Goal: Task Accomplishment & Management: Use online tool/utility

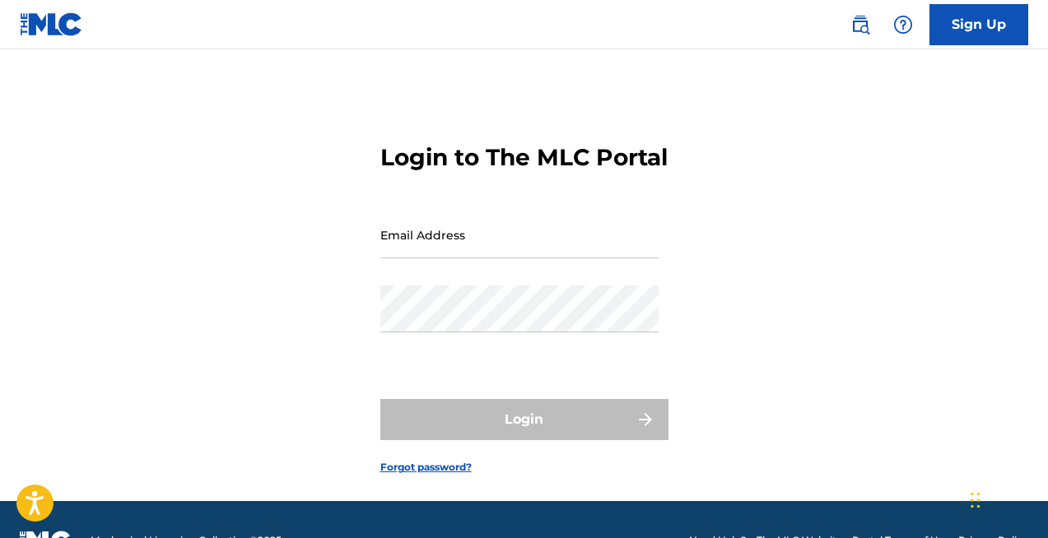
click at [501, 258] on input "Email Address" at bounding box center [519, 235] width 278 height 47
type input "[EMAIL_ADDRESS][DOMAIN_NAME]"
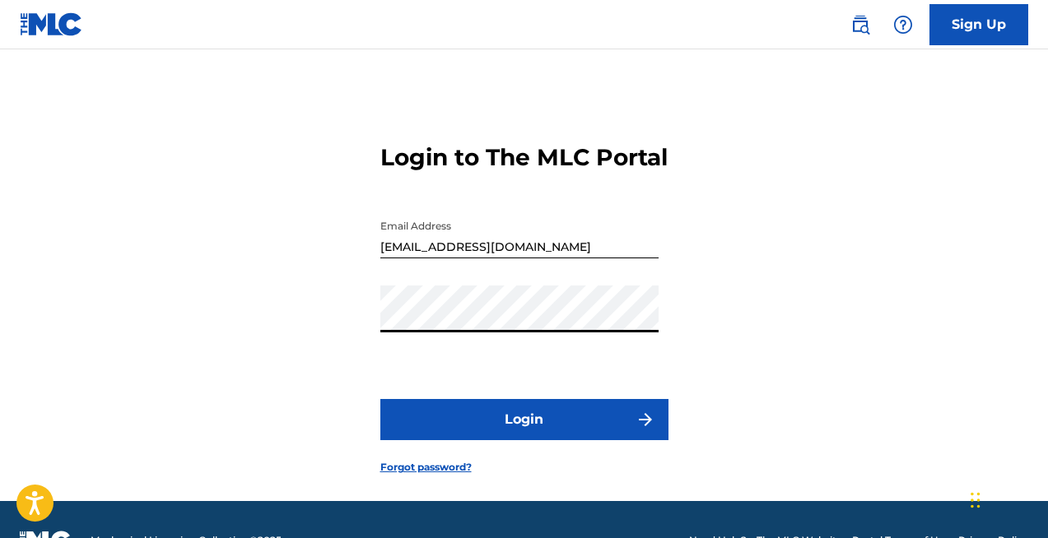
click at [510, 440] on button "Login" at bounding box center [524, 419] width 288 height 41
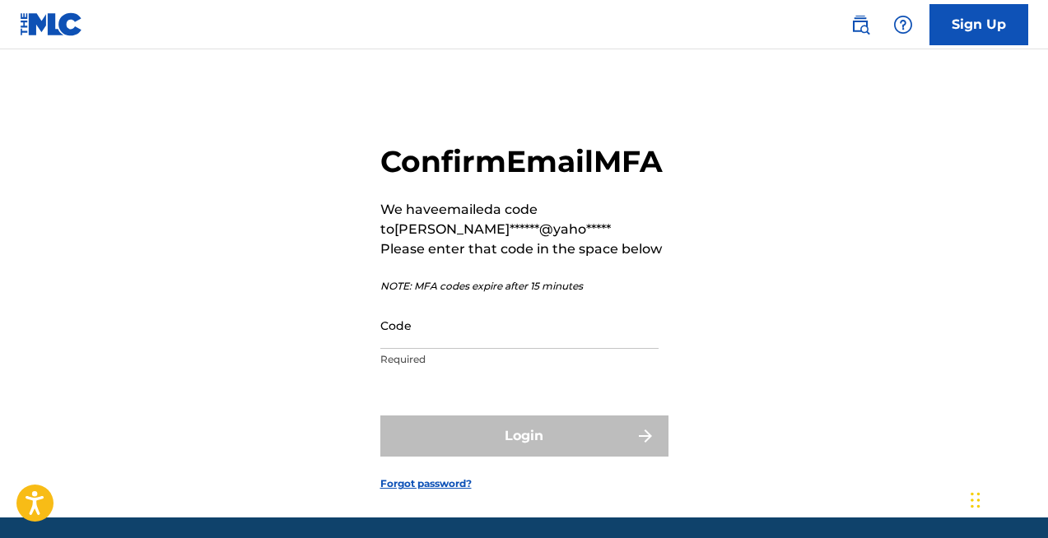
click at [490, 349] on input "Code" at bounding box center [519, 325] width 278 height 47
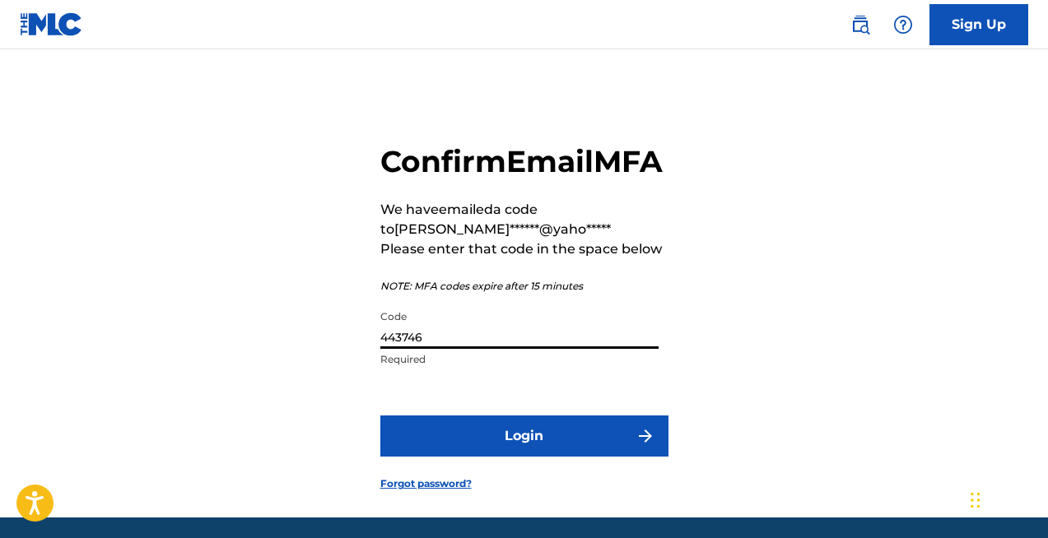
type input "443746"
click at [508, 457] on button "Login" at bounding box center [524, 436] width 288 height 41
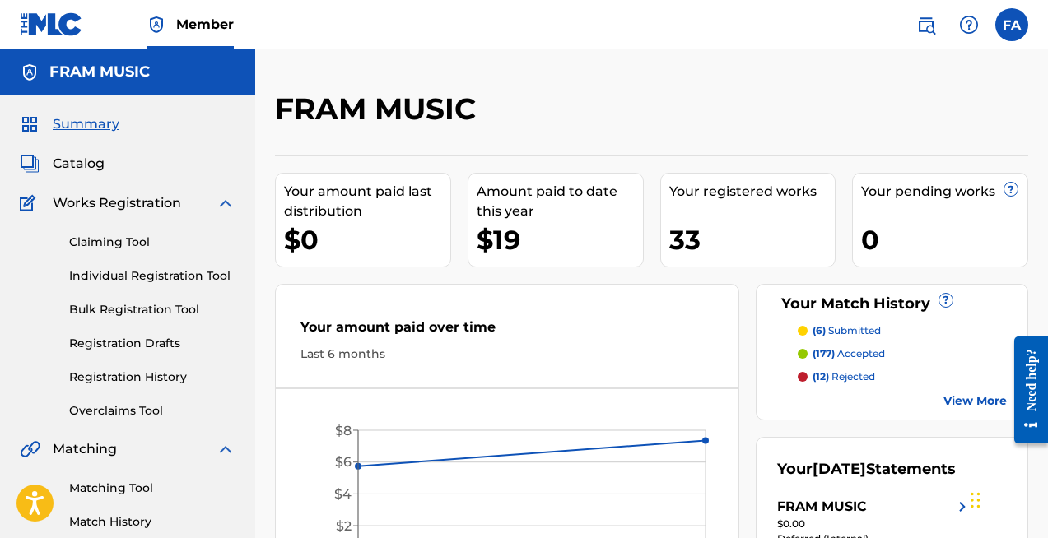
click at [122, 496] on link "Matching Tool" at bounding box center [152, 488] width 166 height 17
click at [138, 480] on link "Matching Tool" at bounding box center [152, 488] width 166 height 17
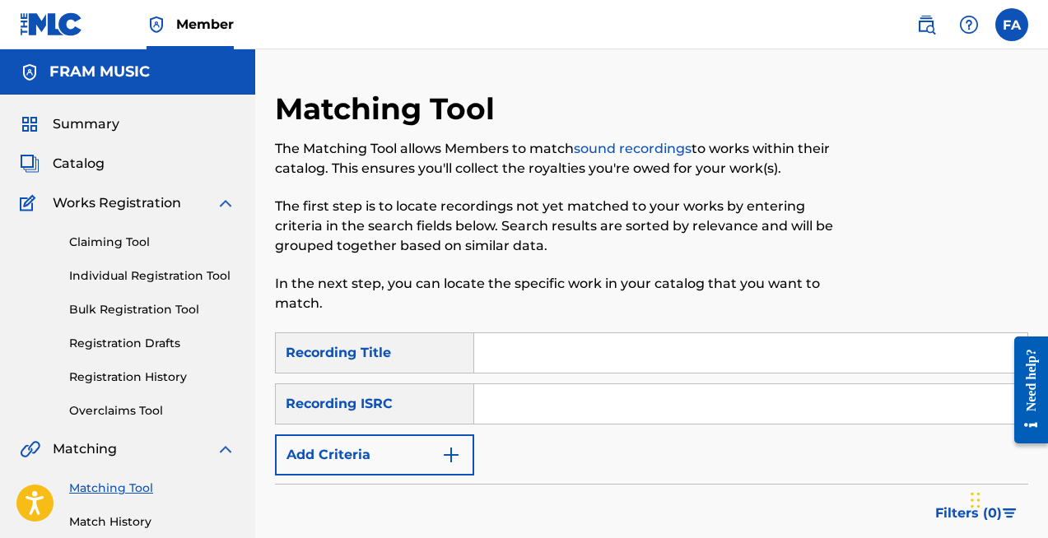
click at [380, 450] on button "Add Criteria" at bounding box center [374, 455] width 199 height 41
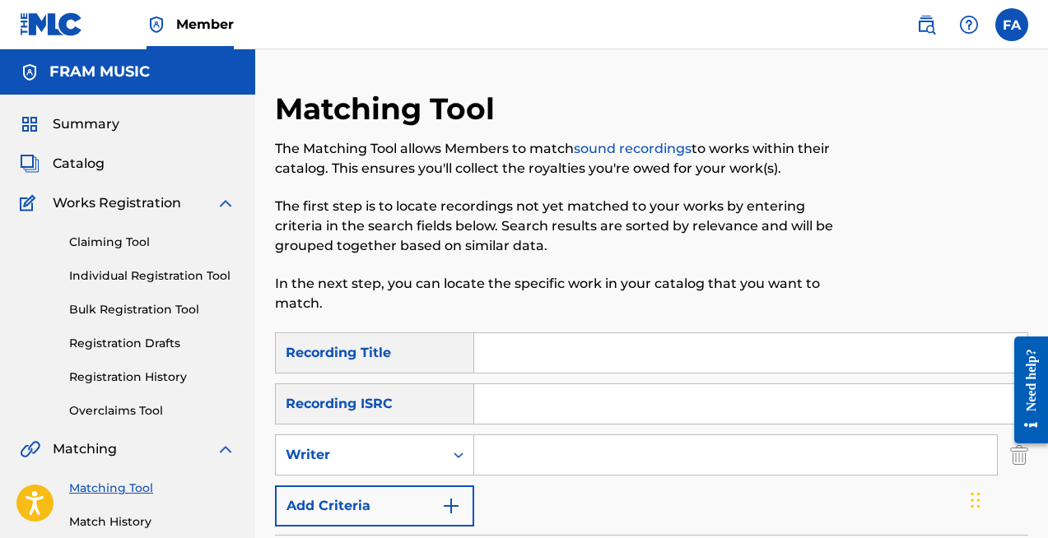
click at [557, 454] on input "Search Form" at bounding box center [735, 455] width 523 height 40
type input "amsallem"
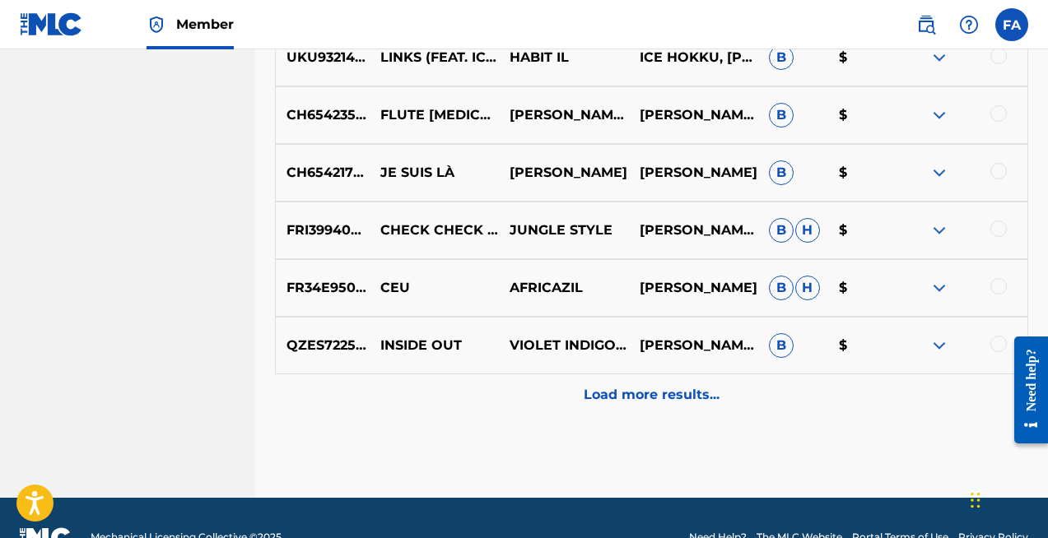
scroll to position [898, 0]
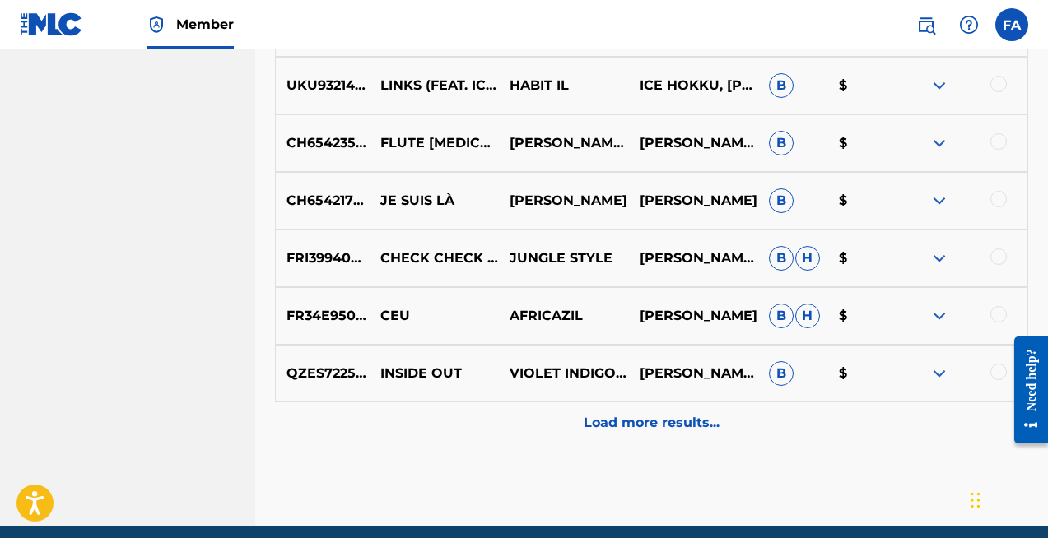
click at [655, 423] on p "Load more results..." at bounding box center [652, 423] width 136 height 20
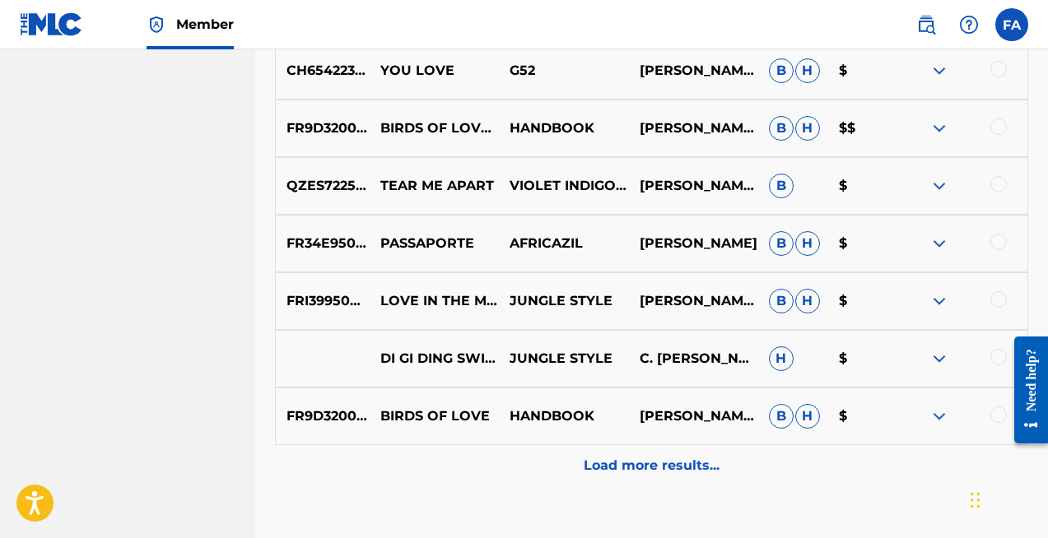
scroll to position [1442, 0]
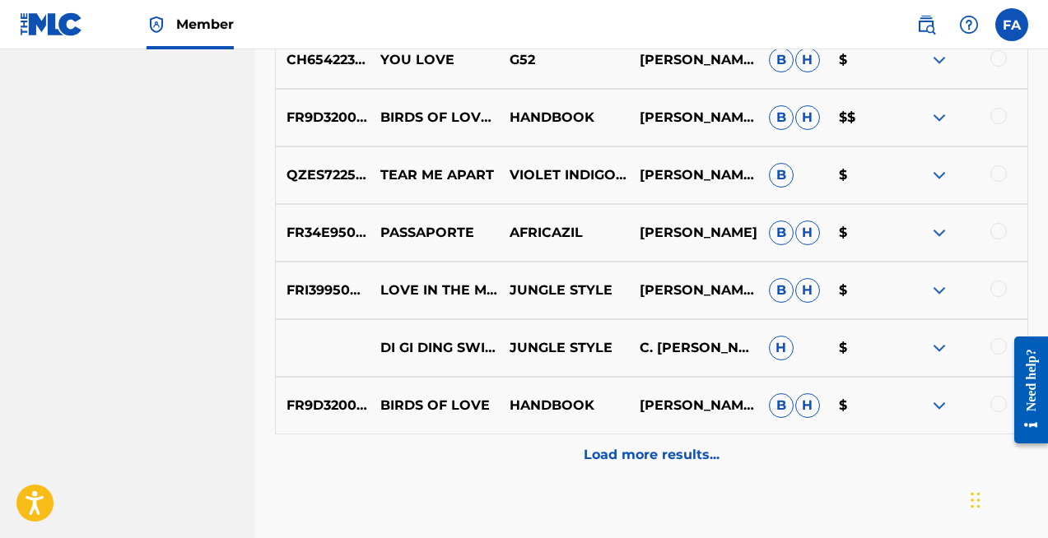
click at [673, 451] on p "Load more results..." at bounding box center [652, 455] width 136 height 20
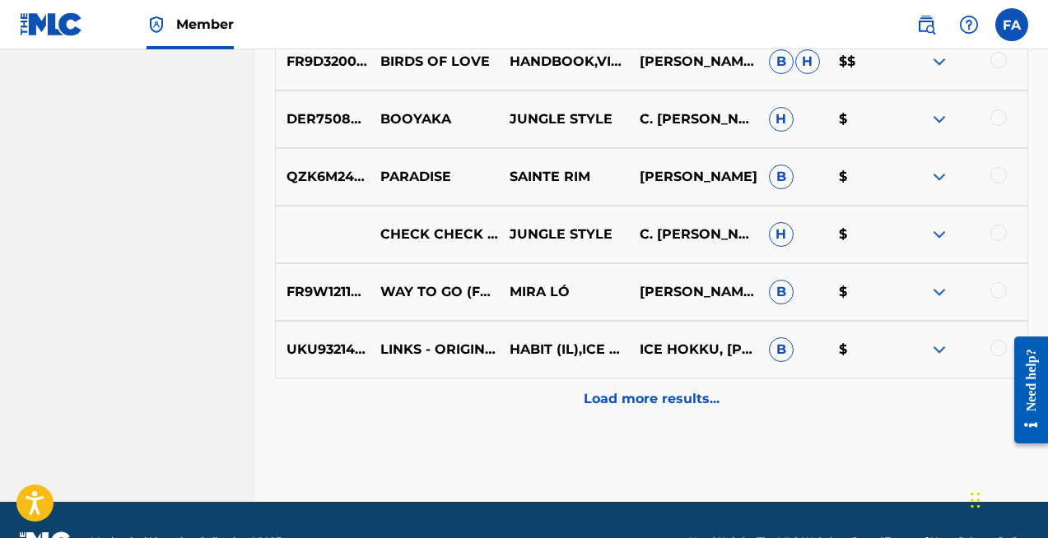
scroll to position [2117, 0]
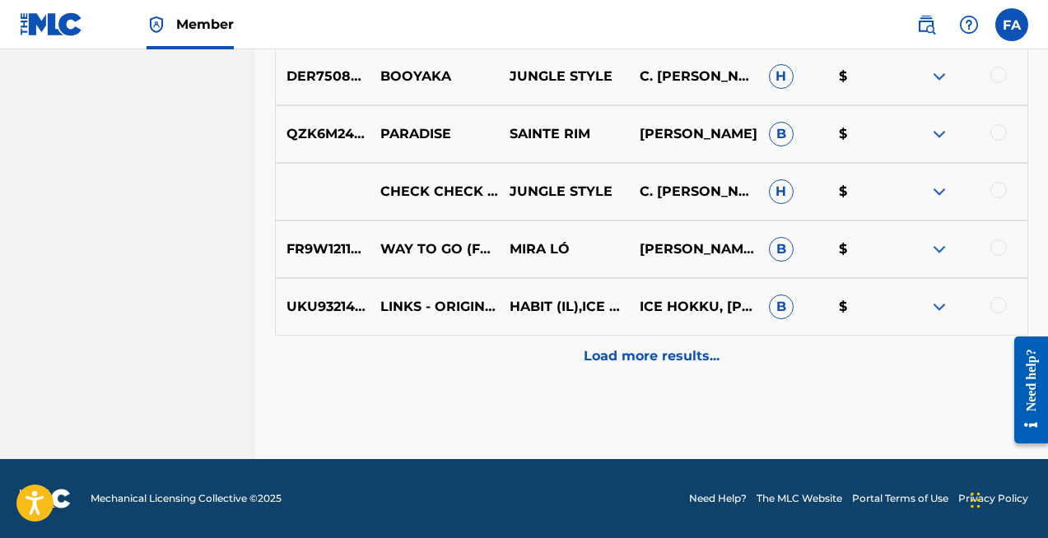
click at [651, 357] on p "Load more results..." at bounding box center [652, 357] width 136 height 20
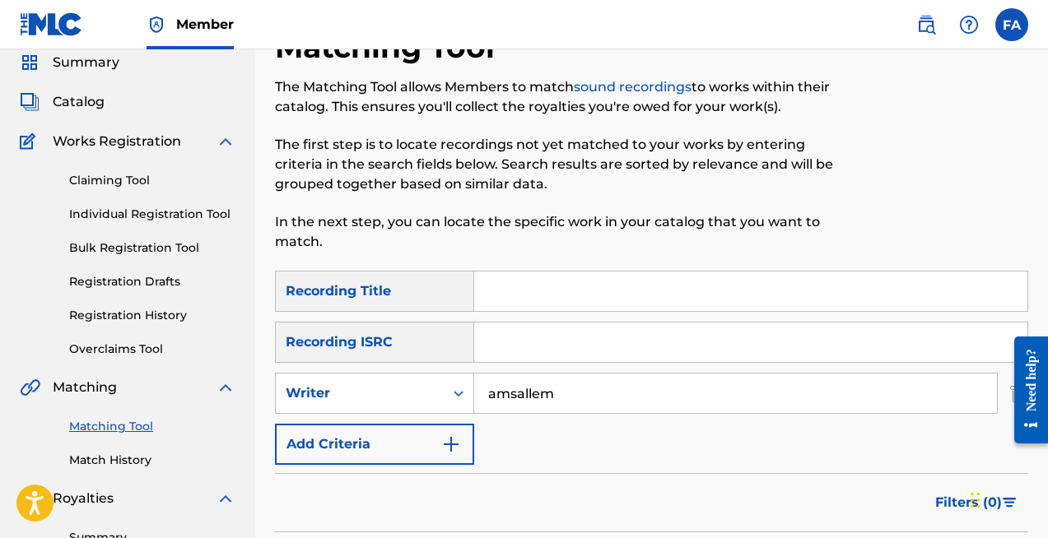
scroll to position [0, 0]
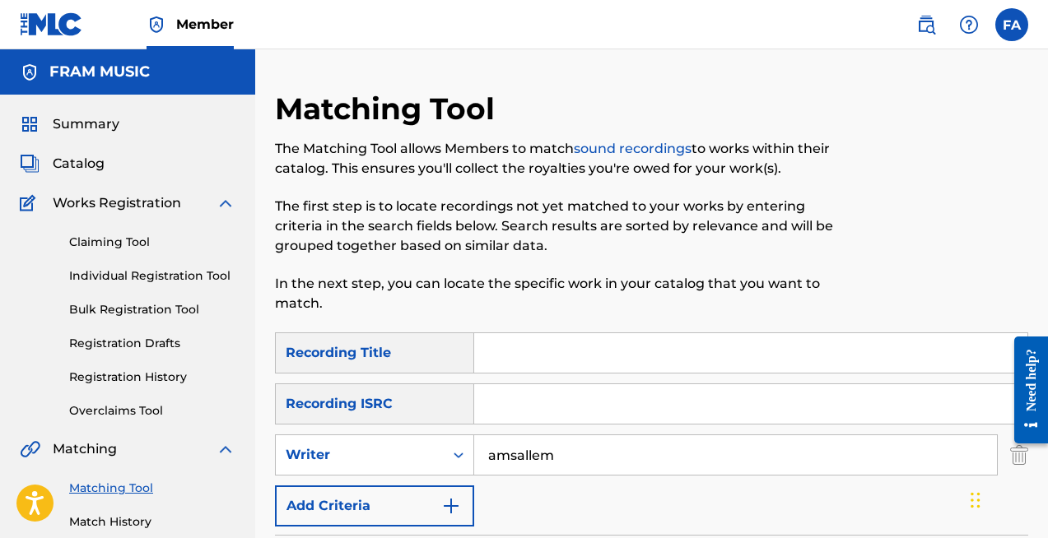
click at [403, 356] on div "Recording Title" at bounding box center [374, 353] width 199 height 41
click at [394, 400] on div "Recording ISRC" at bounding box center [374, 404] width 199 height 41
click at [374, 467] on div "Writer" at bounding box center [360, 455] width 168 height 31
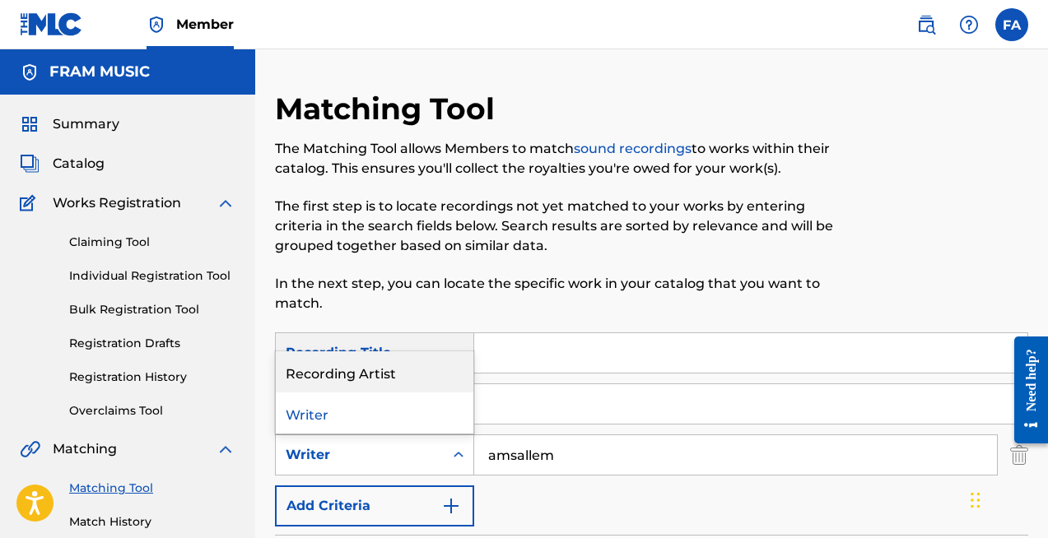
click at [380, 375] on div "Recording Artist" at bounding box center [375, 372] width 198 height 41
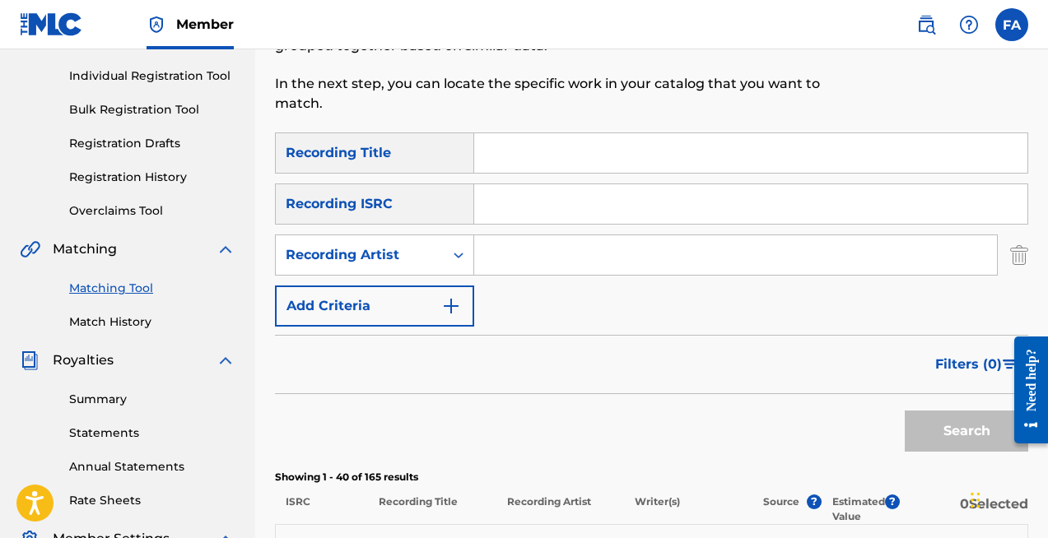
scroll to position [212, 0]
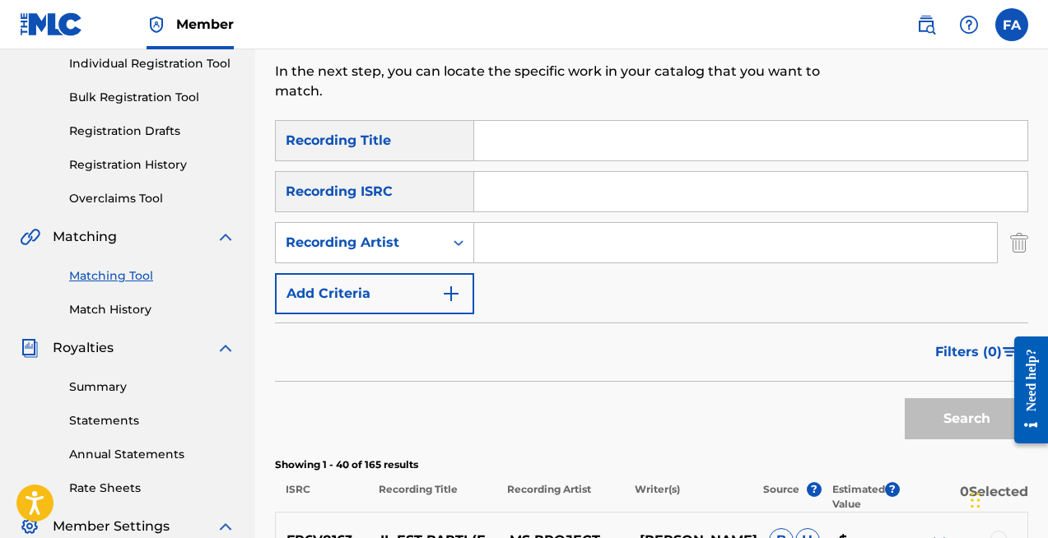
click at [581, 261] on input "Search Form" at bounding box center [735, 243] width 523 height 40
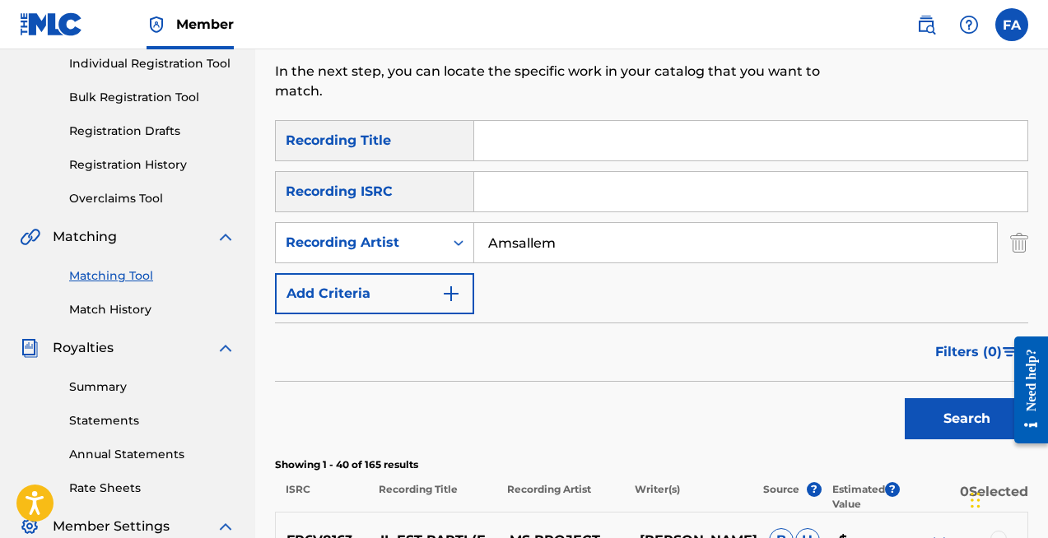
type input "Amsallem"
click at [905, 398] on button "Search" at bounding box center [966, 418] width 123 height 41
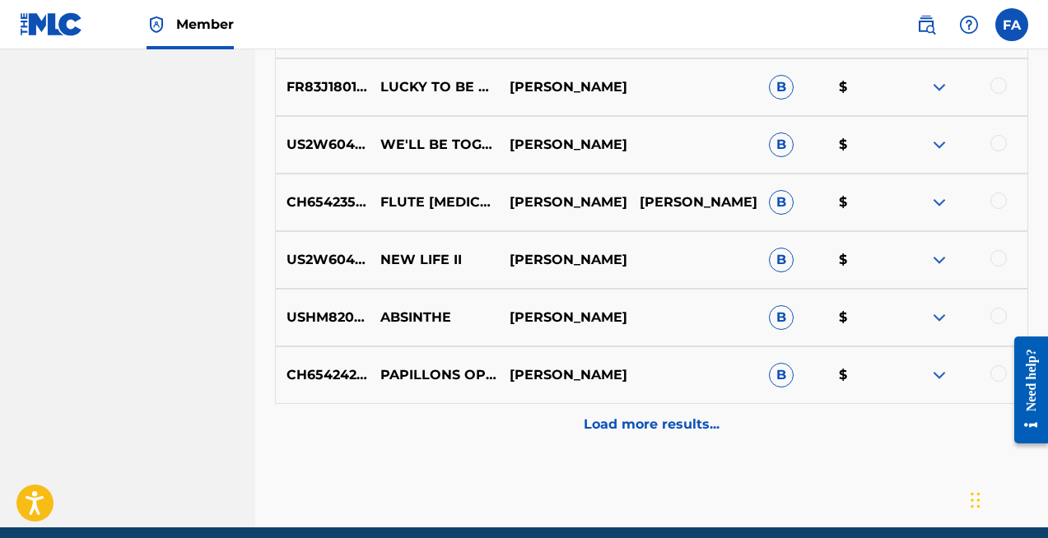
scroll to position [910, 0]
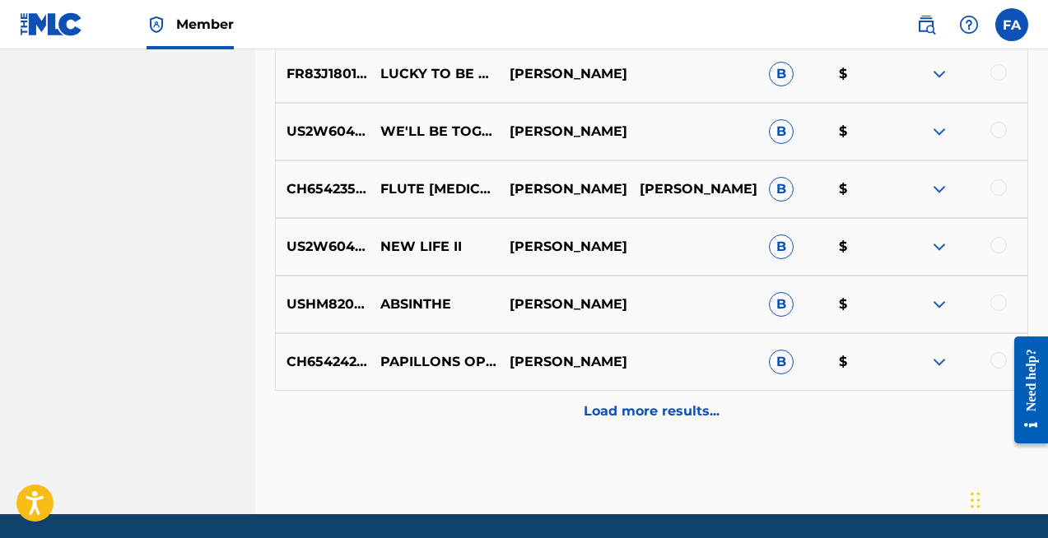
click at [668, 416] on p "Load more results..." at bounding box center [652, 412] width 136 height 20
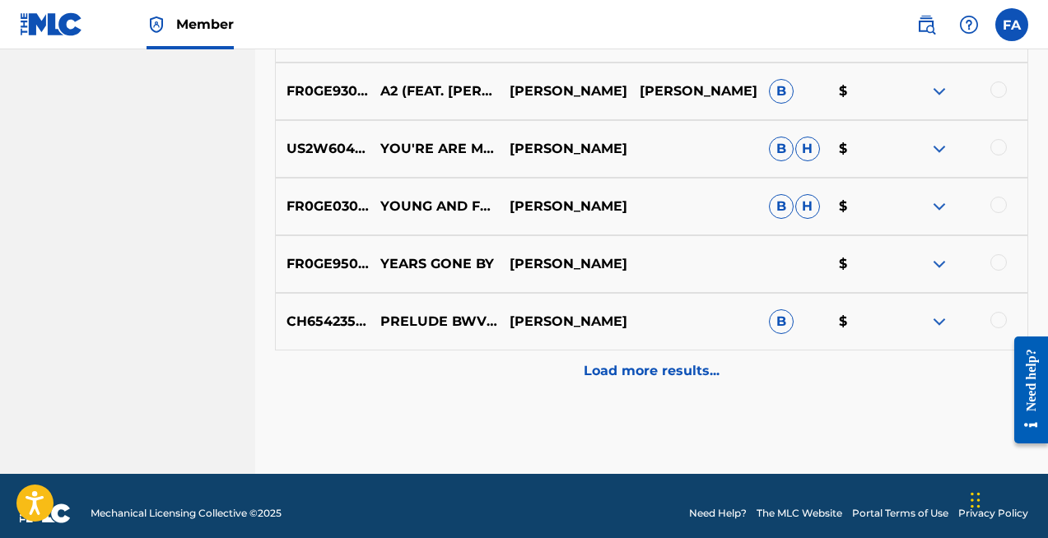
scroll to position [1541, 0]
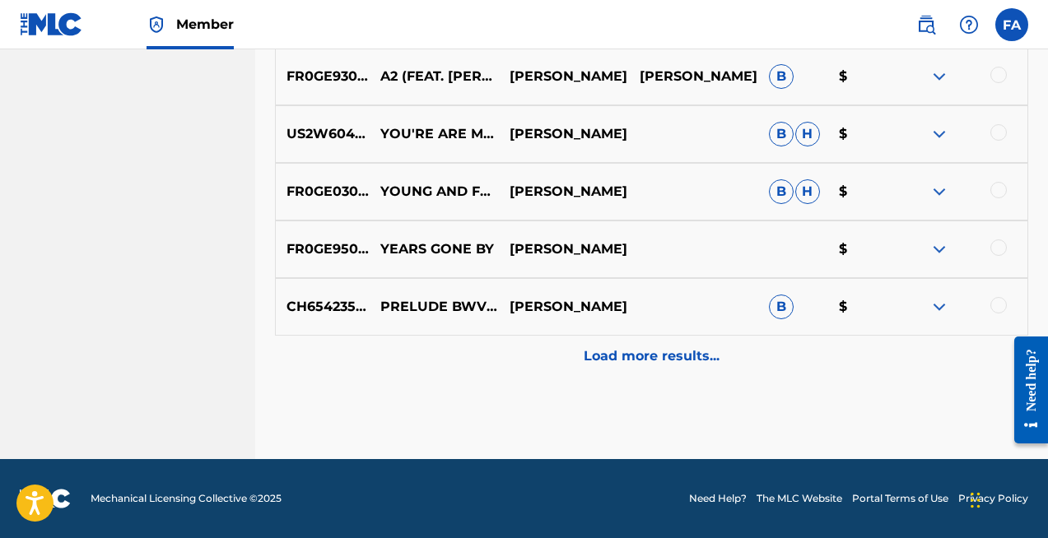
click at [994, 246] on div at bounding box center [998, 248] width 16 height 16
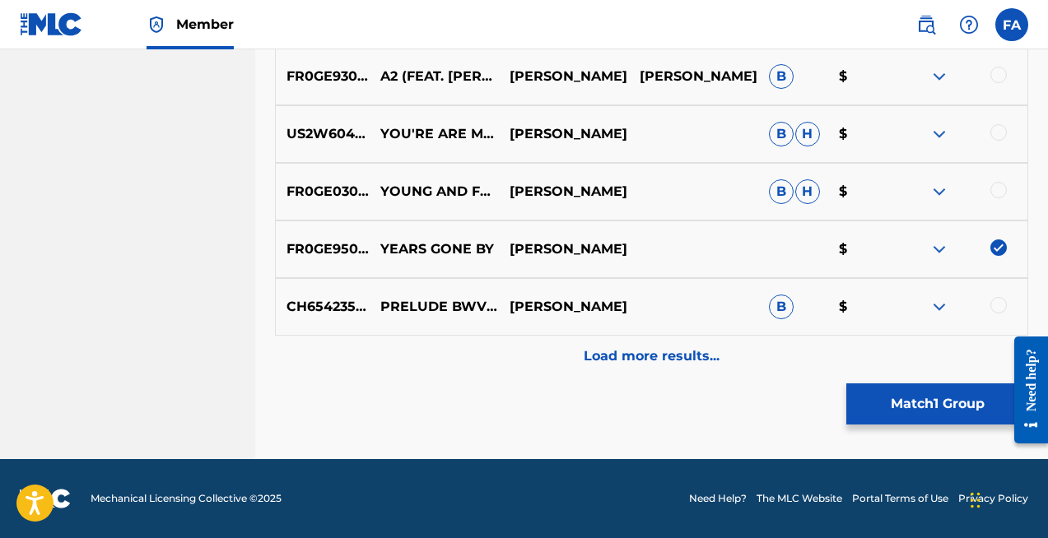
click at [940, 401] on button "Match 1 Group" at bounding box center [937, 404] width 182 height 41
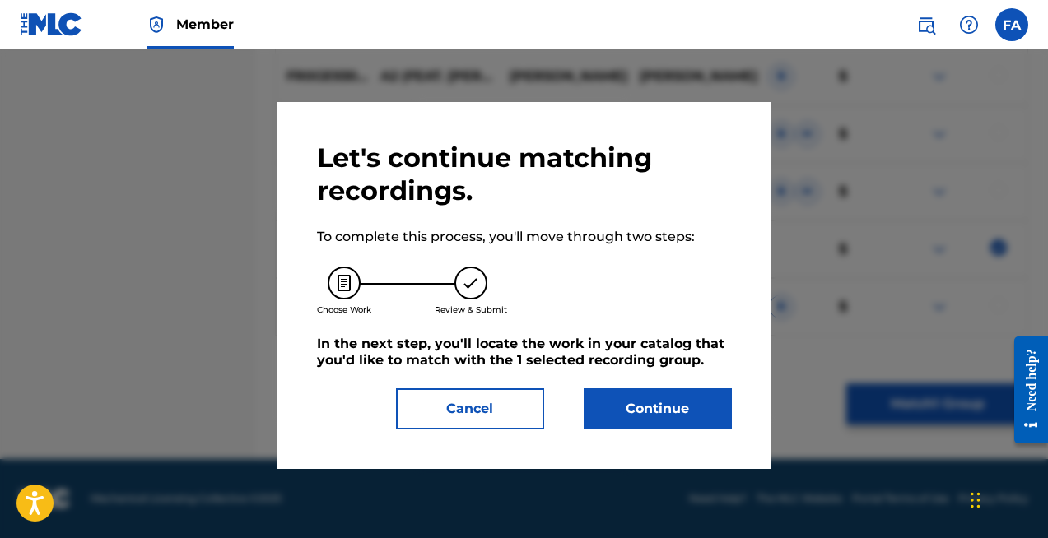
click at [710, 414] on button "Continue" at bounding box center [658, 409] width 148 height 41
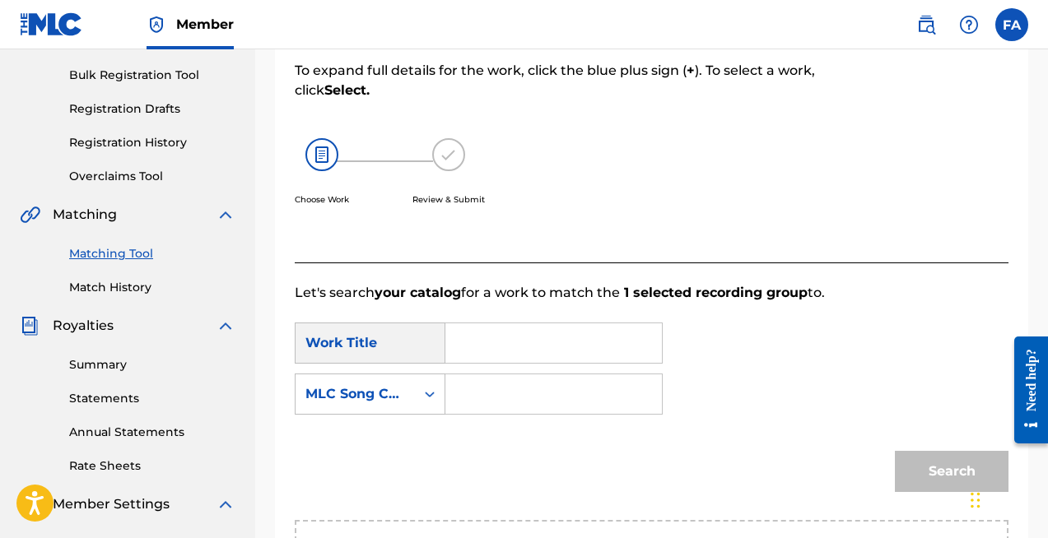
scroll to position [246, 0]
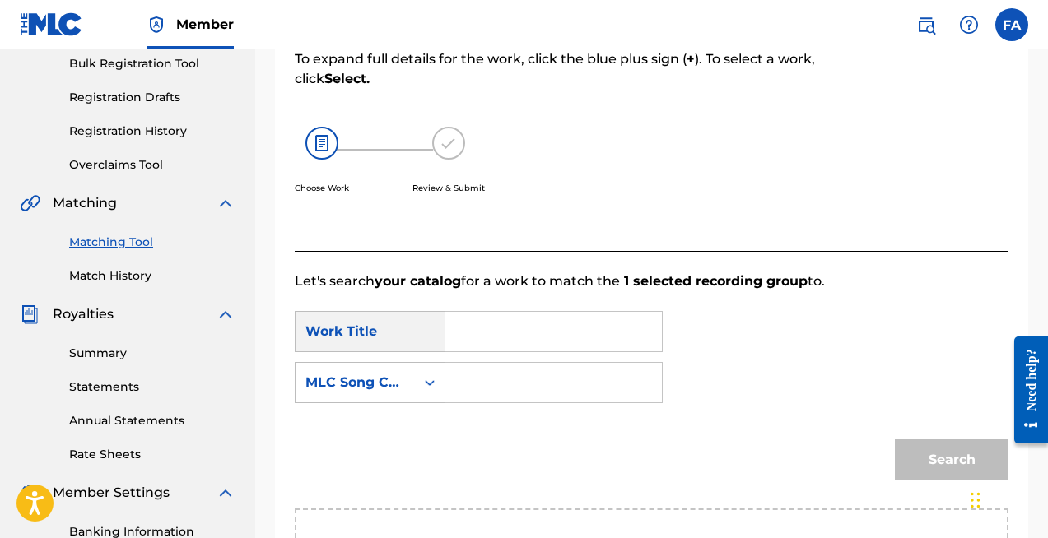
click at [580, 345] on input "Search Form" at bounding box center [553, 332] width 189 height 40
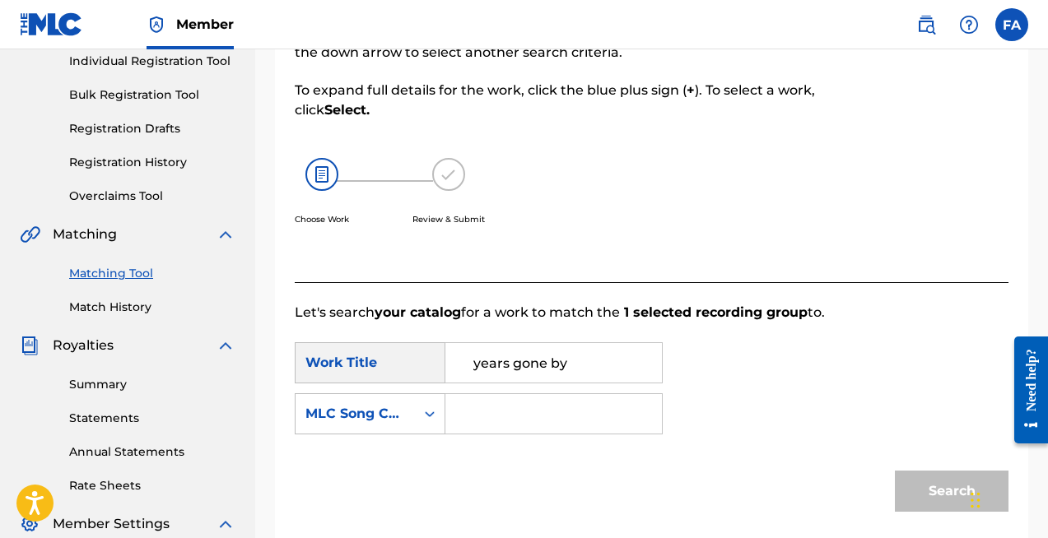
scroll to position [235, 0]
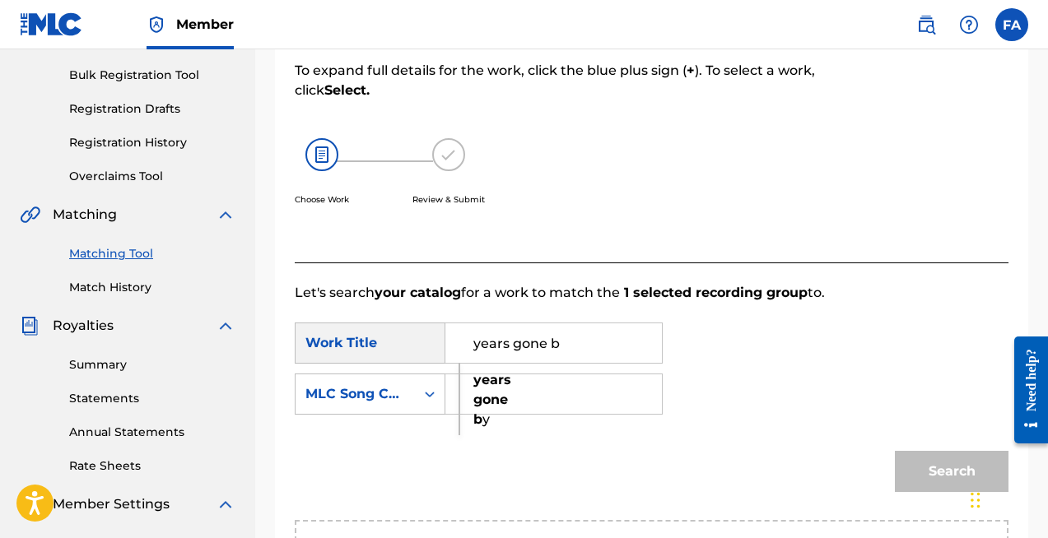
click at [477, 380] on strong "years" at bounding box center [492, 380] width 38 height 16
type input "years gone by"
click at [621, 398] on input "Search Form" at bounding box center [553, 395] width 189 height 40
click at [429, 393] on icon "Search Form" at bounding box center [429, 394] width 16 height 16
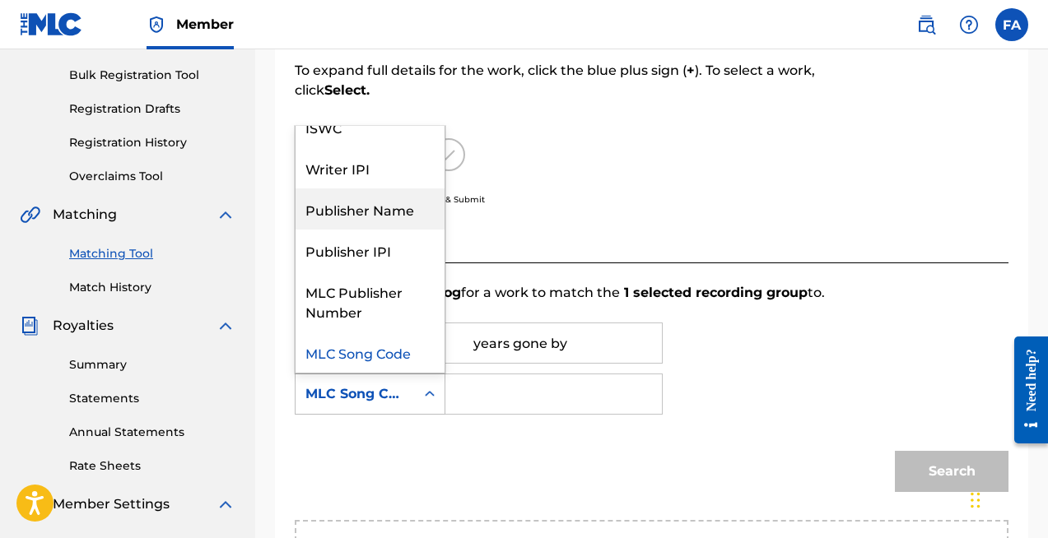
scroll to position [0, 0]
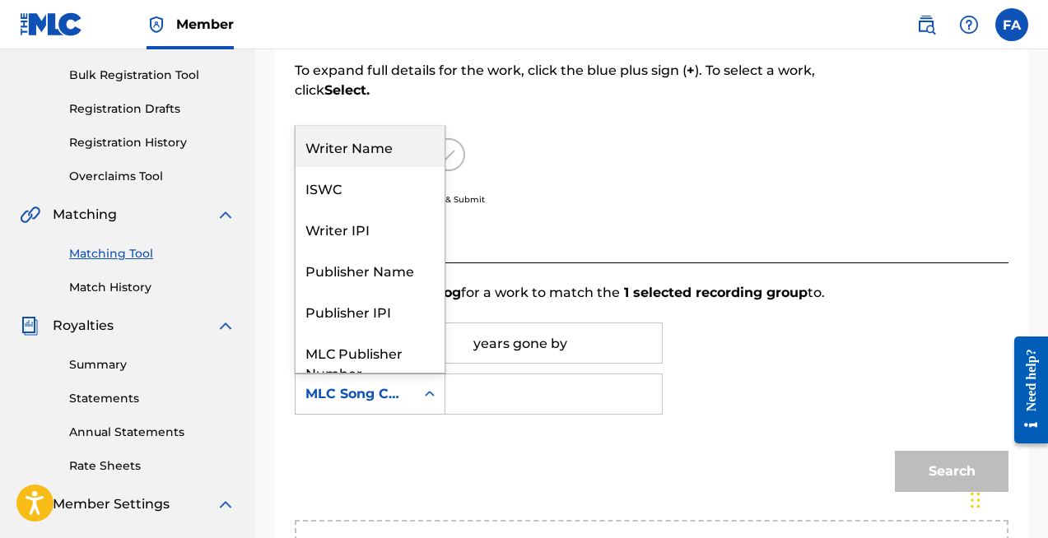
click at [402, 143] on div "Writer Name" at bounding box center [370, 146] width 149 height 41
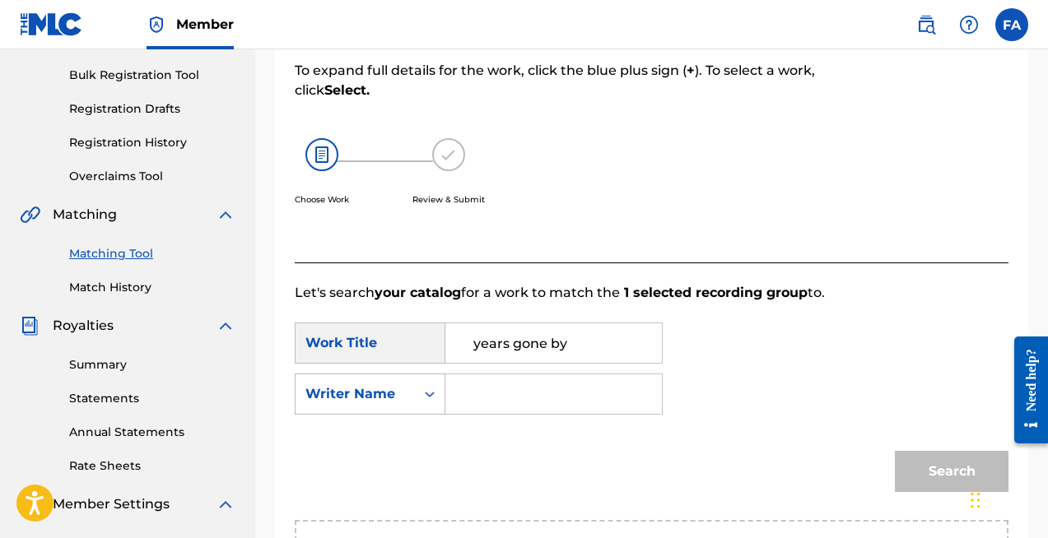
click at [514, 386] on input "Search Form" at bounding box center [553, 395] width 189 height 40
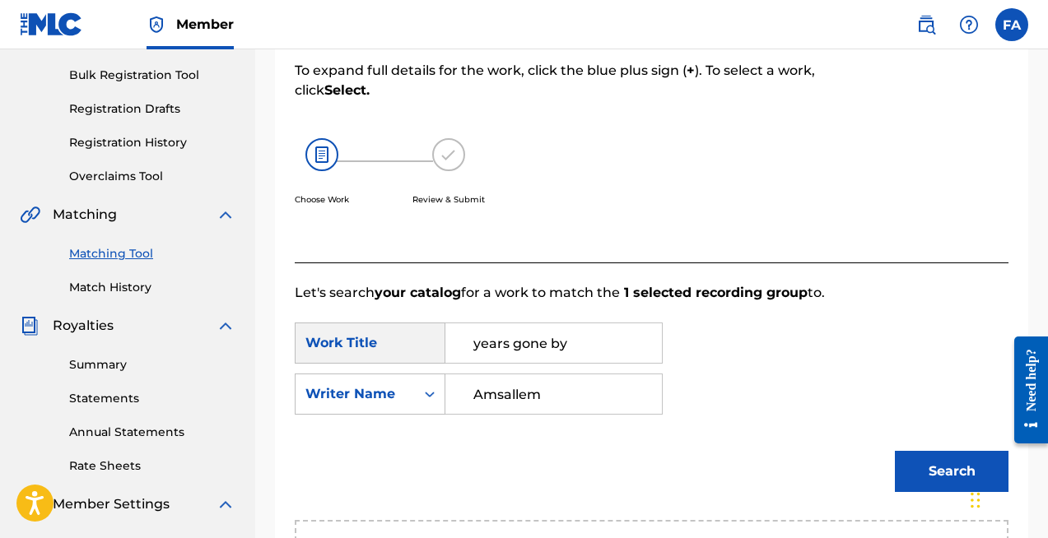
type input "Amsallem"
click at [938, 462] on button "Search" at bounding box center [952, 471] width 114 height 41
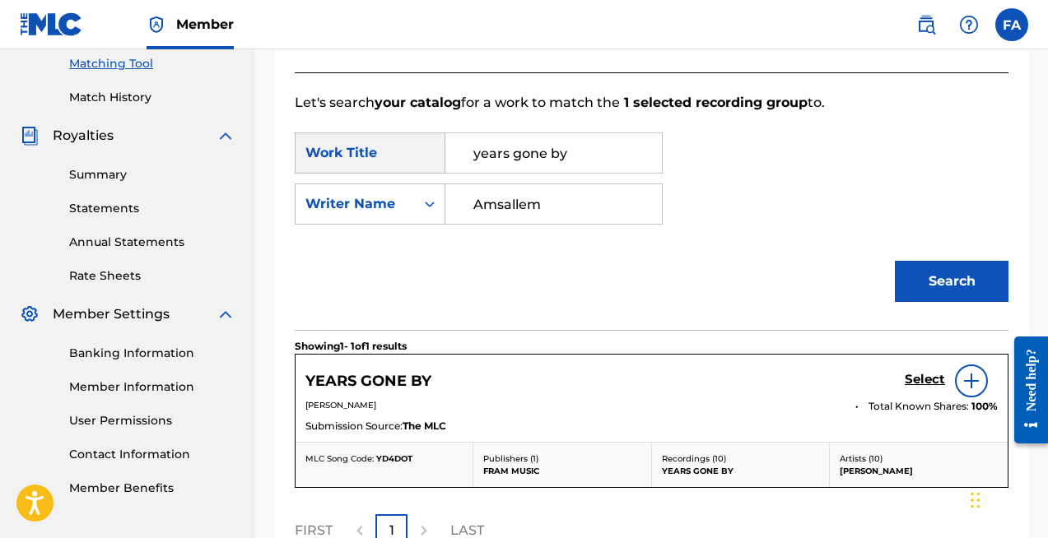
scroll to position [600, 0]
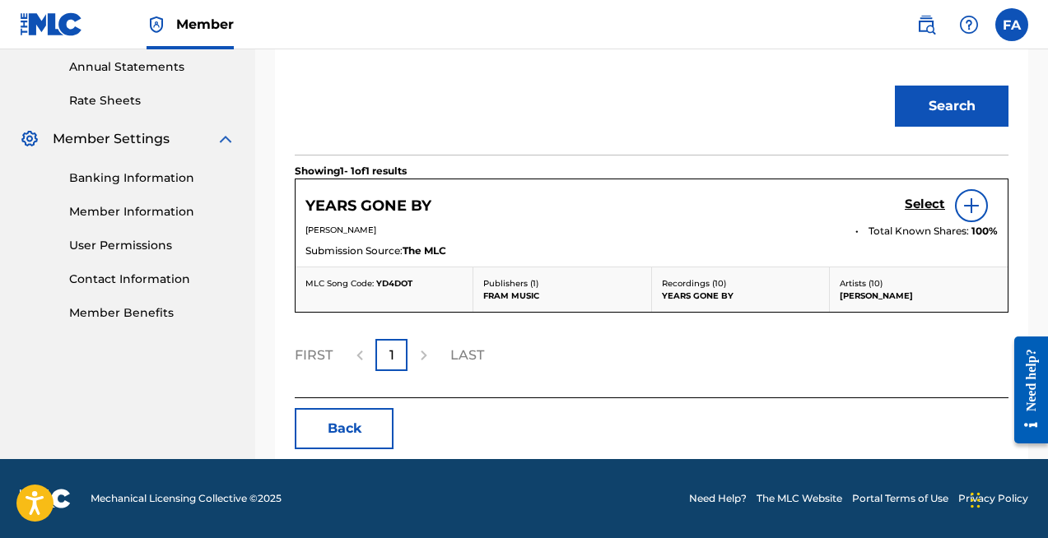
click at [921, 200] on h5 "Select" at bounding box center [925, 205] width 40 height 16
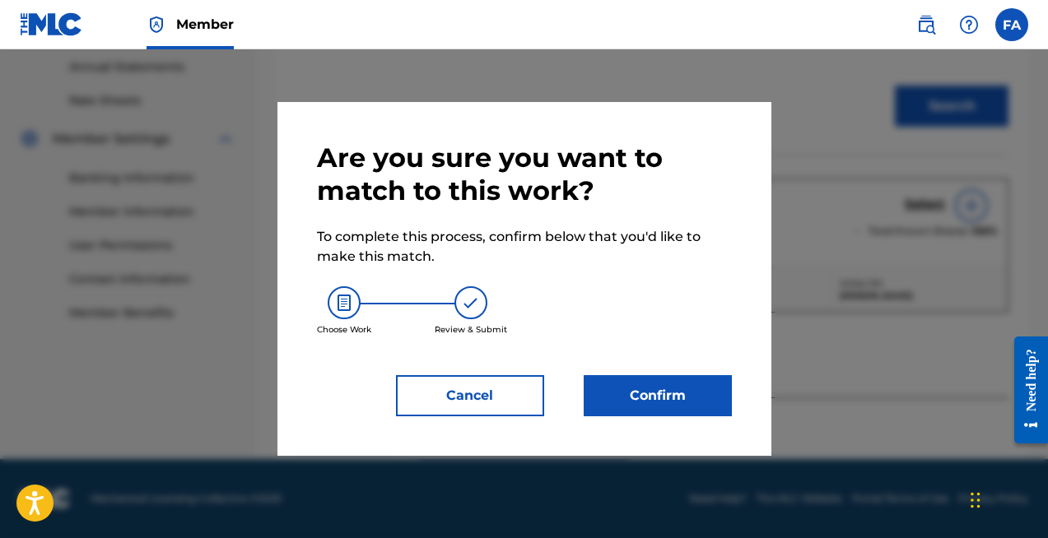
click at [645, 403] on button "Confirm" at bounding box center [658, 395] width 148 height 41
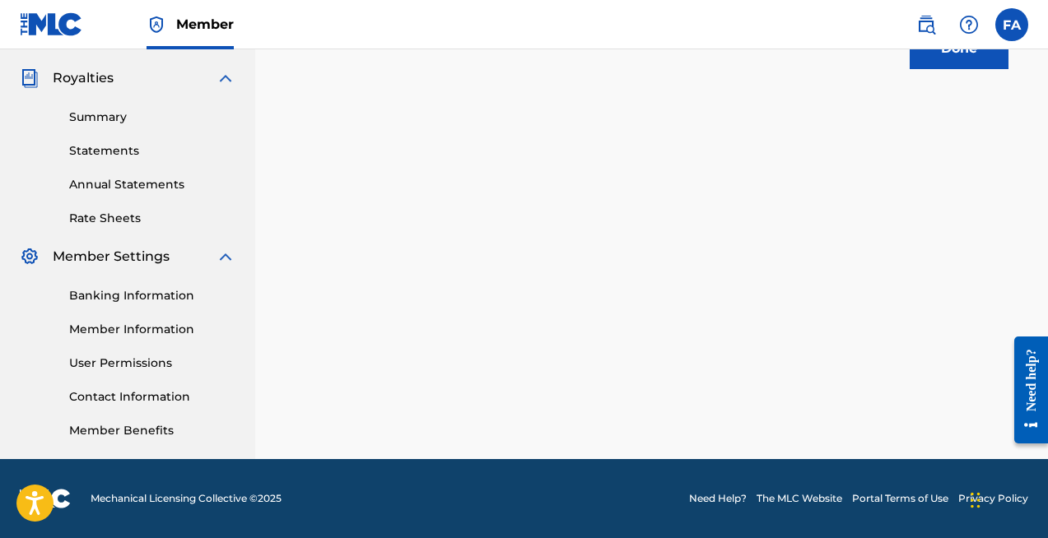
click at [969, 53] on button "Done" at bounding box center [959, 48] width 99 height 41
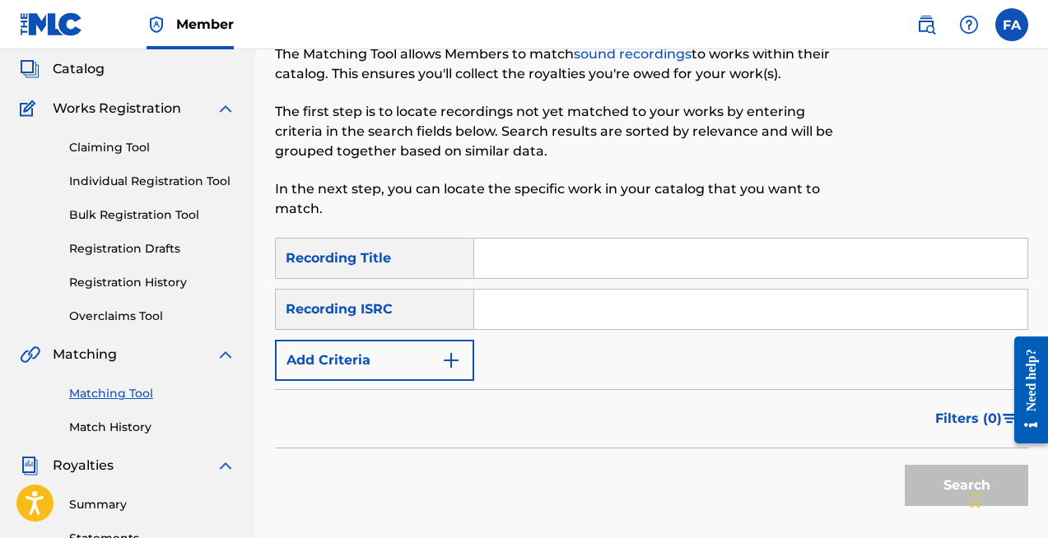
scroll to position [95, 0]
click at [431, 360] on button "Add Criteria" at bounding box center [374, 359] width 199 height 41
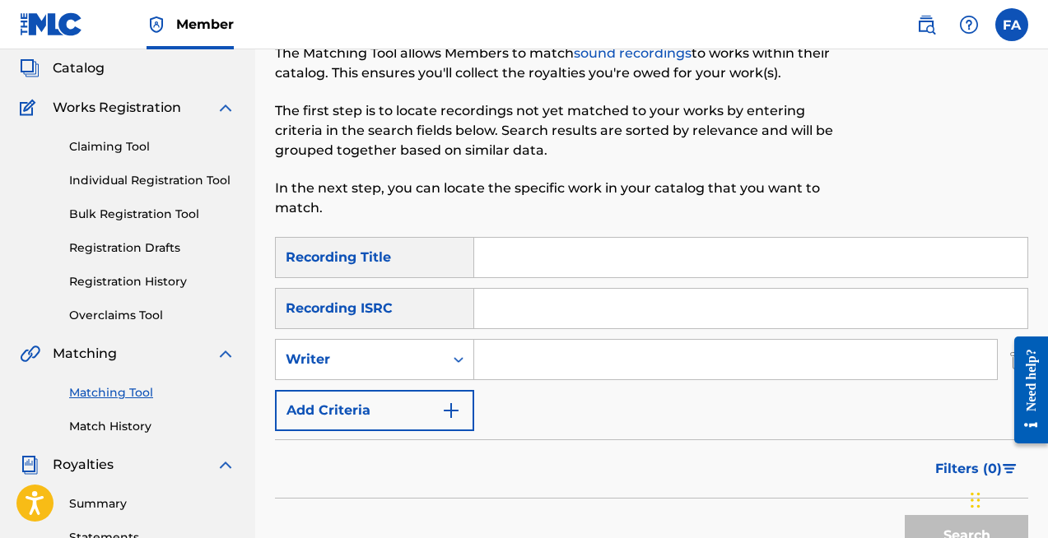
click at [431, 360] on div "Writer" at bounding box center [360, 360] width 148 height 20
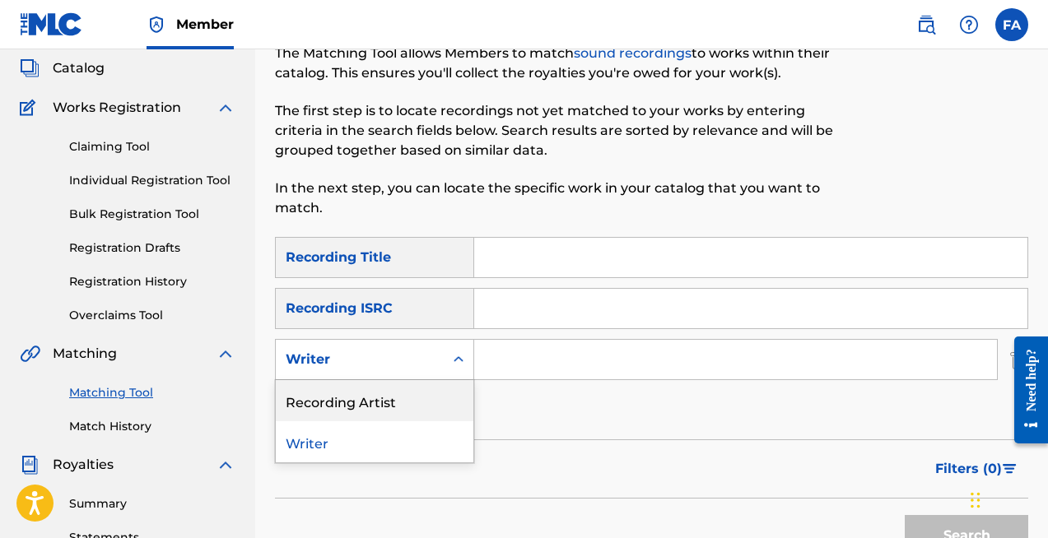
click at [415, 414] on div "Recording Artist" at bounding box center [375, 400] width 198 height 41
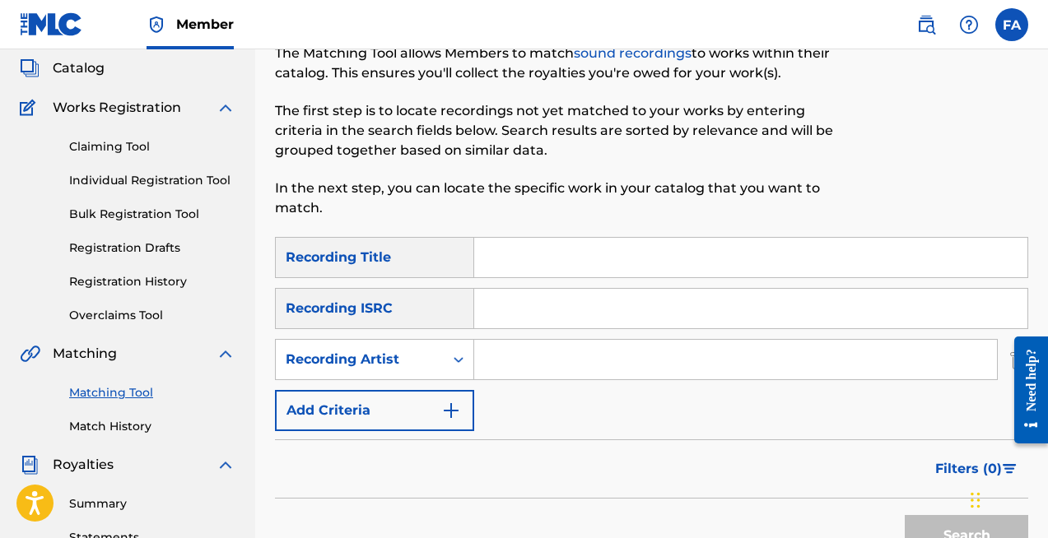
click at [538, 355] on input "Search Form" at bounding box center [735, 360] width 523 height 40
type input "AMsallem"
click at [905, 515] on button "Search" at bounding box center [966, 535] width 123 height 41
click at [942, 517] on button "Search" at bounding box center [966, 535] width 123 height 41
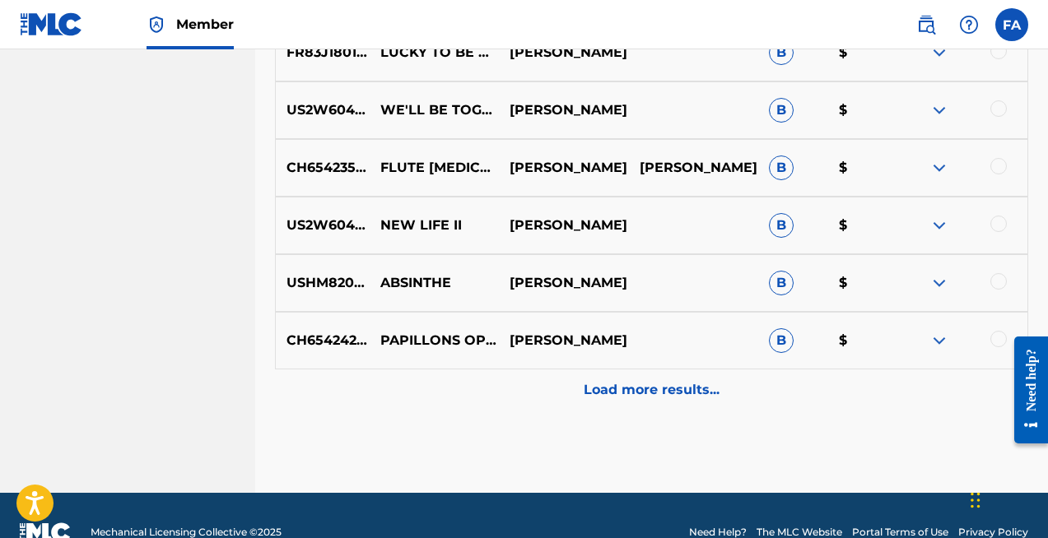
scroll to position [934, 0]
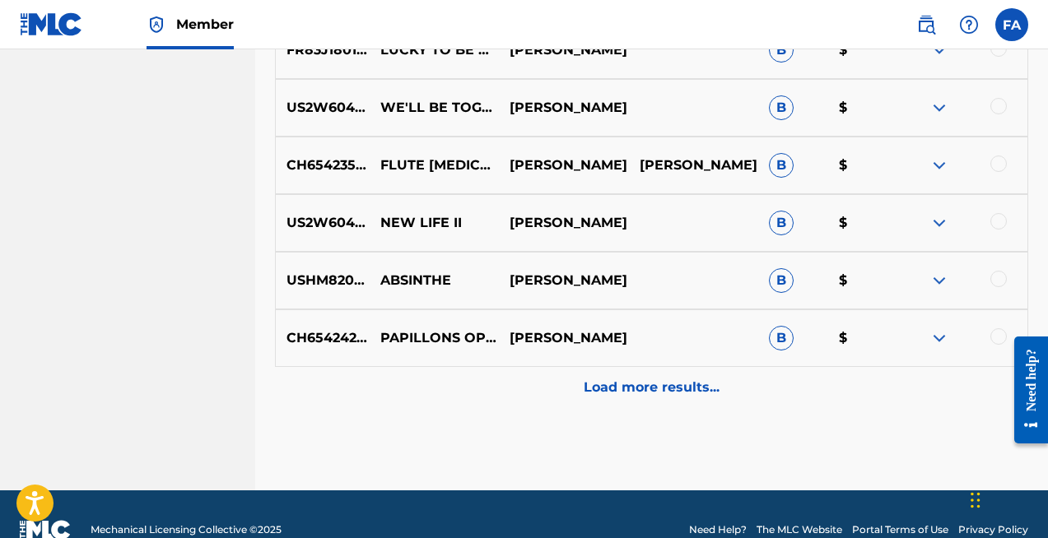
click at [666, 384] on p "Load more results..." at bounding box center [652, 388] width 136 height 20
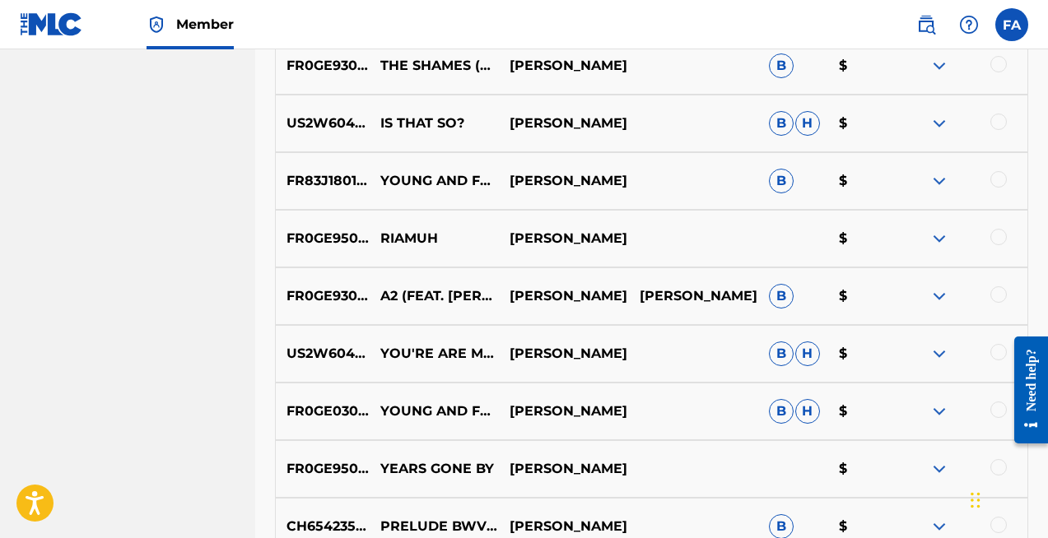
scroll to position [1330, 0]
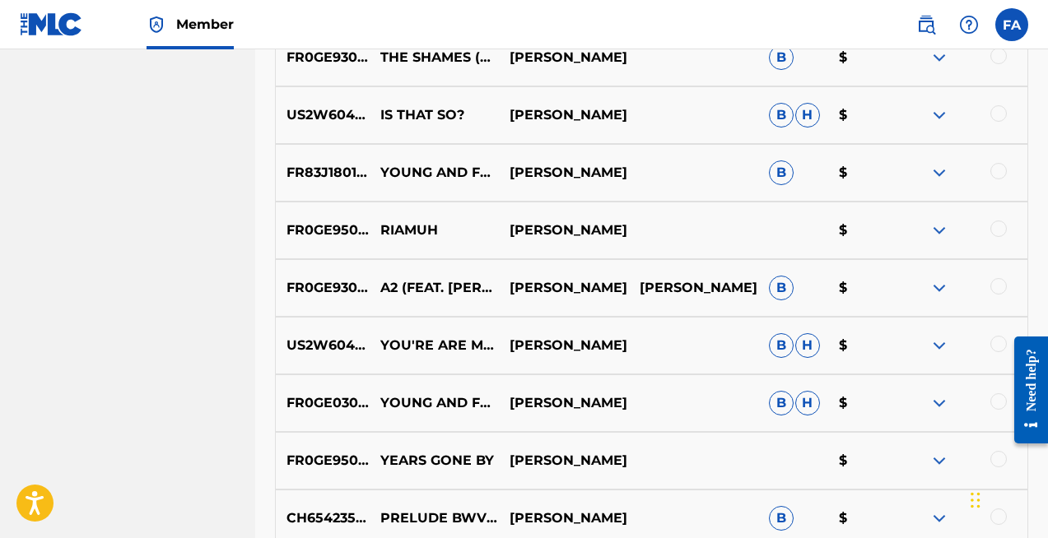
click at [1002, 230] on div at bounding box center [998, 229] width 16 height 16
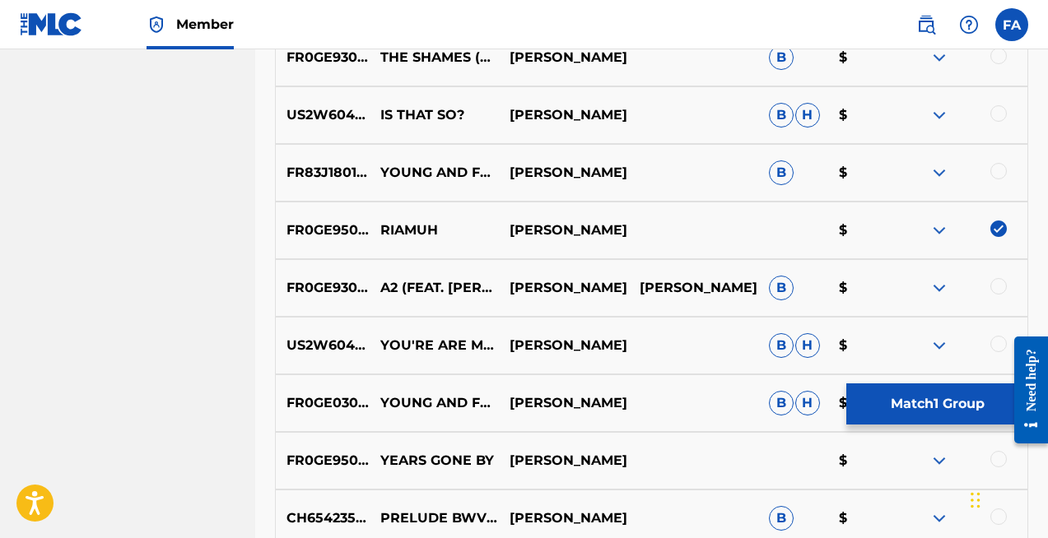
click at [952, 401] on button "Match 1 Group" at bounding box center [937, 404] width 182 height 41
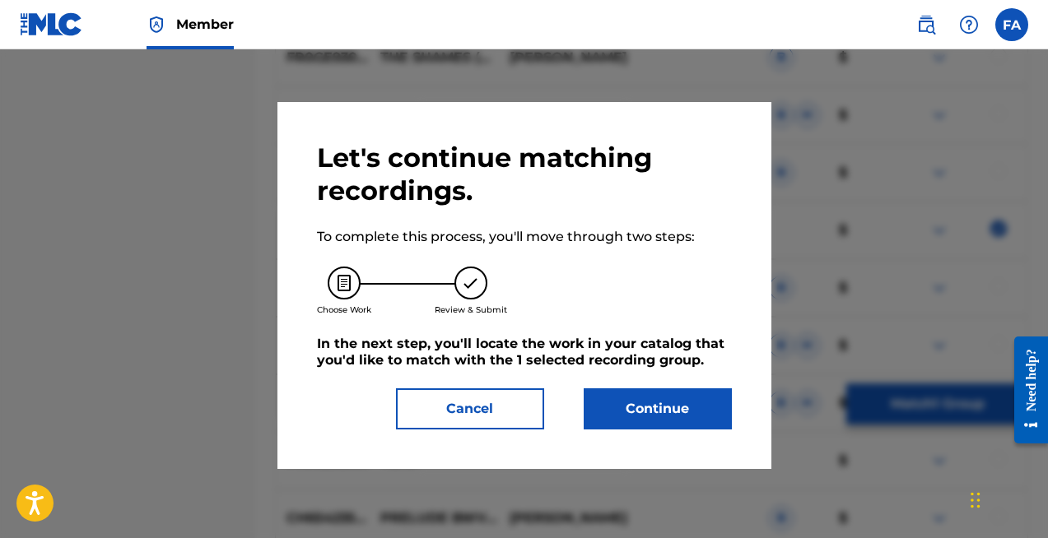
click at [673, 412] on button "Continue" at bounding box center [658, 409] width 148 height 41
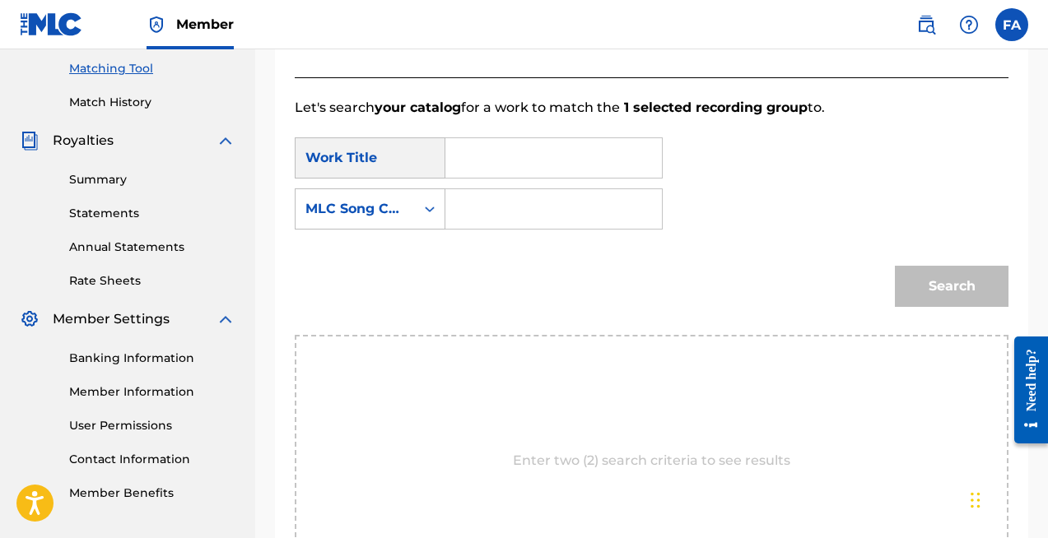
scroll to position [408, 0]
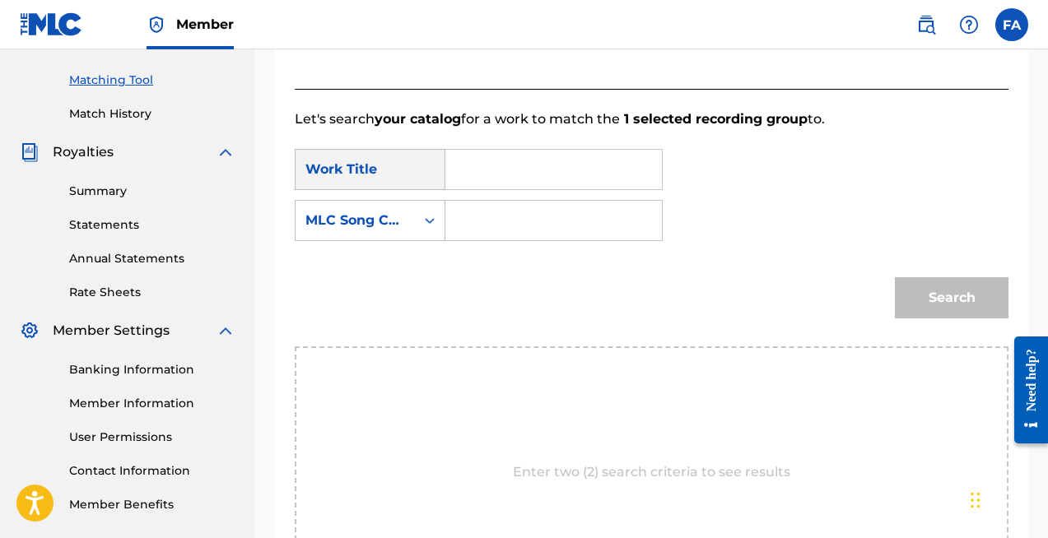
click at [635, 162] on input "Search Form" at bounding box center [553, 170] width 189 height 40
type input "riamuh"
click at [483, 204] on strong "riamuh" at bounding box center [498, 206] width 50 height 16
click at [430, 221] on icon "Search Form" at bounding box center [429, 220] width 16 height 16
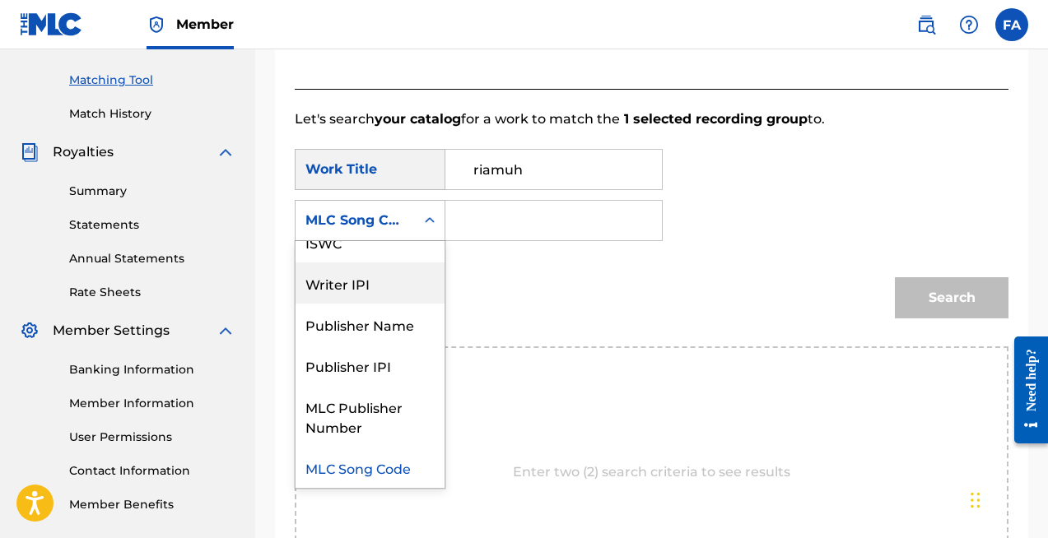
scroll to position [0, 0]
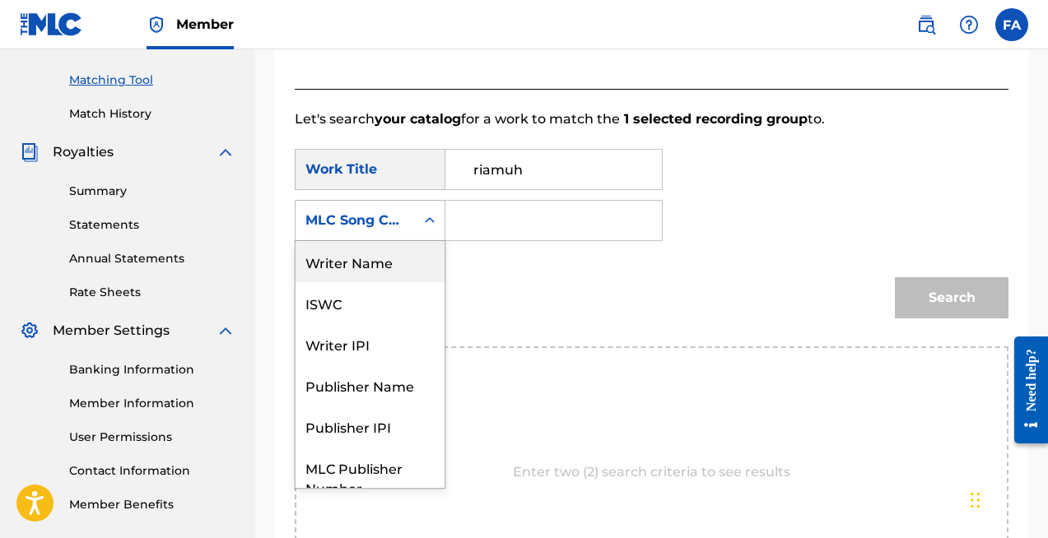
click at [396, 258] on div "Writer Name" at bounding box center [370, 261] width 149 height 41
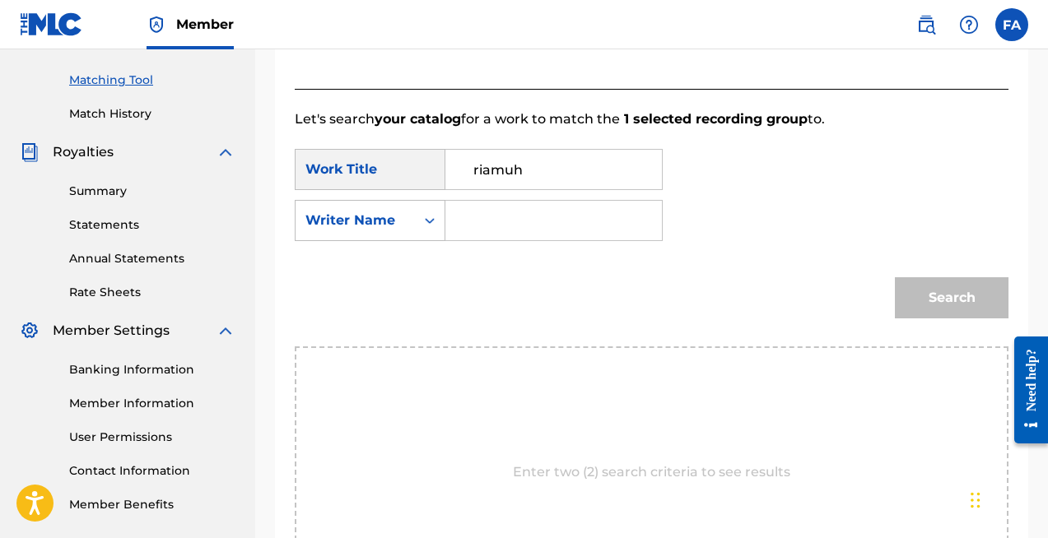
click at [480, 226] on input "Search Form" at bounding box center [553, 221] width 189 height 40
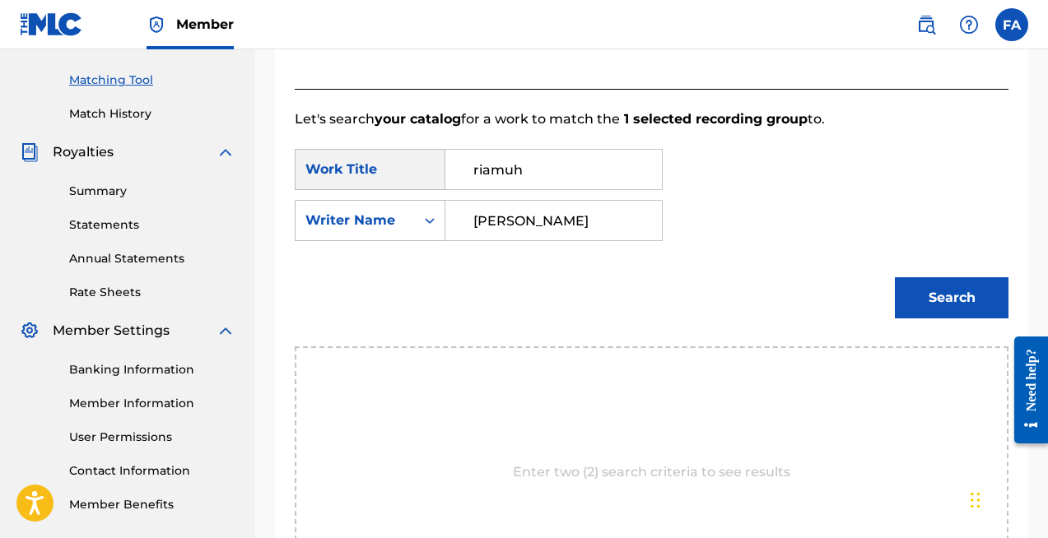
type input "[PERSON_NAME]"
click at [950, 302] on button "Search" at bounding box center [952, 297] width 114 height 41
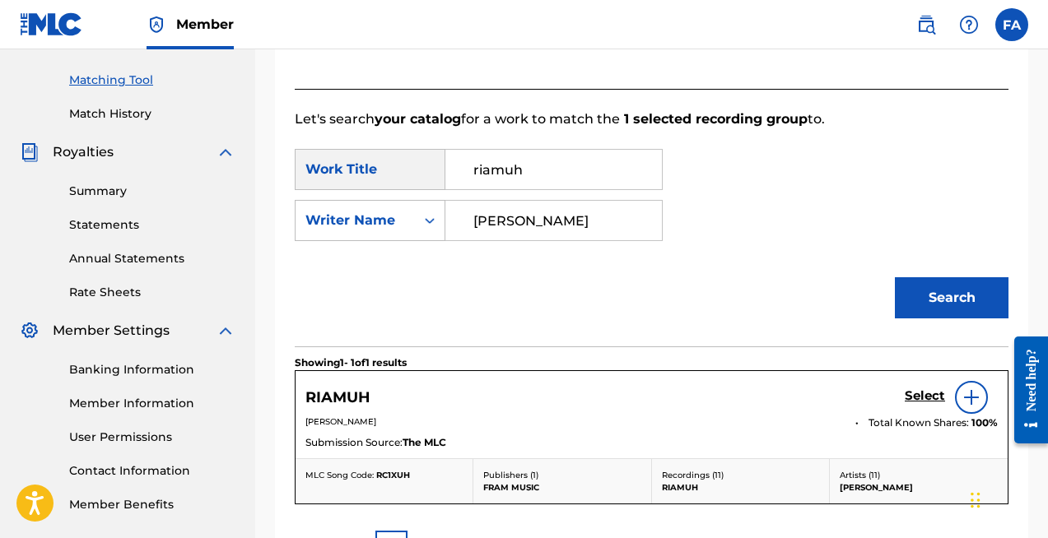
click at [933, 397] on h5 "Select" at bounding box center [925, 397] width 40 height 16
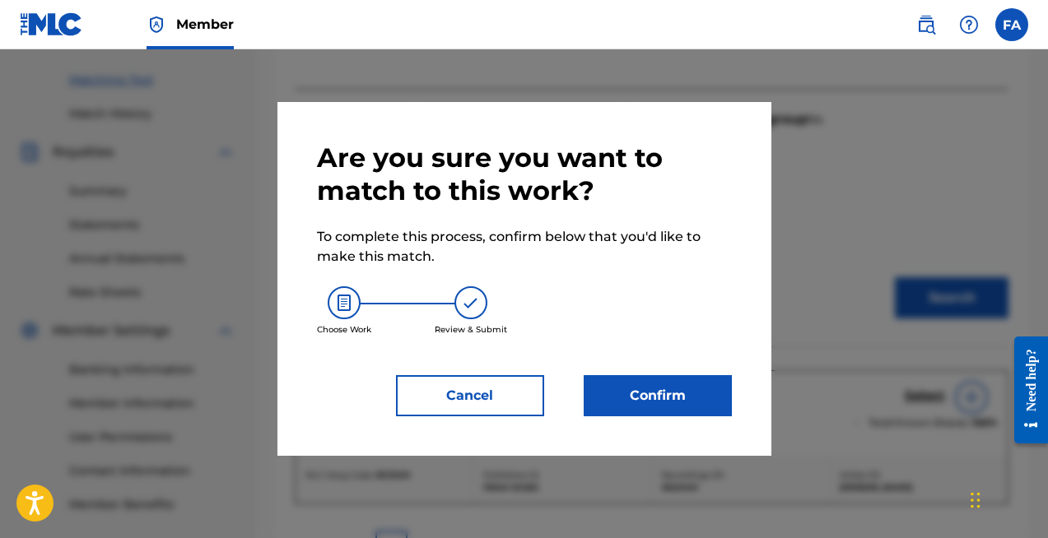
click at [654, 384] on button "Confirm" at bounding box center [658, 395] width 148 height 41
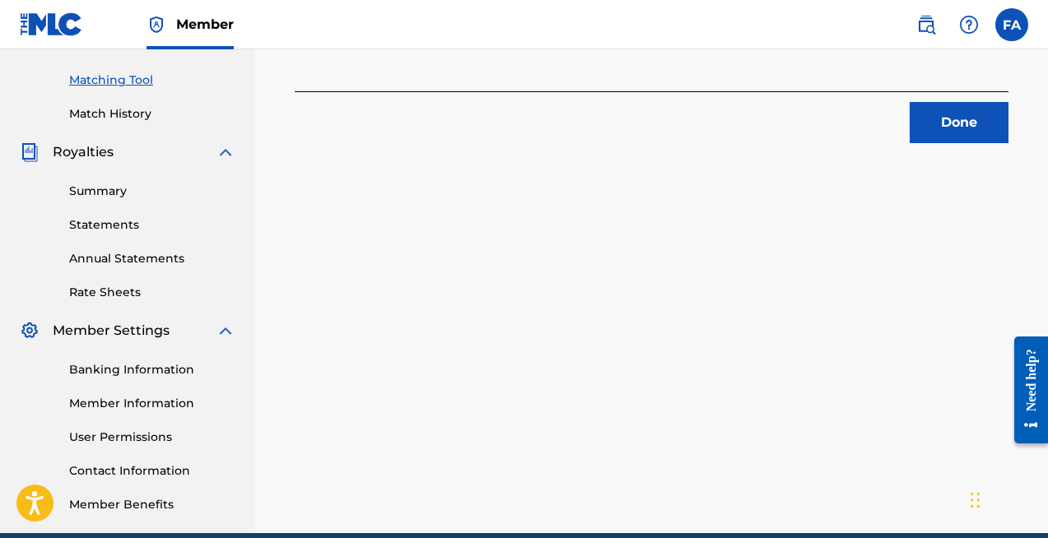
click at [961, 102] on button "Done" at bounding box center [959, 122] width 99 height 41
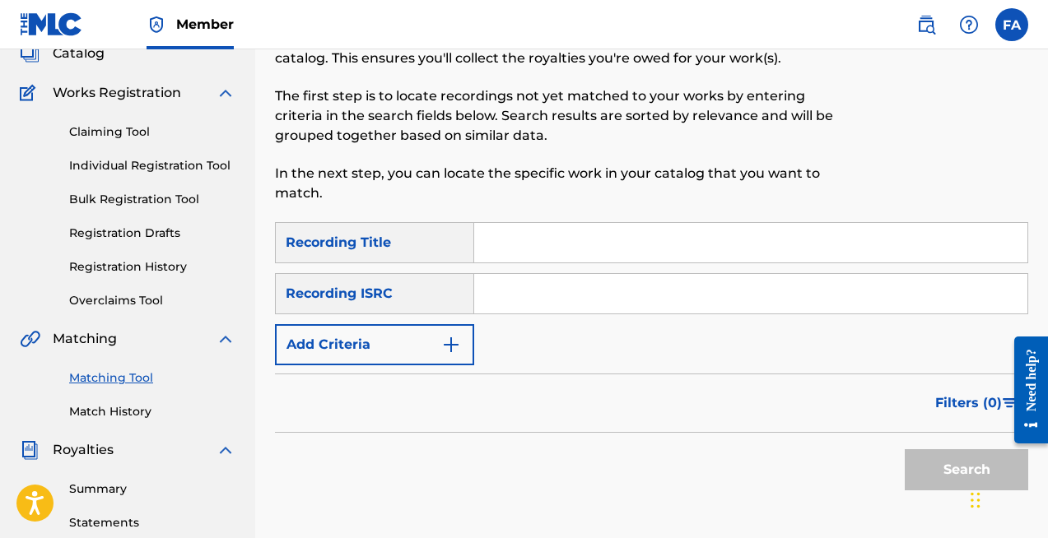
scroll to position [113, 0]
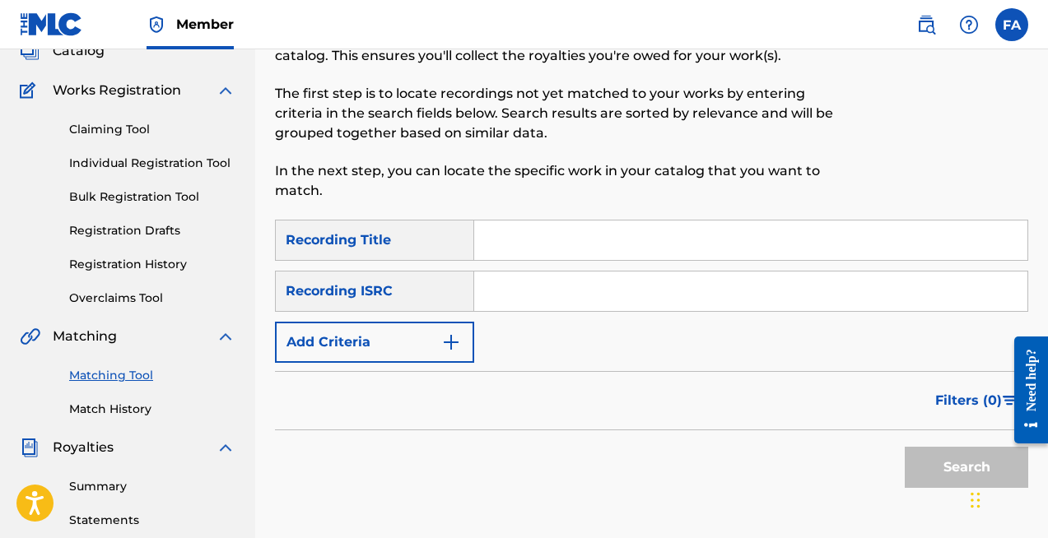
click at [357, 342] on button "Add Criteria" at bounding box center [374, 342] width 199 height 41
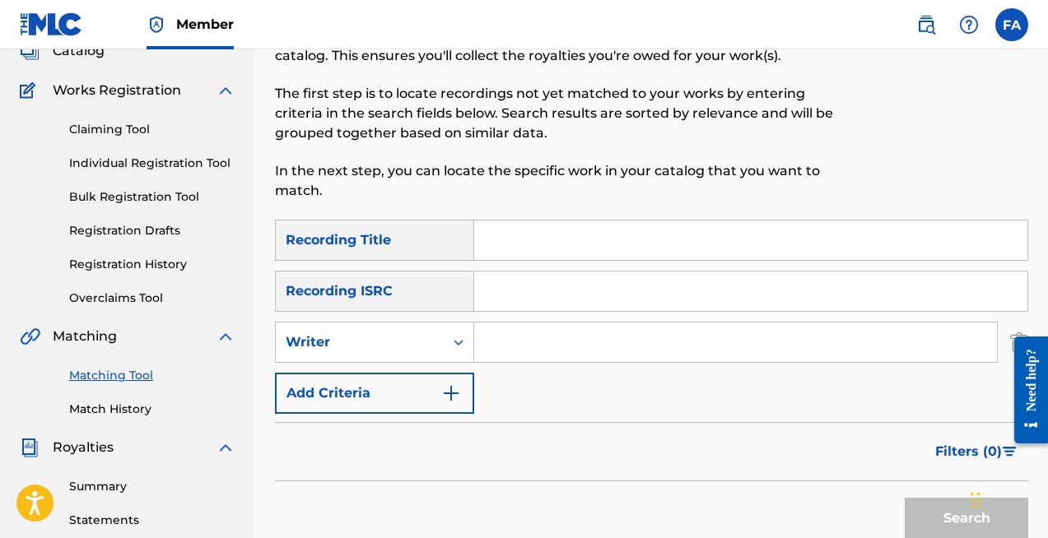
click at [357, 342] on div "Writer" at bounding box center [360, 343] width 148 height 20
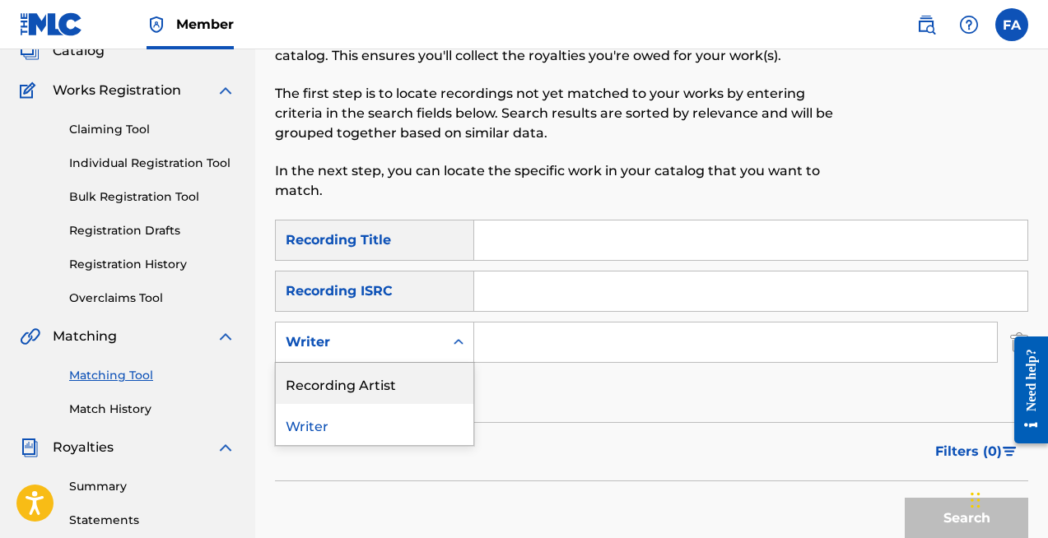
click at [352, 390] on div "Recording Artist" at bounding box center [375, 383] width 198 height 41
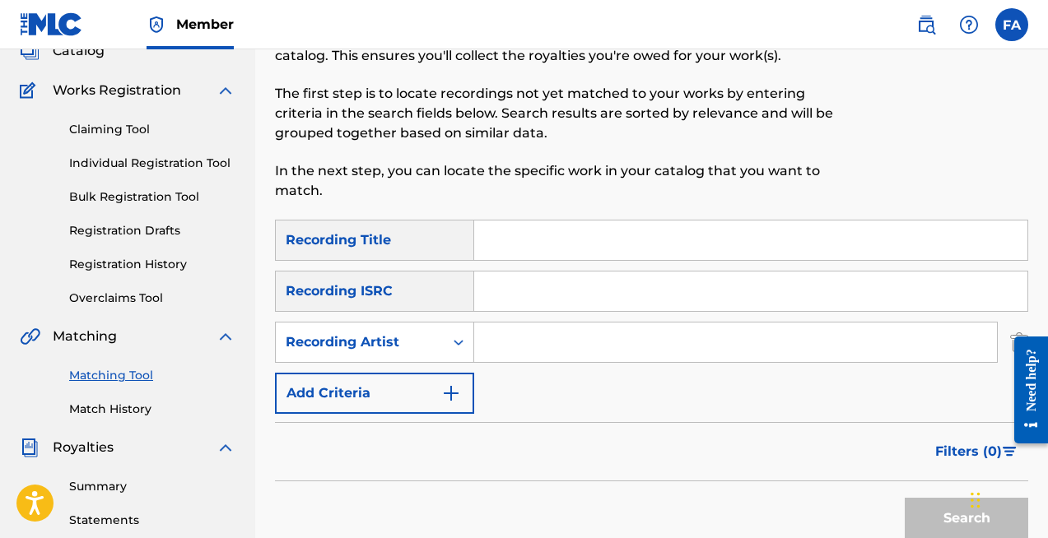
click at [552, 339] on input "Search Form" at bounding box center [735, 343] width 523 height 40
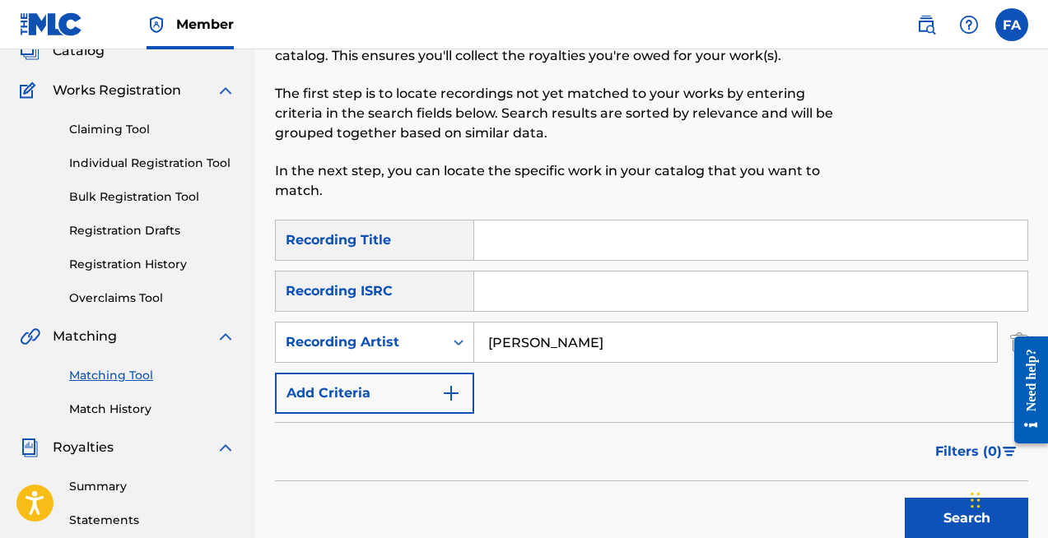
type input "[PERSON_NAME]"
click at [905, 498] on button "Search" at bounding box center [966, 518] width 123 height 41
click at [934, 502] on button "Search" at bounding box center [966, 518] width 123 height 41
click at [951, 517] on button "Search" at bounding box center [966, 518] width 123 height 41
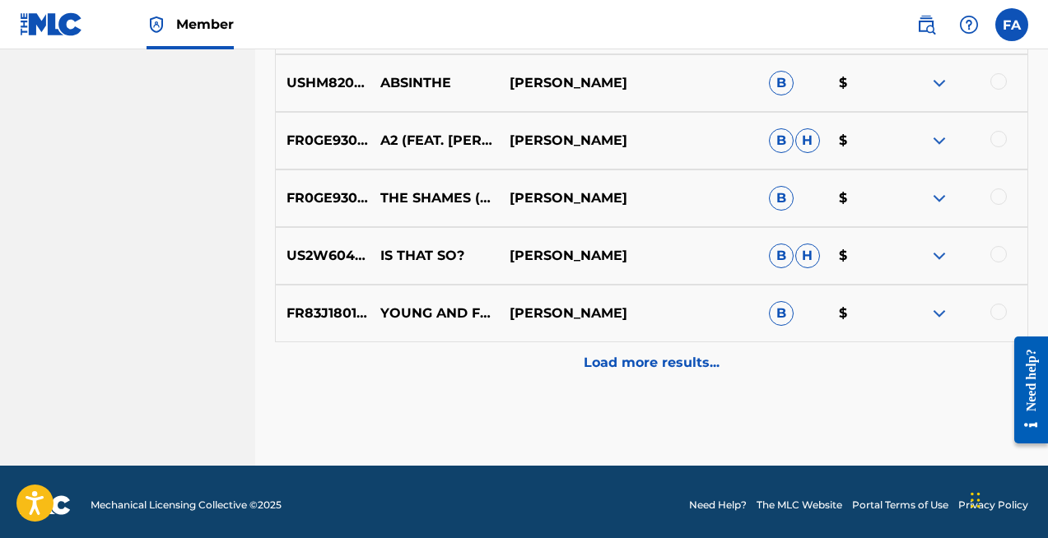
scroll to position [965, 0]
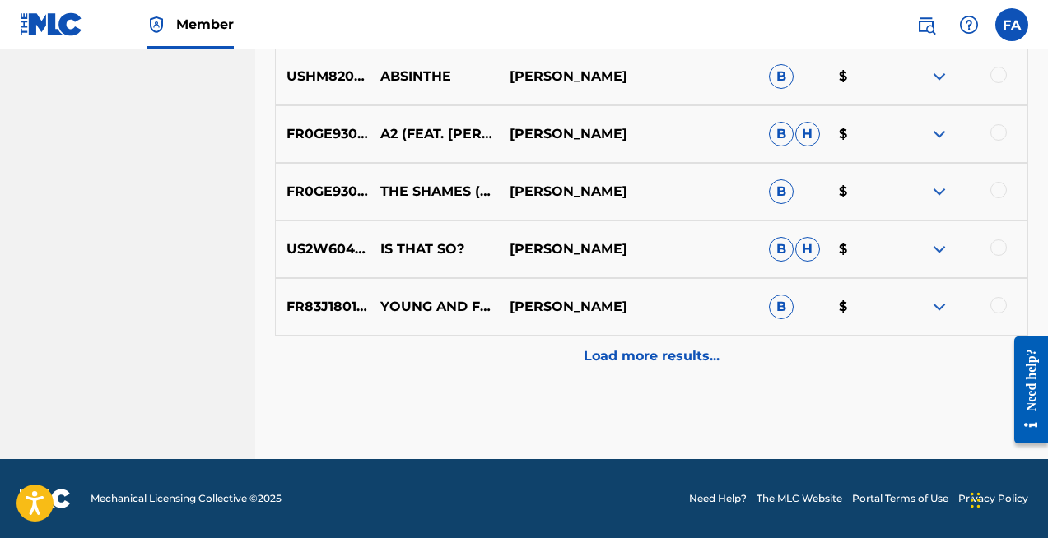
click at [659, 359] on p "Load more results..." at bounding box center [652, 357] width 136 height 20
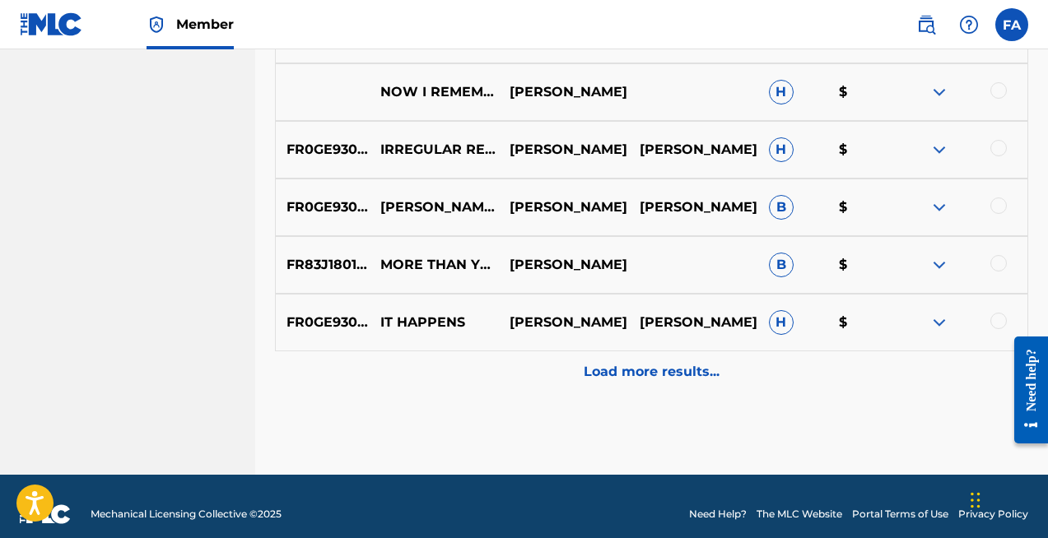
scroll to position [1541, 0]
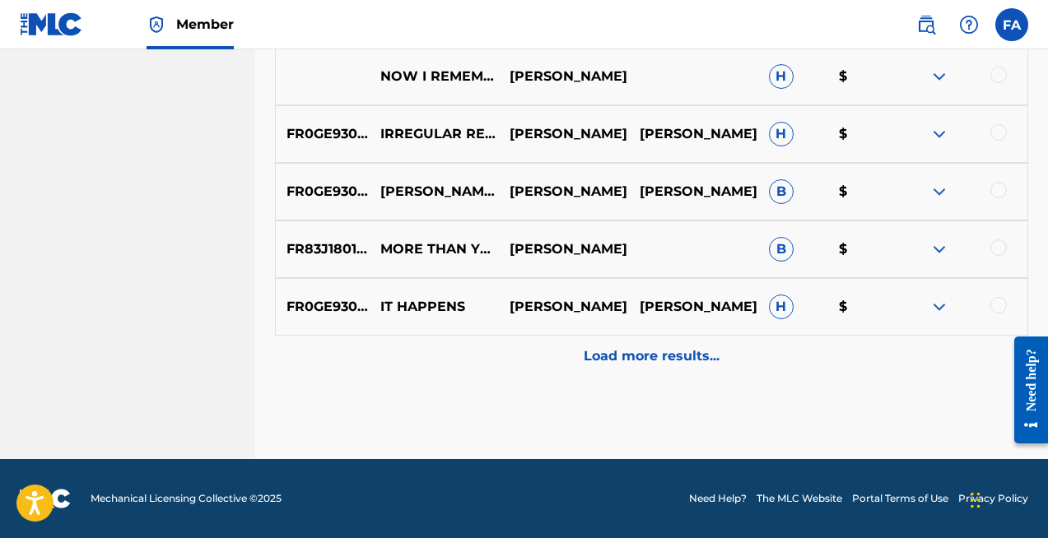
click at [679, 354] on p "Load more results..." at bounding box center [652, 357] width 136 height 20
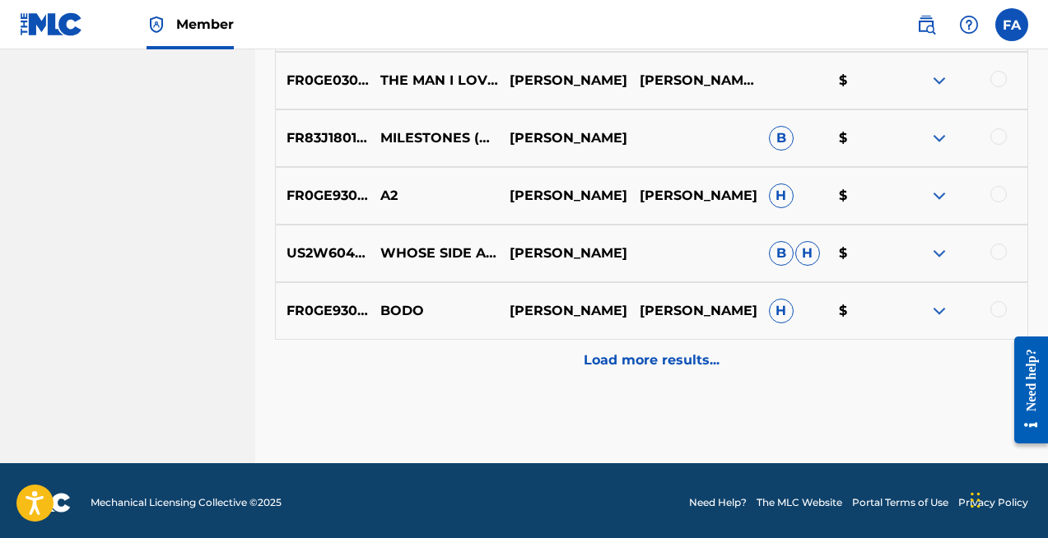
scroll to position [2117, 0]
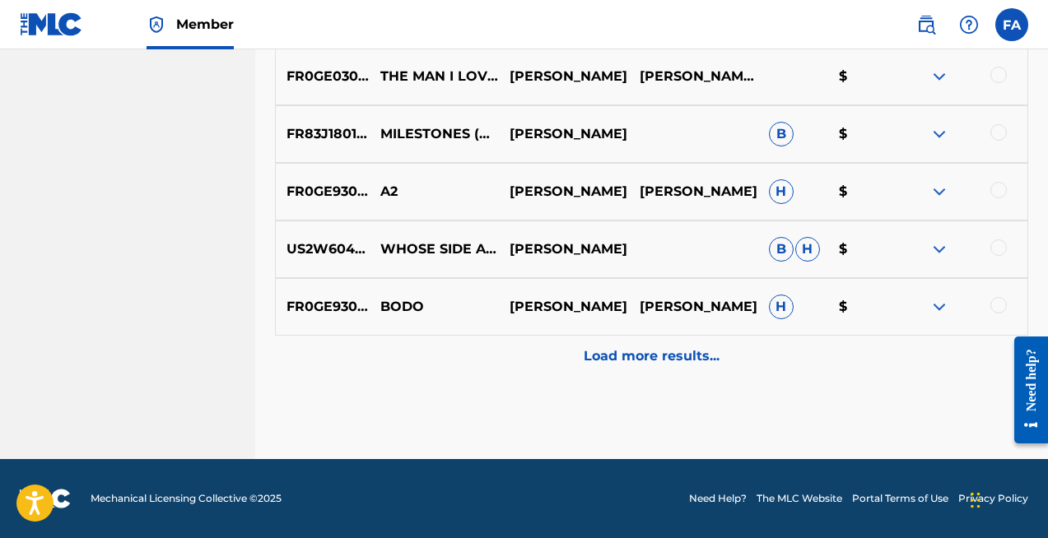
click at [623, 360] on p "Load more results..." at bounding box center [652, 357] width 136 height 20
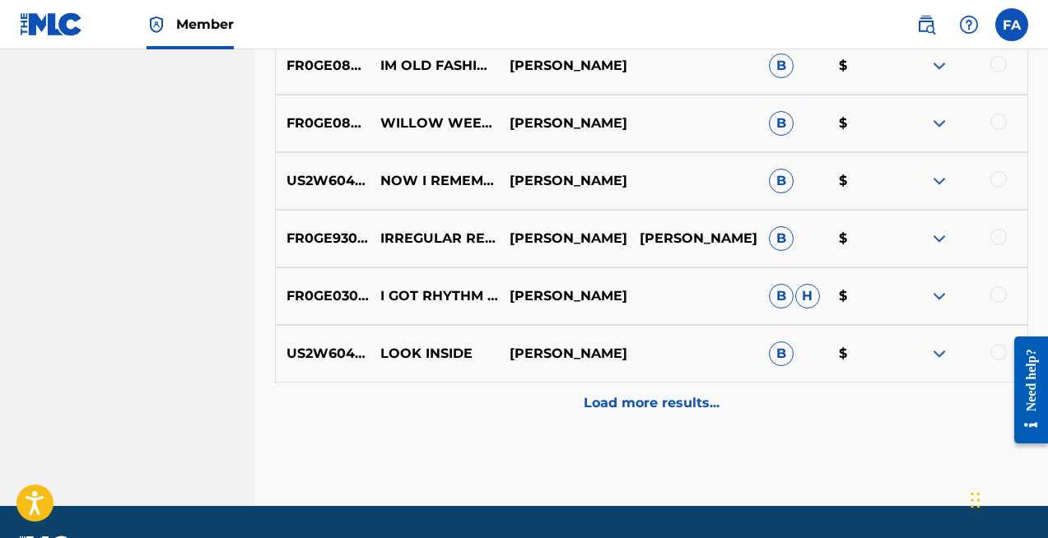
scroll to position [2694, 0]
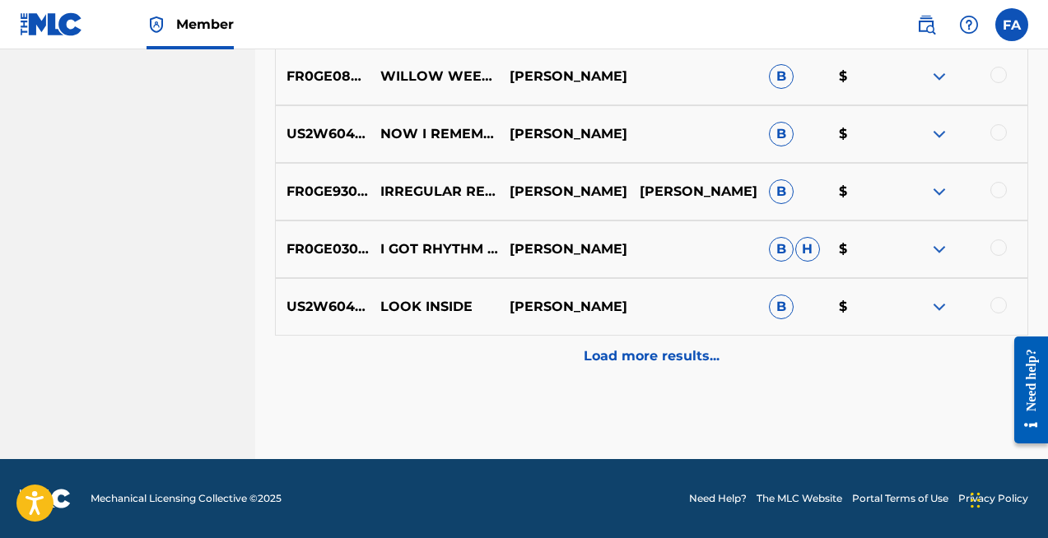
click at [707, 369] on div "Load more results..." at bounding box center [651, 356] width 753 height 41
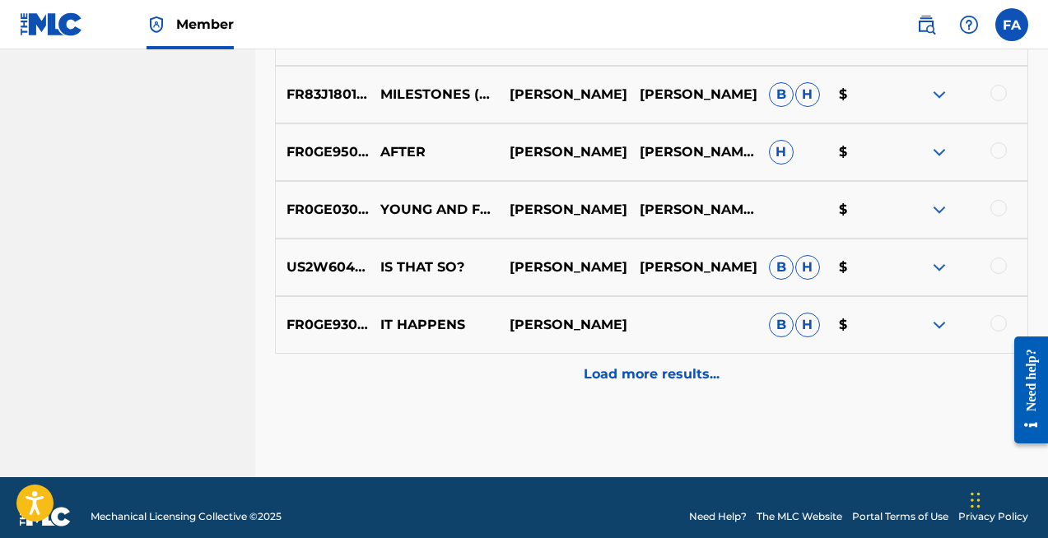
scroll to position [3270, 0]
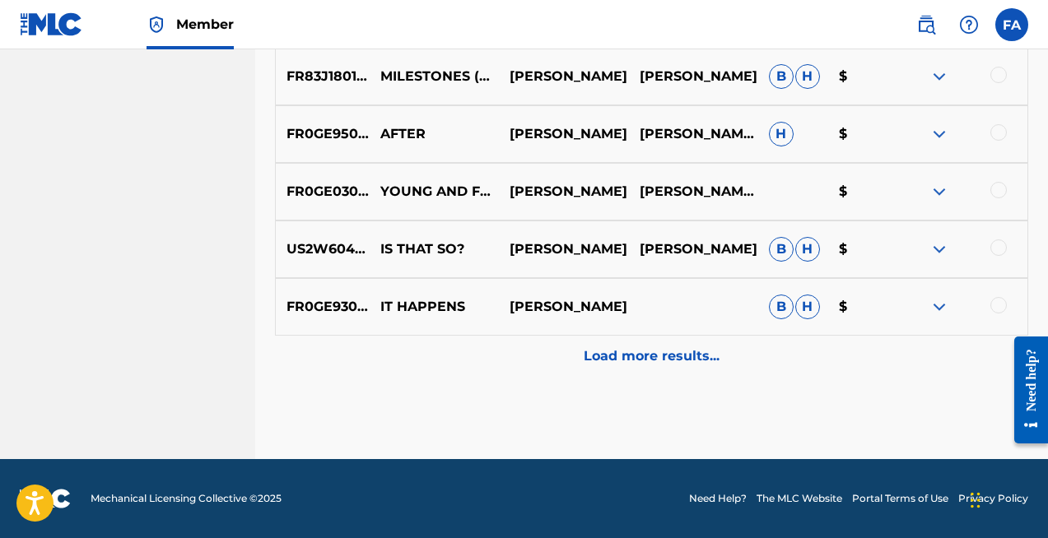
click at [612, 364] on p "Load more results..." at bounding box center [652, 357] width 136 height 20
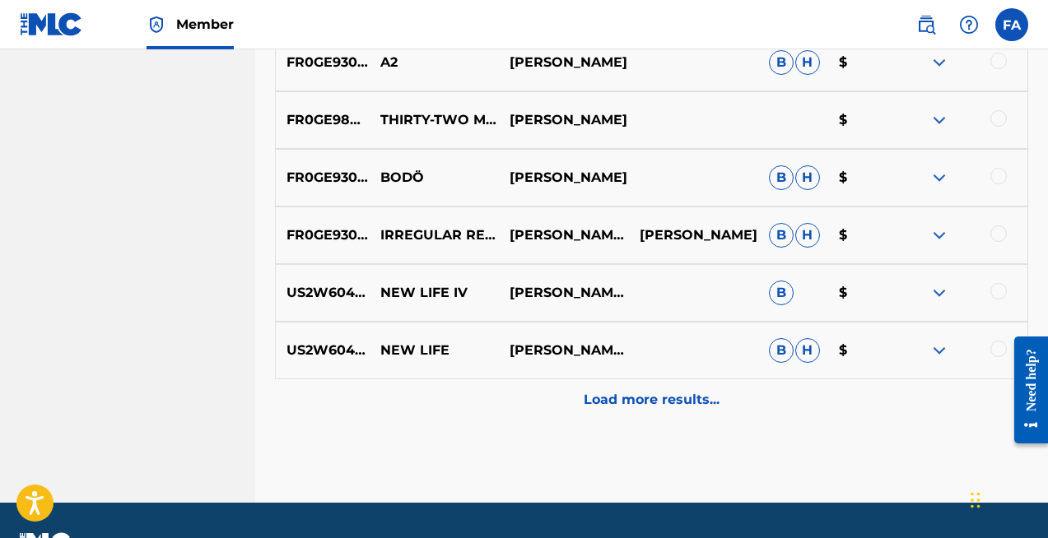
scroll to position [3846, 0]
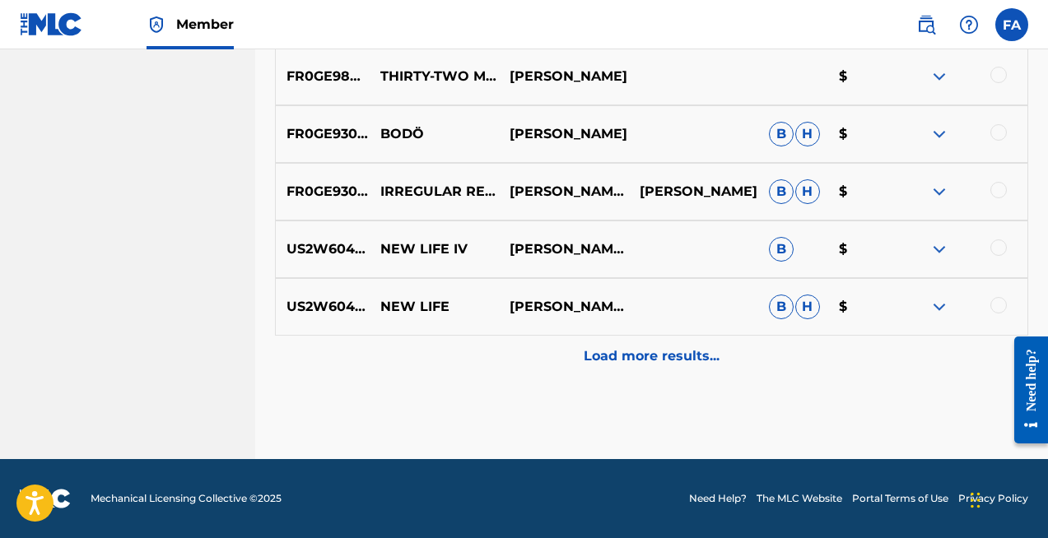
click at [668, 352] on p "Load more results..." at bounding box center [652, 357] width 136 height 20
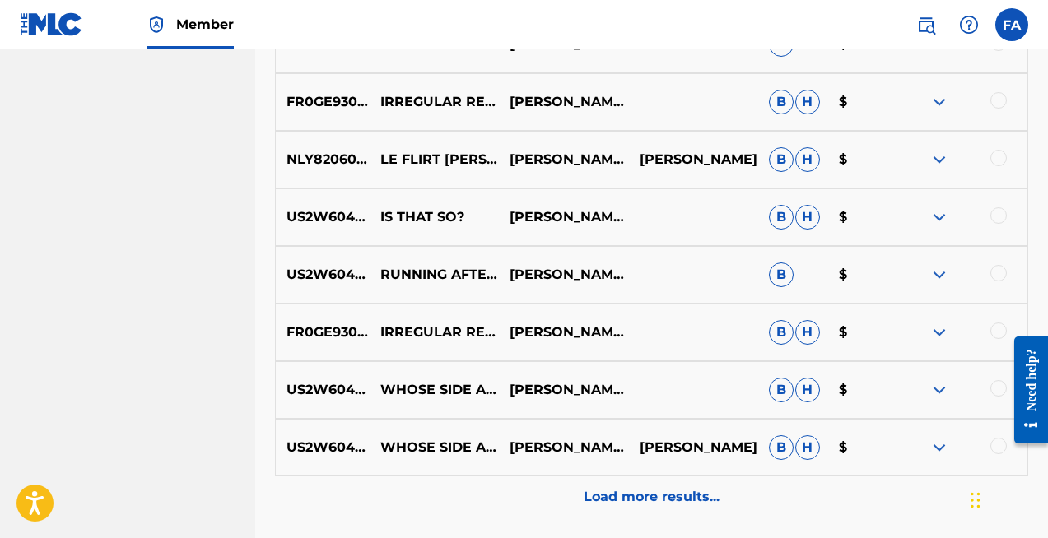
scroll to position [4312, 0]
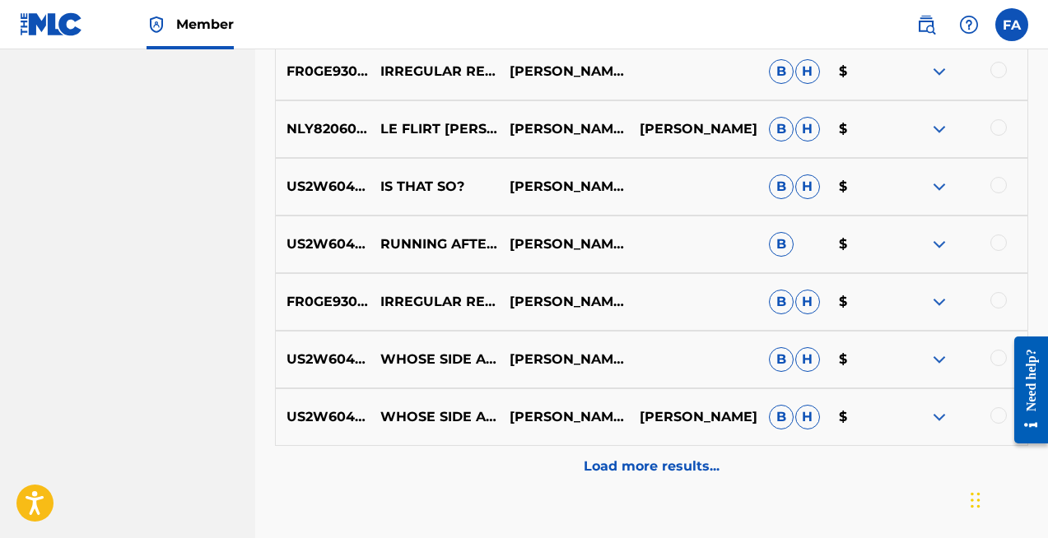
click at [672, 467] on p "Load more results..." at bounding box center [652, 467] width 136 height 20
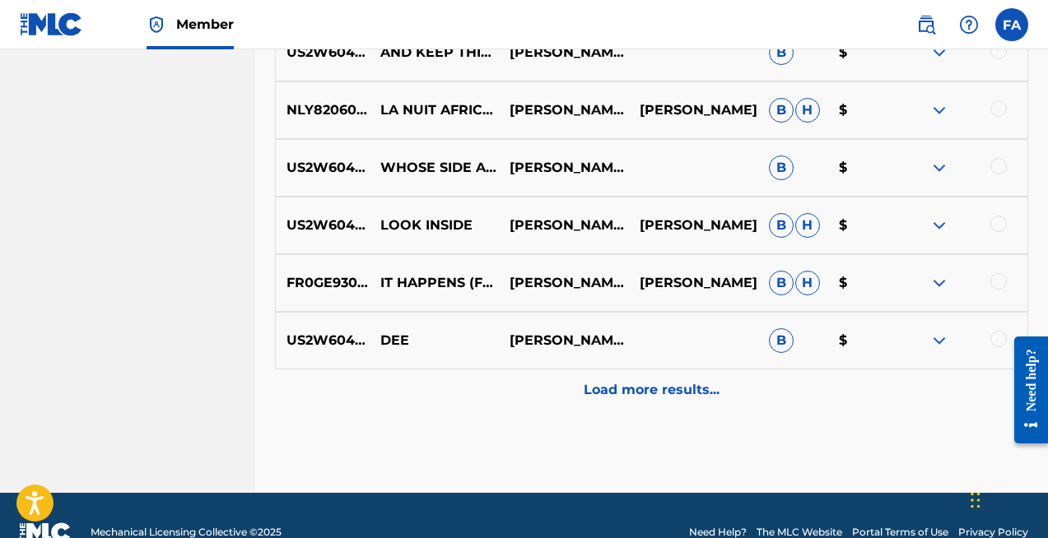
scroll to position [4969, 0]
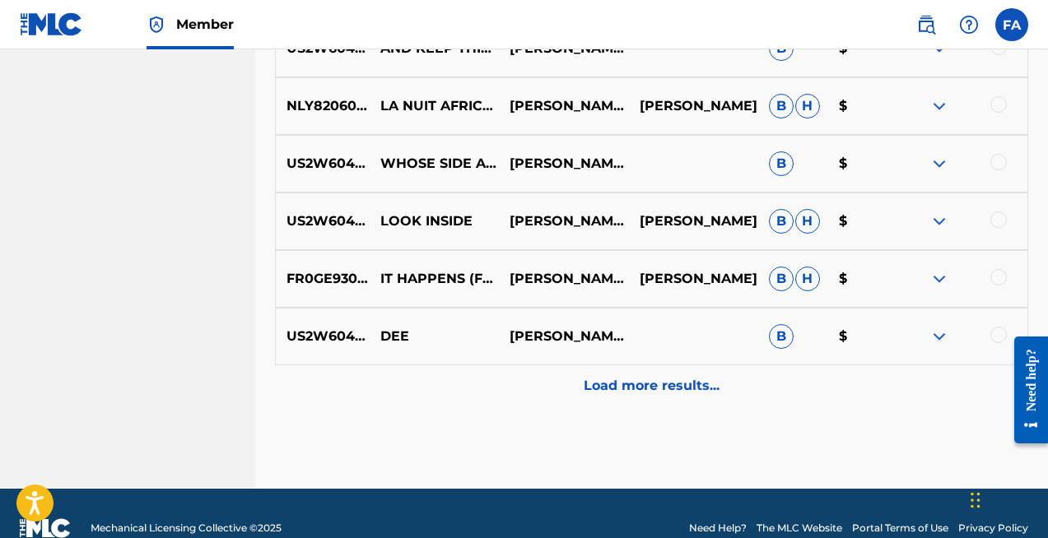
click at [699, 385] on p "Load more results..." at bounding box center [652, 386] width 136 height 20
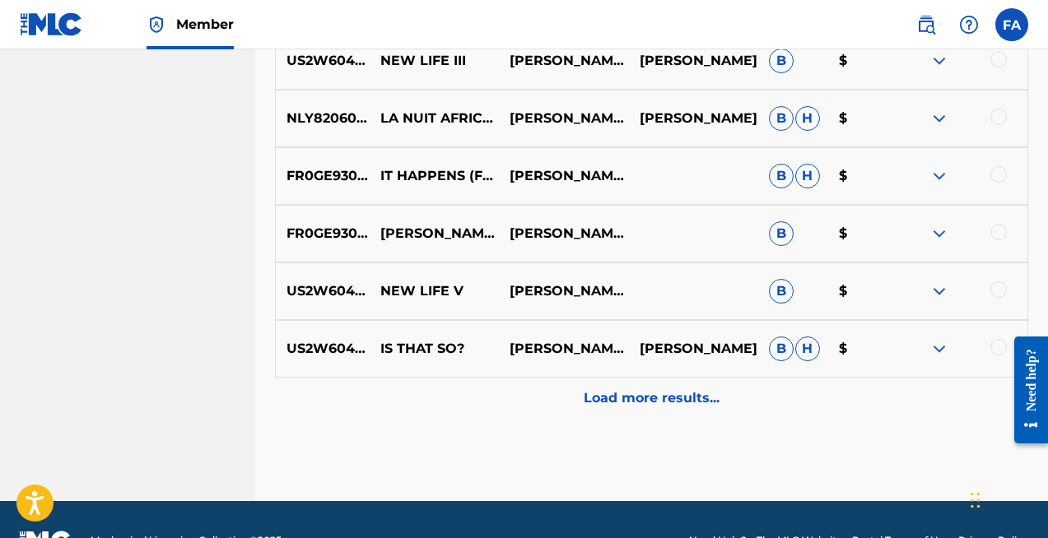
scroll to position [5537, 0]
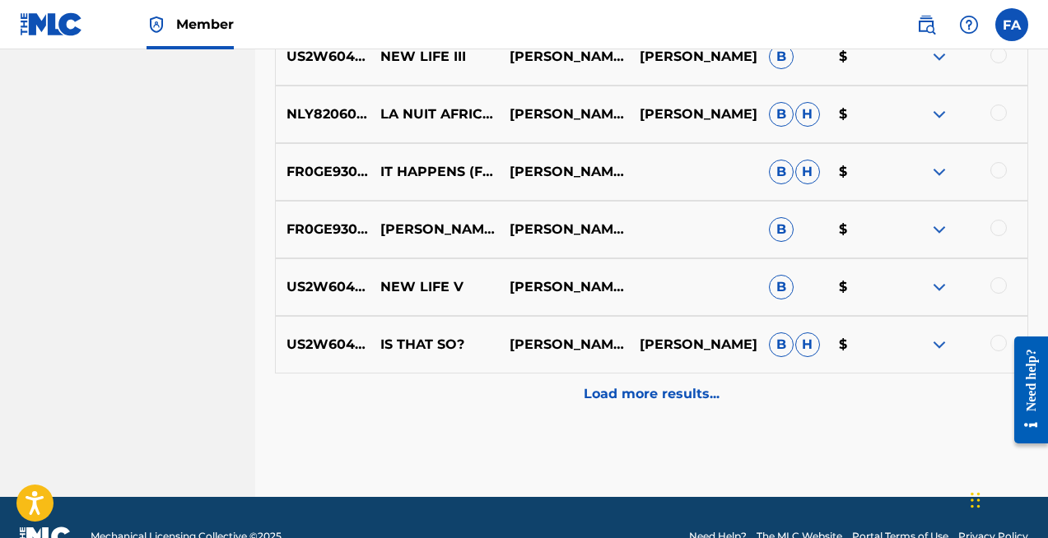
click at [697, 392] on p "Load more results..." at bounding box center [652, 394] width 136 height 20
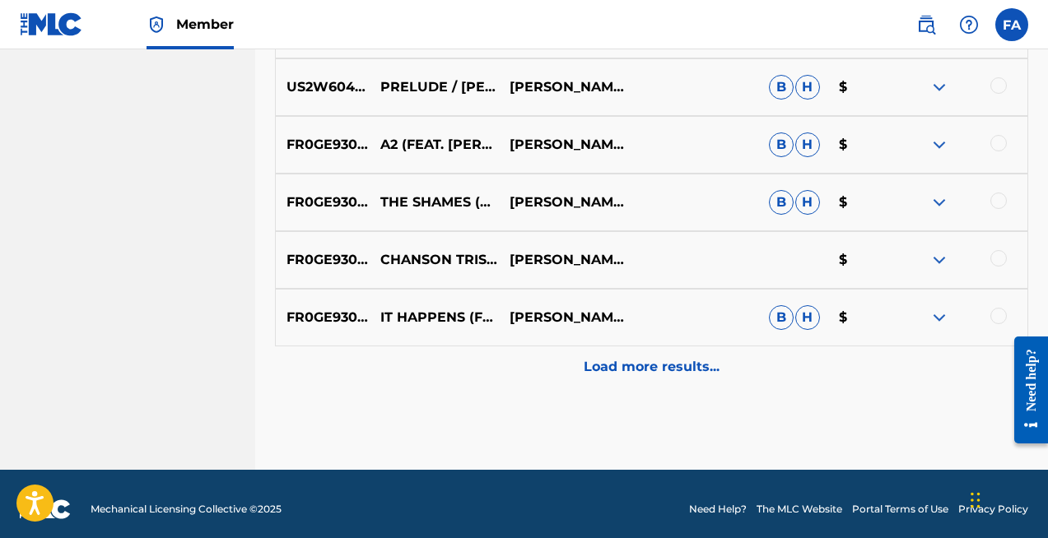
scroll to position [6151, 0]
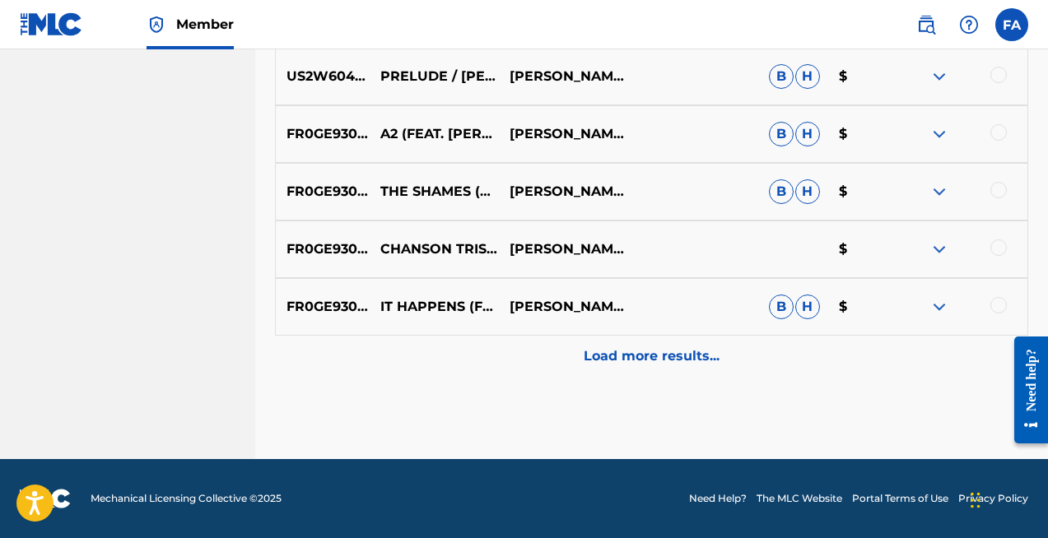
click at [994, 240] on div at bounding box center [998, 248] width 16 height 16
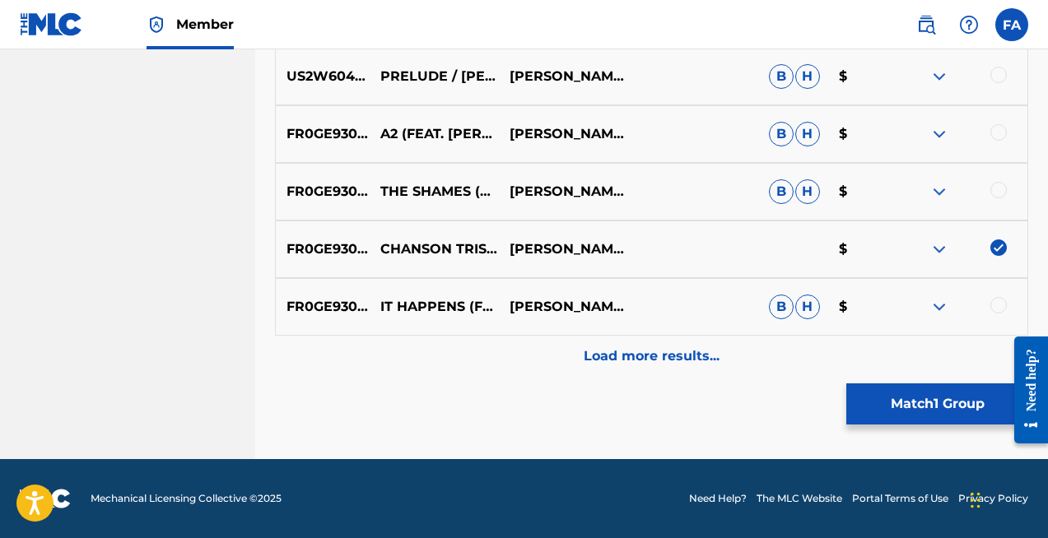
click at [938, 398] on button "Match 1 Group" at bounding box center [937, 404] width 182 height 41
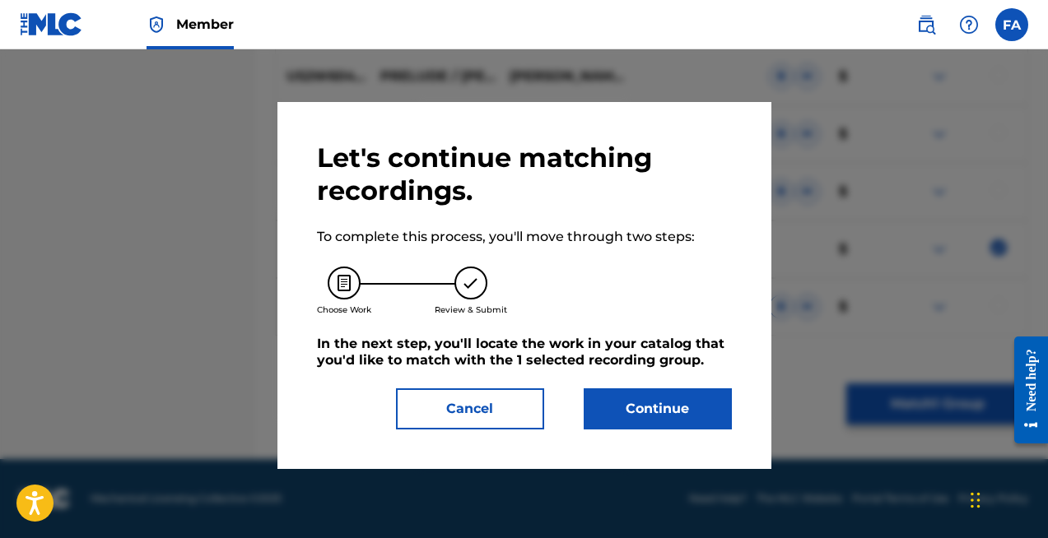
click at [680, 401] on button "Continue" at bounding box center [658, 409] width 148 height 41
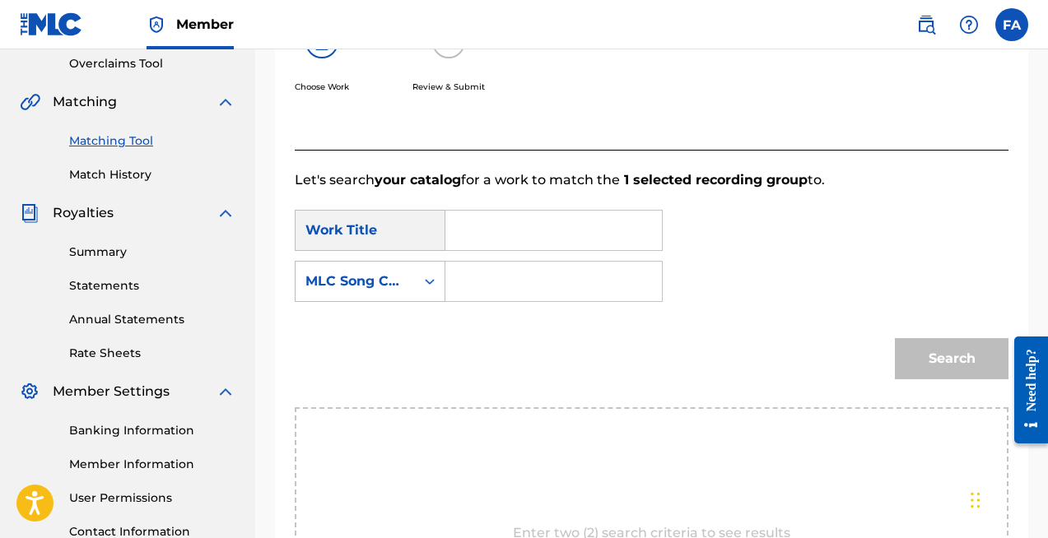
scroll to position [319, 0]
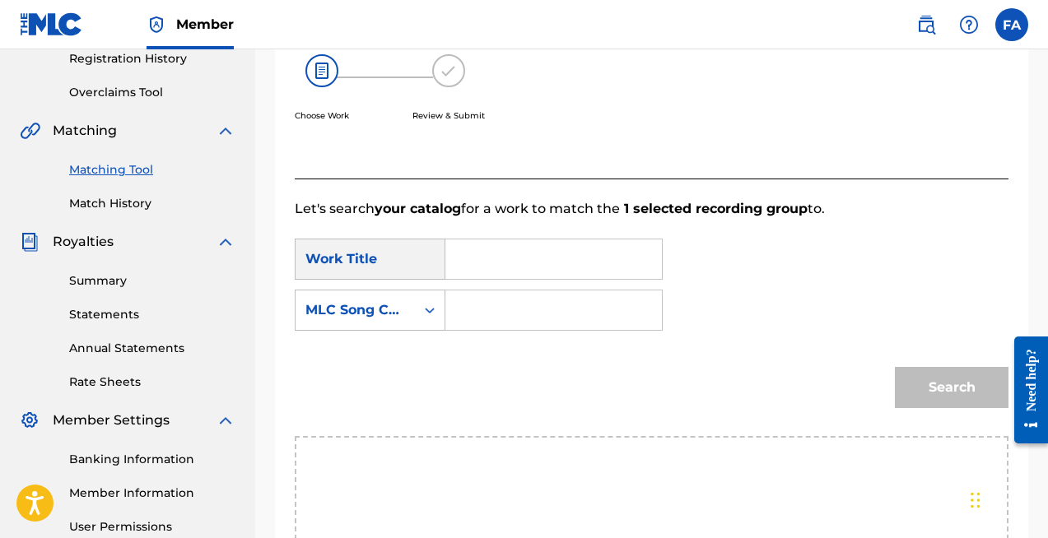
click at [532, 272] on input "Search Form" at bounding box center [553, 260] width 189 height 40
click at [500, 294] on strong "chanson" at bounding box center [502, 296] width 58 height 16
type input "chanson triste"
click at [426, 310] on icon "Search Form" at bounding box center [430, 311] width 10 height 6
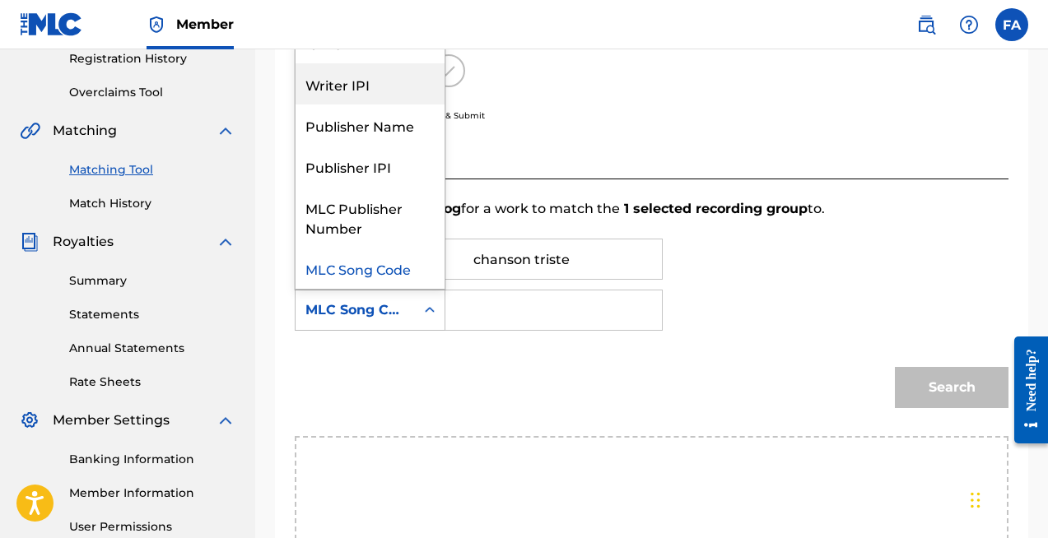
scroll to position [0, 0]
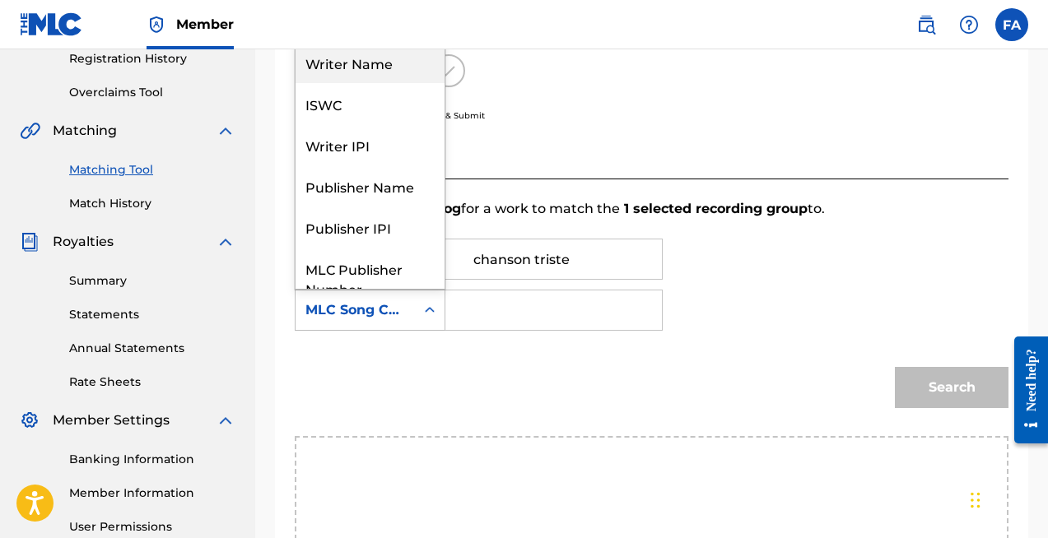
click at [404, 69] on div "Writer Name" at bounding box center [370, 62] width 149 height 41
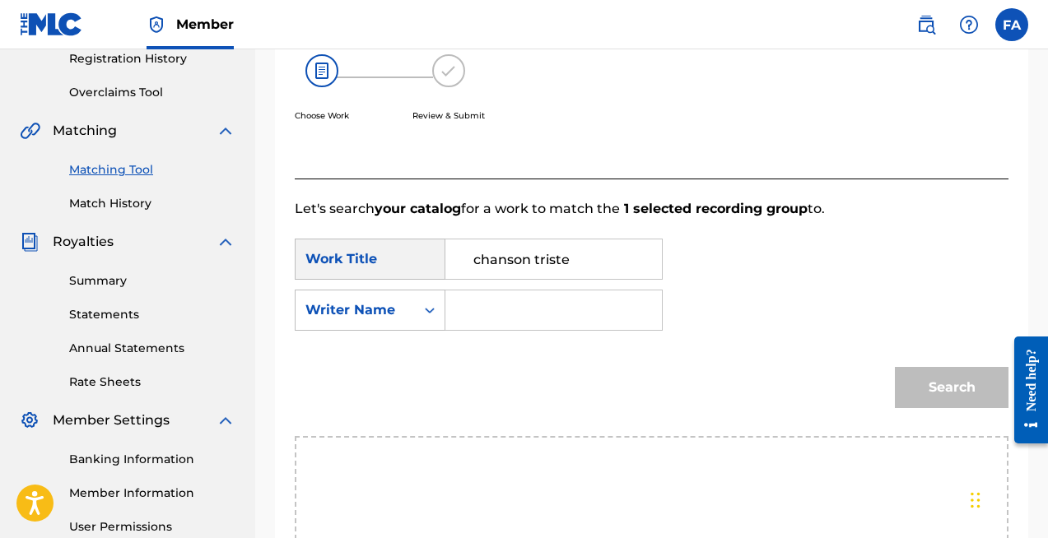
click at [487, 310] on input "Search Form" at bounding box center [553, 311] width 189 height 40
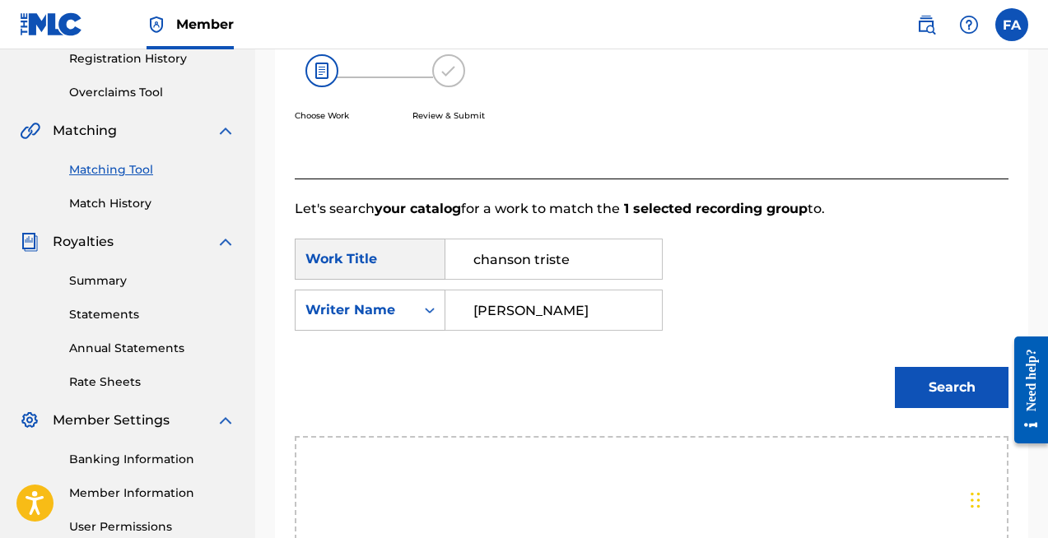
type input "[PERSON_NAME]"
click at [952, 386] on button "Search" at bounding box center [952, 387] width 114 height 41
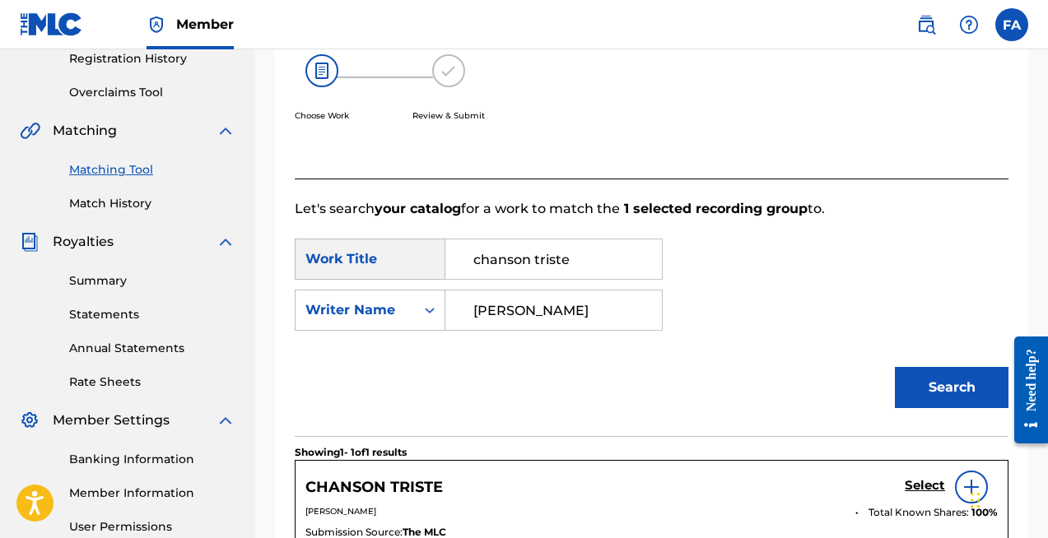
click at [927, 489] on h5 "Select" at bounding box center [925, 486] width 40 height 16
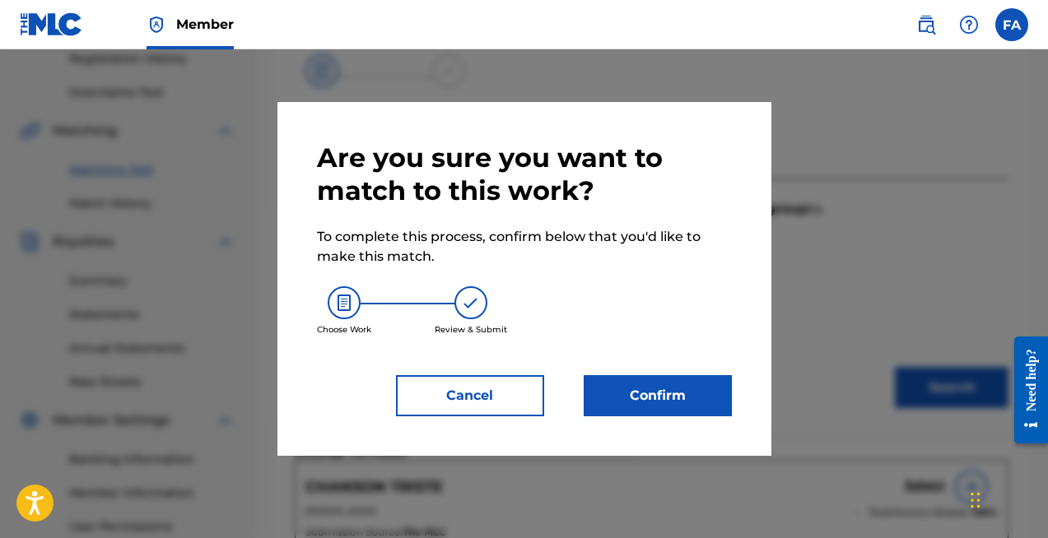
click at [680, 398] on button "Confirm" at bounding box center [658, 395] width 148 height 41
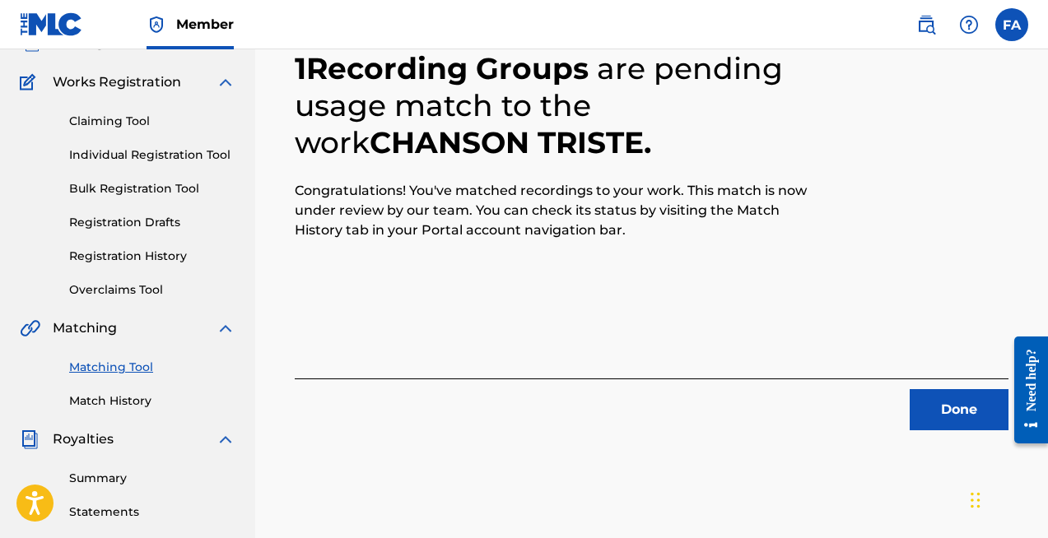
scroll to position [120, 0]
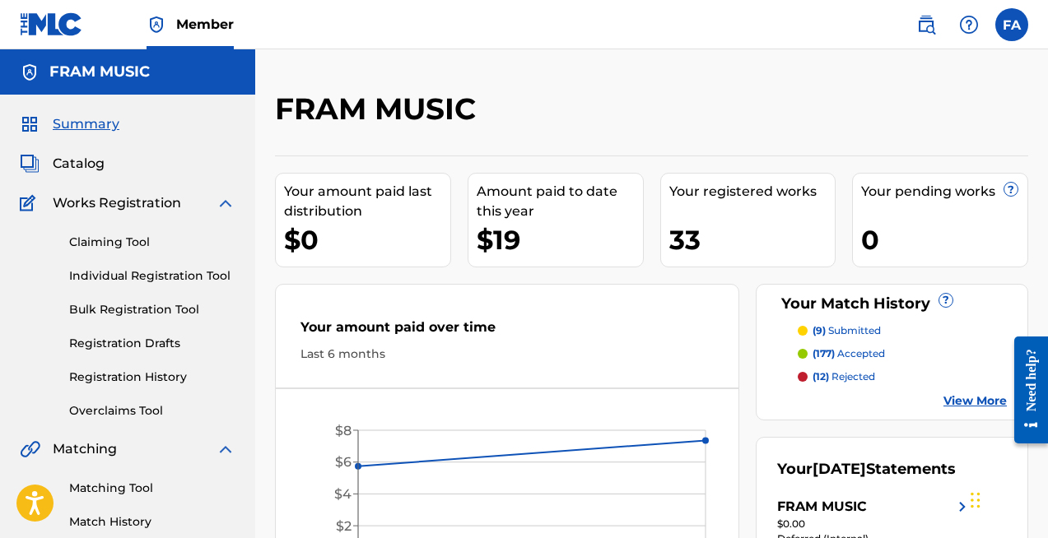
click at [92, 485] on link "Matching Tool" at bounding box center [152, 488] width 166 height 17
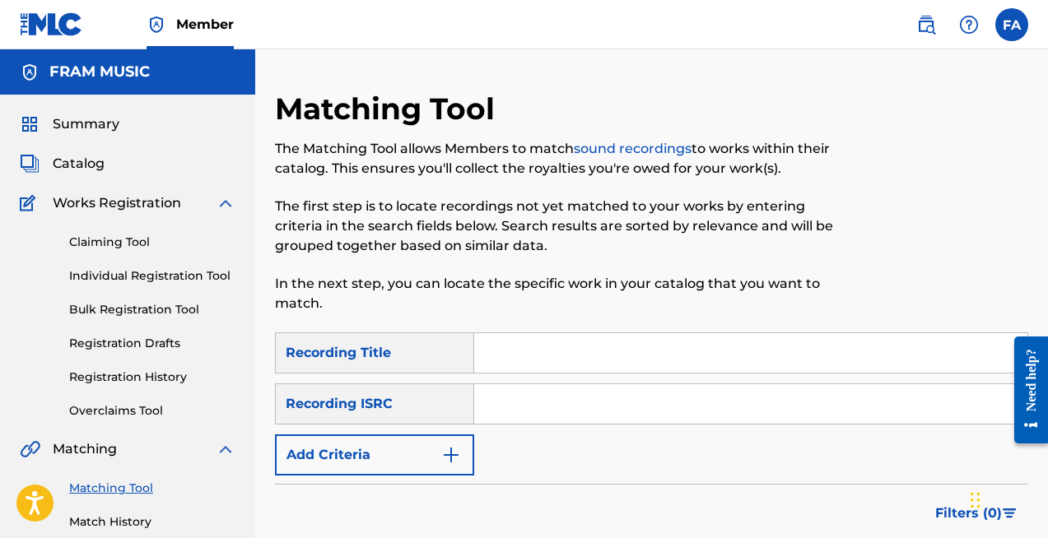
click at [435, 448] on button "Add Criteria" at bounding box center [374, 455] width 199 height 41
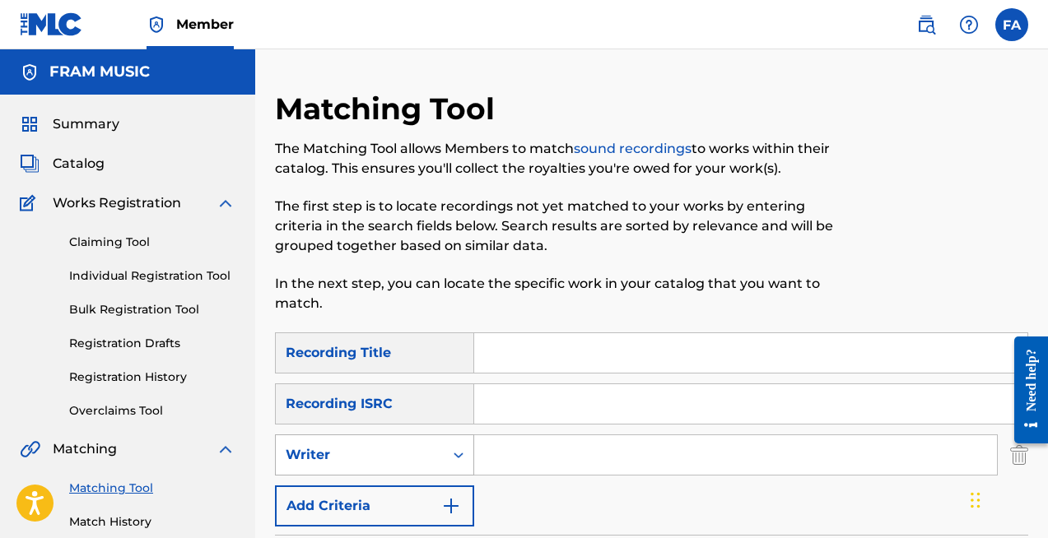
click at [433, 459] on div "Writer" at bounding box center [360, 455] width 148 height 20
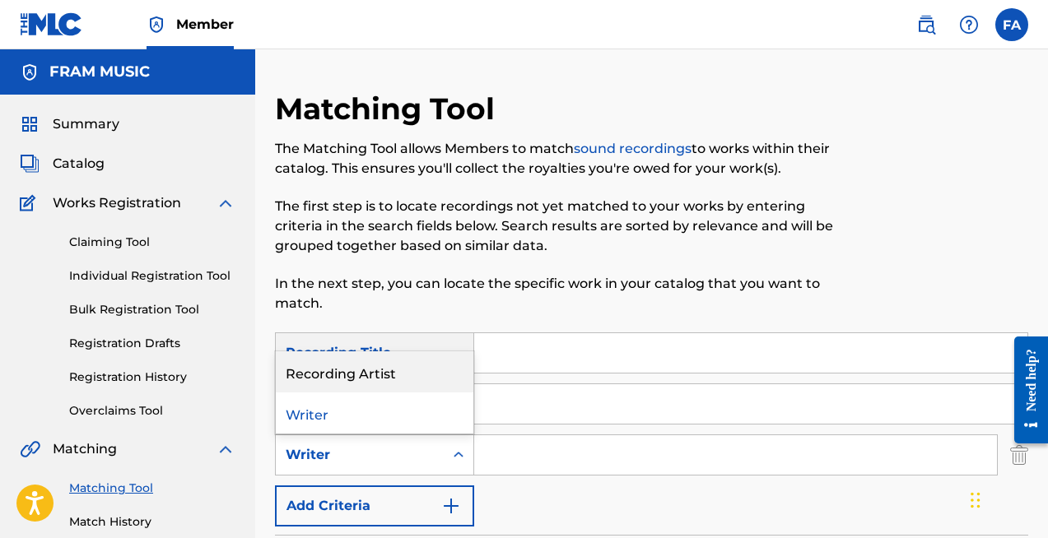
click at [426, 370] on div "Recording Artist" at bounding box center [375, 372] width 198 height 41
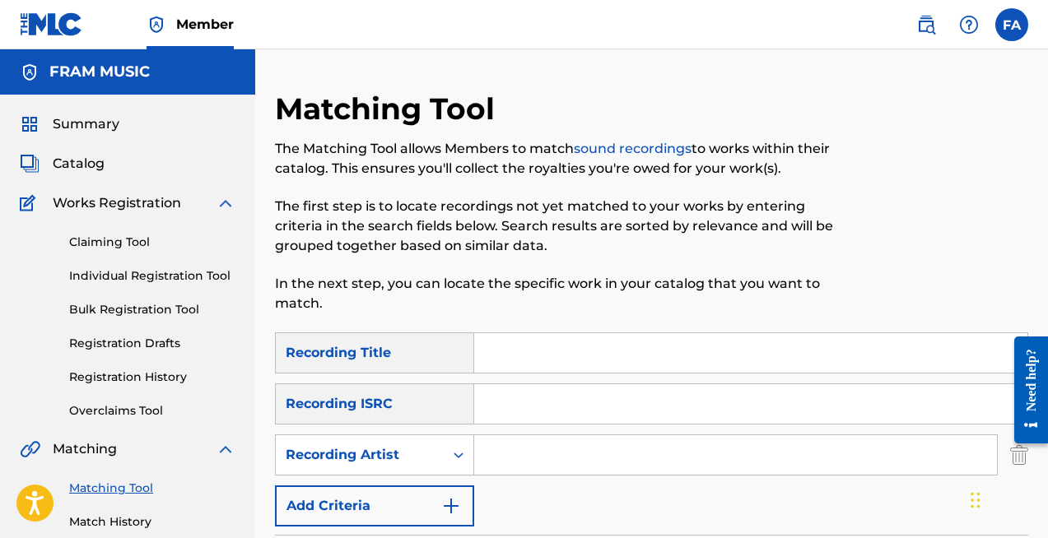
click at [538, 467] on input "Search Form" at bounding box center [735, 455] width 523 height 40
type input "[PERSON_NAME]"
click at [512, 361] on input "Search Form" at bounding box center [750, 353] width 553 height 40
type input "ode to mr [PERSON_NAME]"
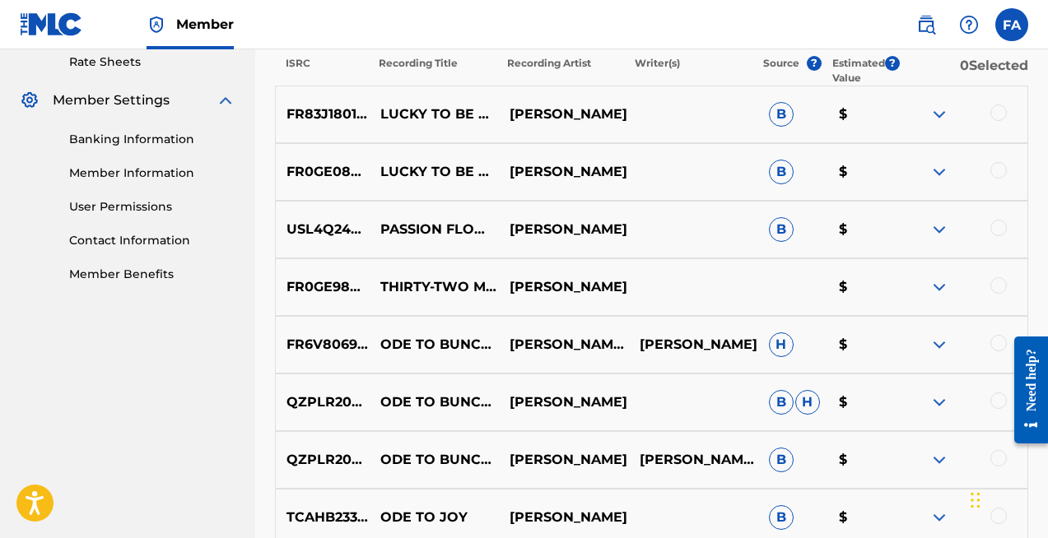
scroll to position [704, 0]
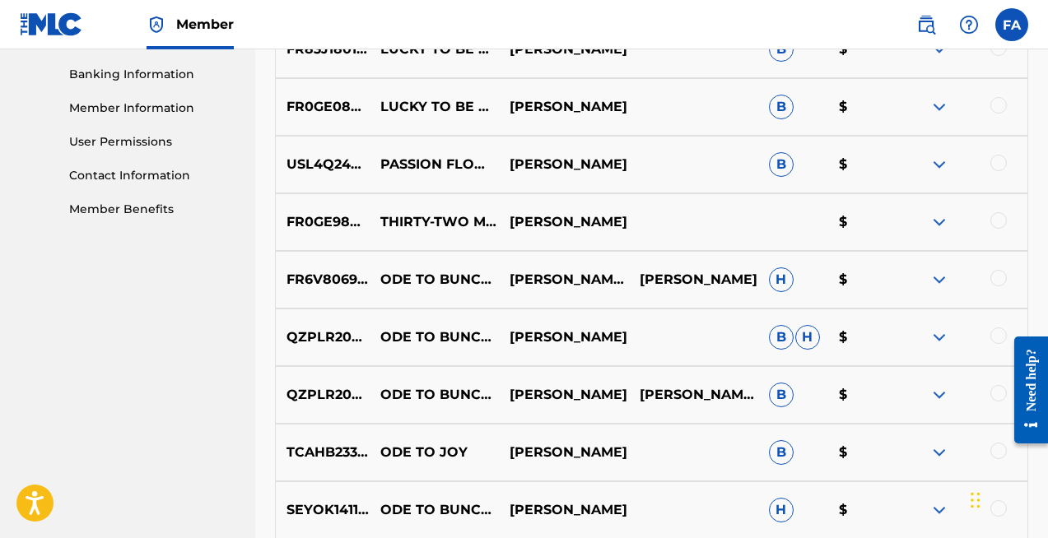
click at [997, 217] on div at bounding box center [998, 220] width 16 height 16
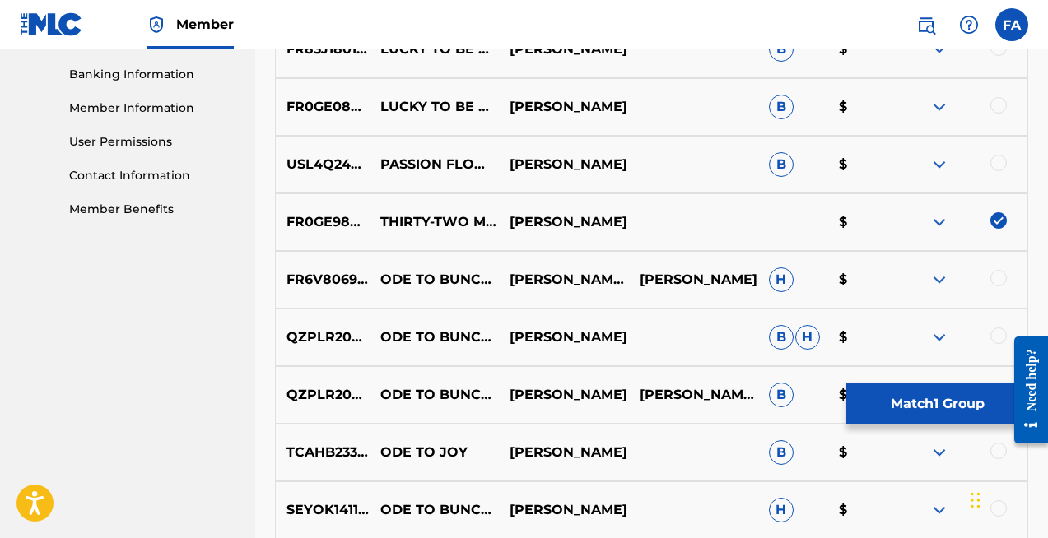
click at [924, 404] on button "Match 1 Group" at bounding box center [937, 404] width 182 height 41
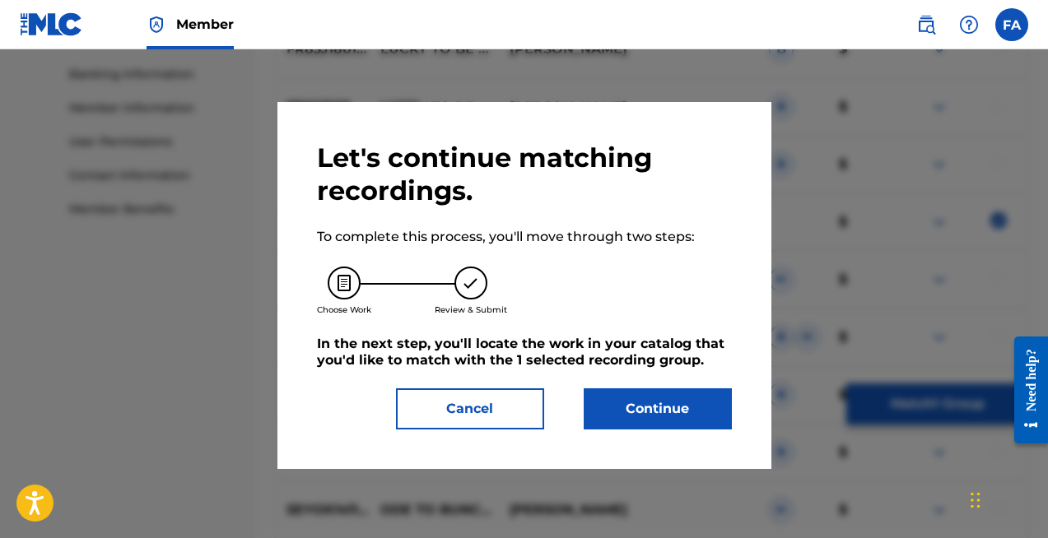
click at [626, 398] on button "Continue" at bounding box center [658, 409] width 148 height 41
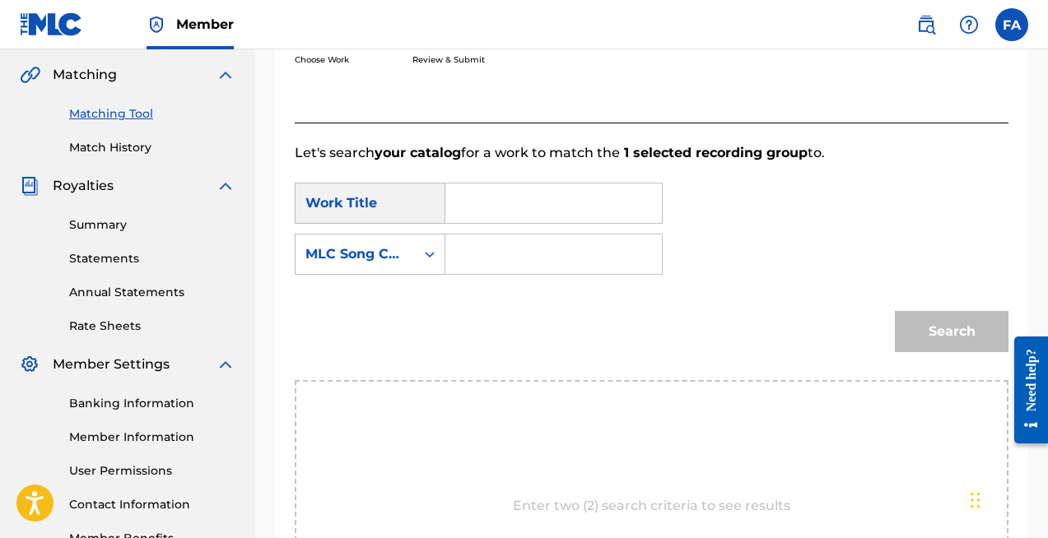
scroll to position [349, 0]
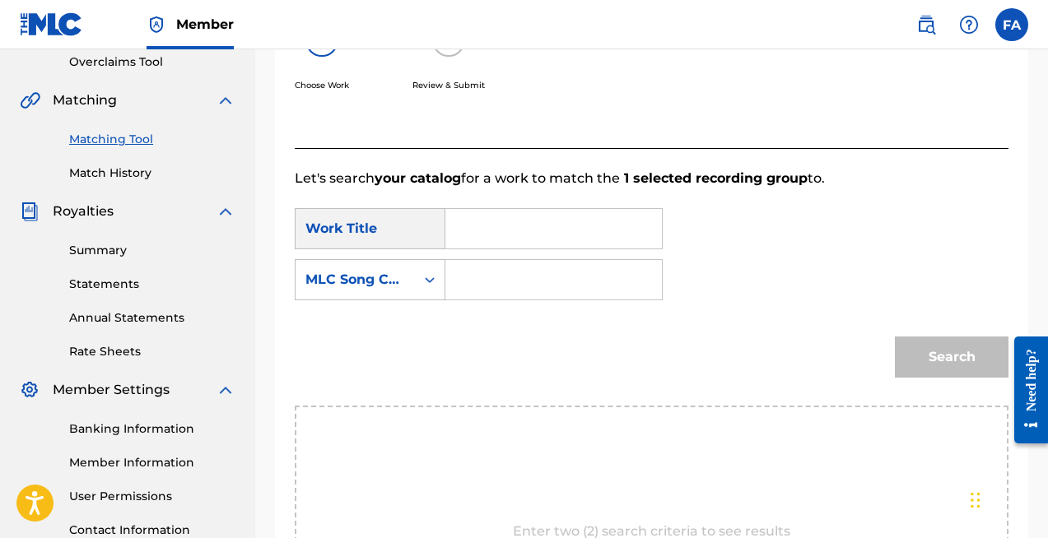
click at [546, 232] on input "Search Form" at bounding box center [553, 229] width 189 height 40
click at [496, 264] on strong "thirty" at bounding box center [492, 266] width 39 height 16
type input "thirty two more bars indeed"
click at [487, 282] on input "Search Form" at bounding box center [553, 280] width 189 height 40
click at [432, 273] on icon "Search Form" at bounding box center [429, 280] width 16 height 16
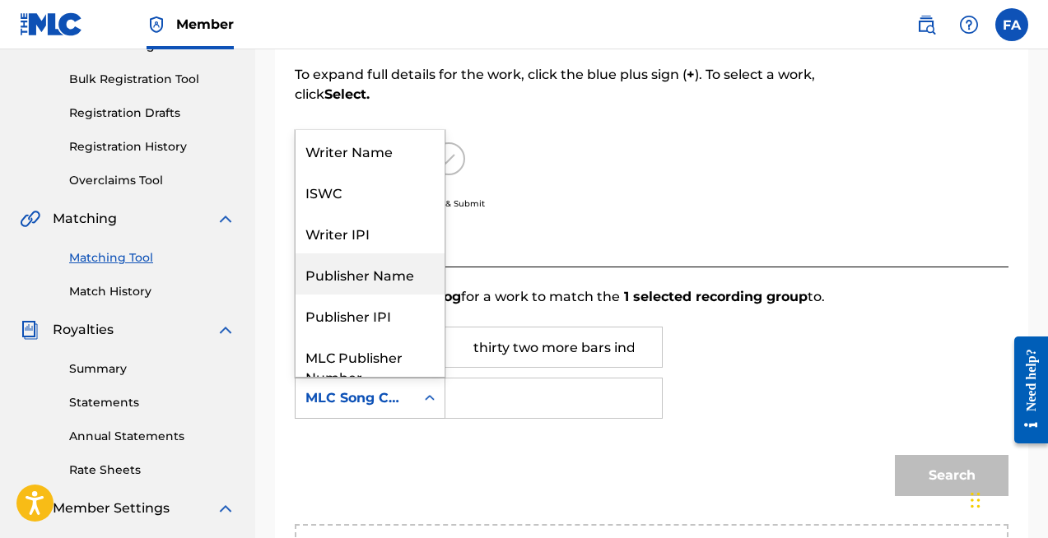
scroll to position [226, 0]
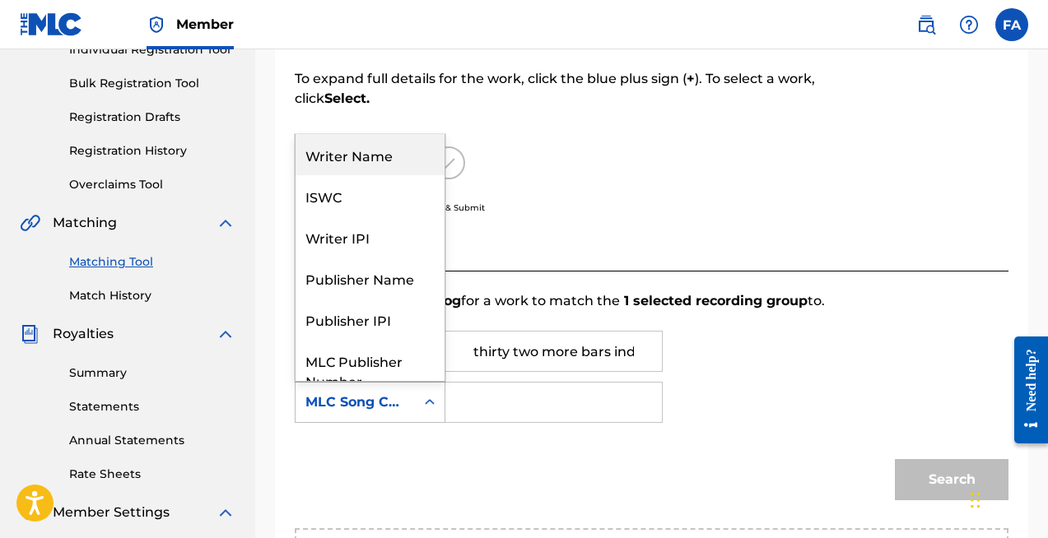
click at [354, 144] on div "Writer Name" at bounding box center [370, 154] width 149 height 41
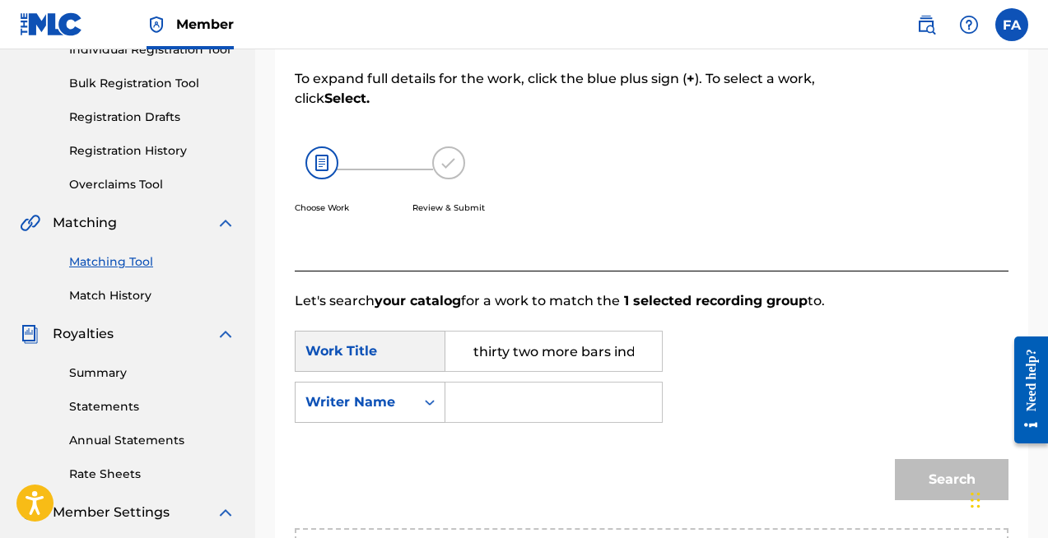
click at [510, 393] on input "Search Form" at bounding box center [553, 403] width 189 height 40
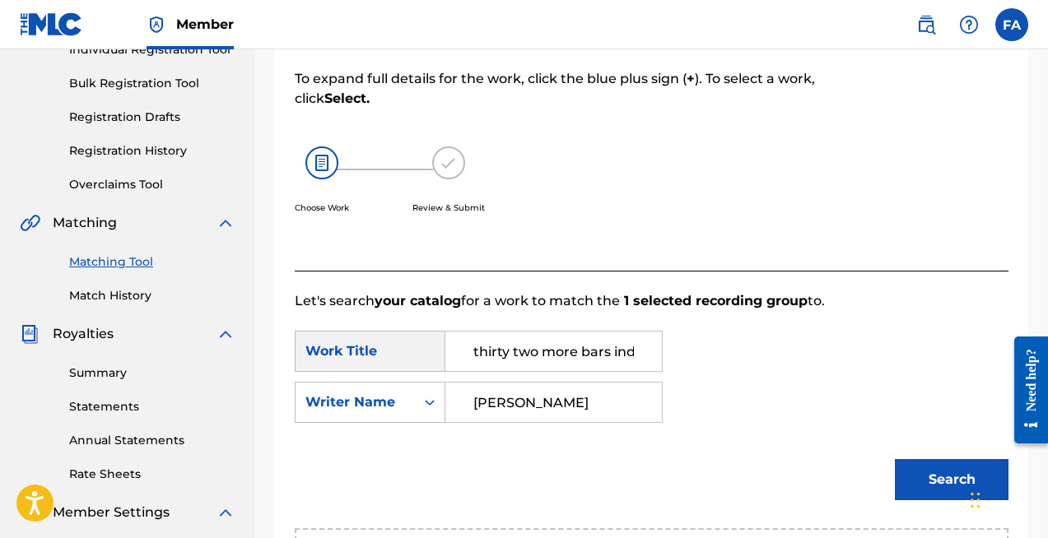
type input "[PERSON_NAME]"
click at [937, 484] on button "Search" at bounding box center [952, 479] width 114 height 41
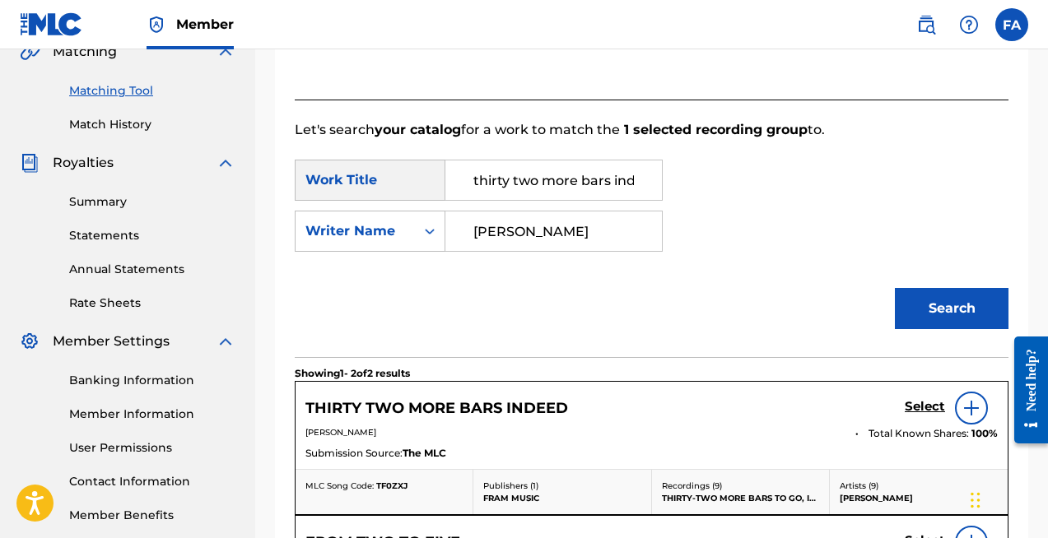
scroll to position [398, 0]
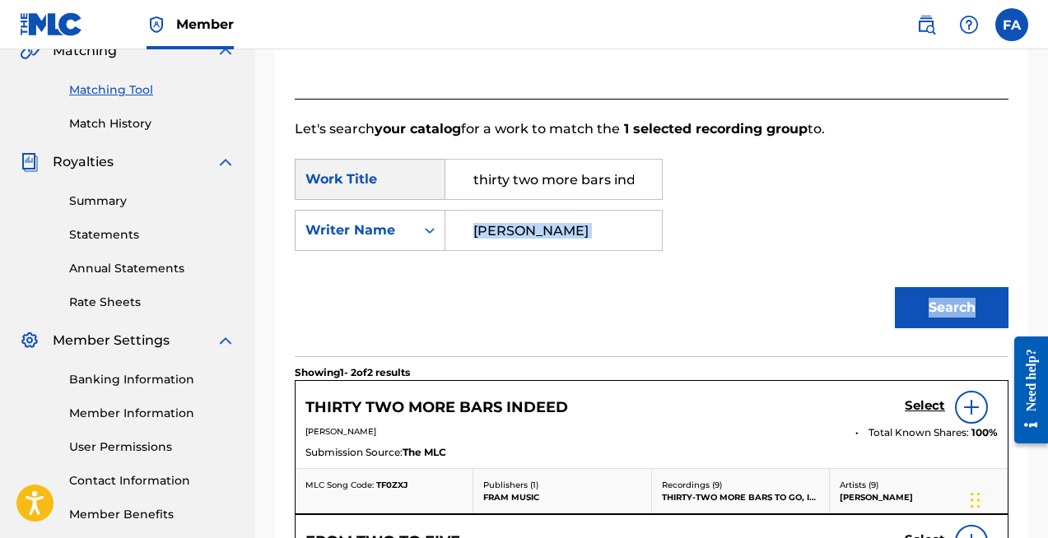
drag, startPoint x: 1047, startPoint y: 250, endPoint x: 1055, endPoint y: 328, distance: 77.8
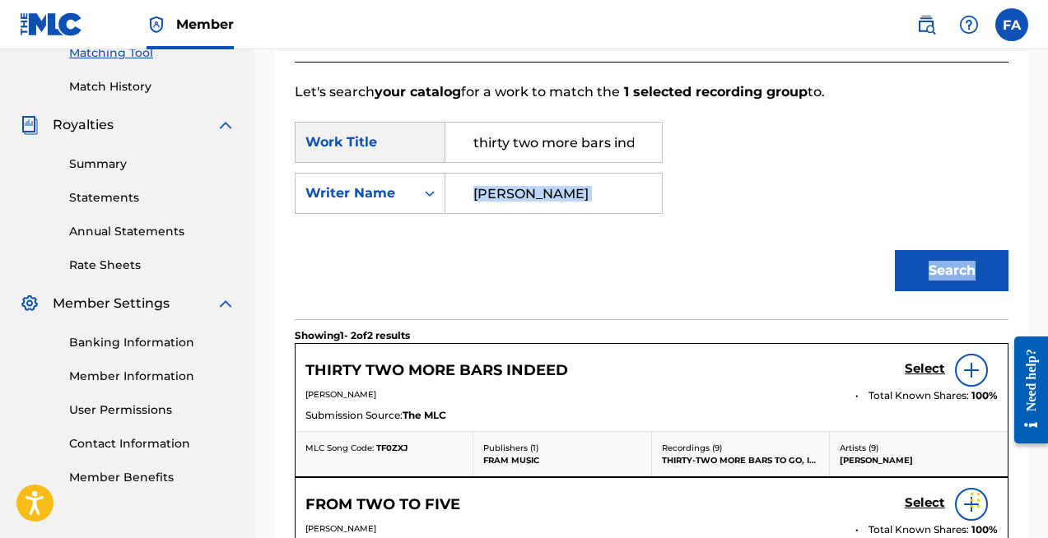
scroll to position [440, 0]
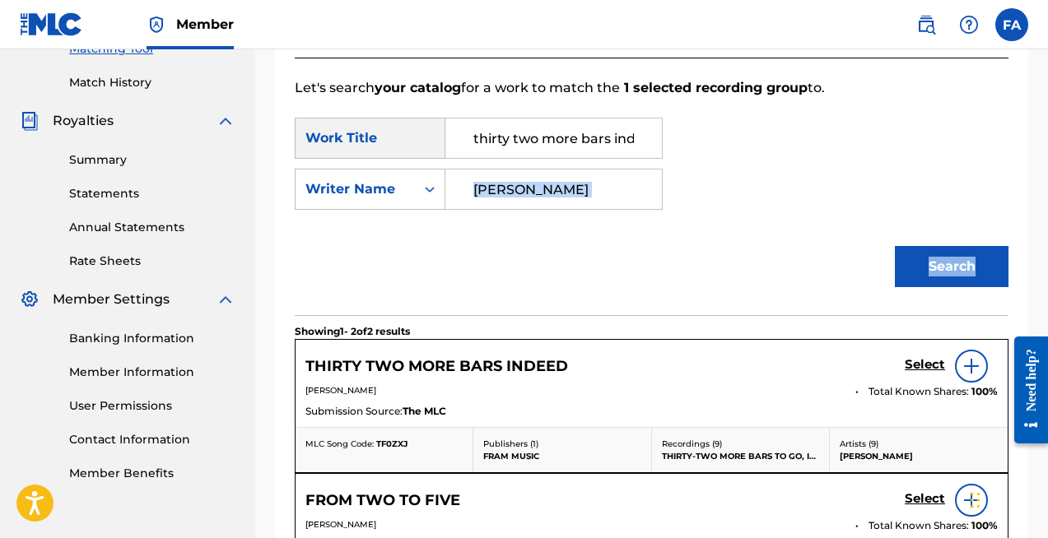
click at [910, 368] on h5 "Select" at bounding box center [925, 365] width 40 height 16
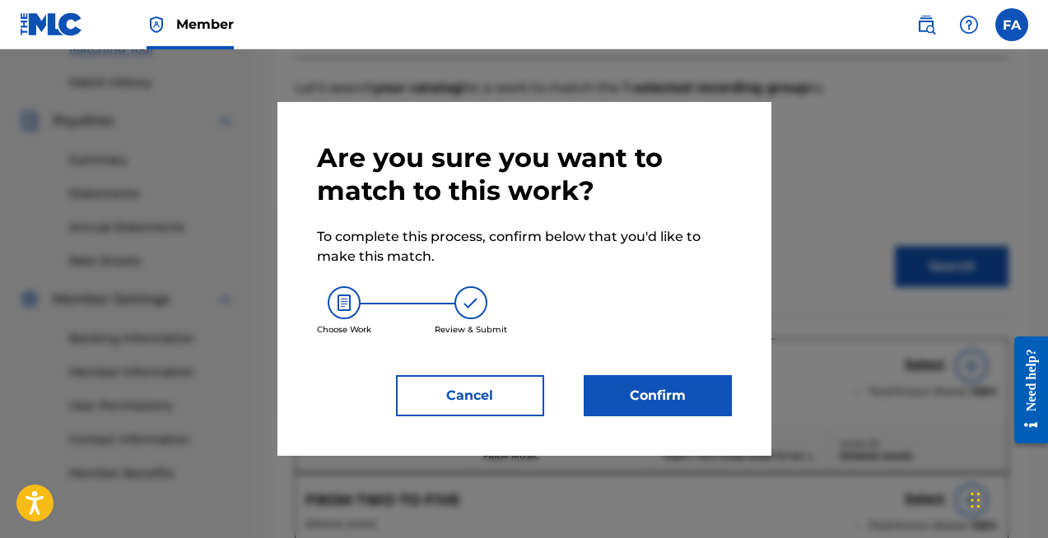
click at [659, 406] on button "Confirm" at bounding box center [658, 395] width 148 height 41
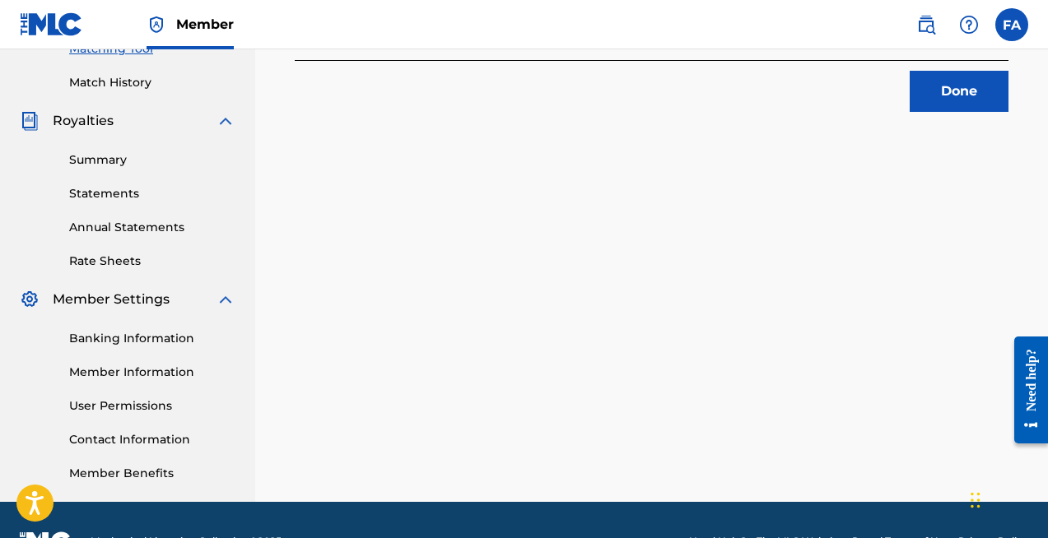
click at [974, 87] on button "Done" at bounding box center [959, 91] width 99 height 41
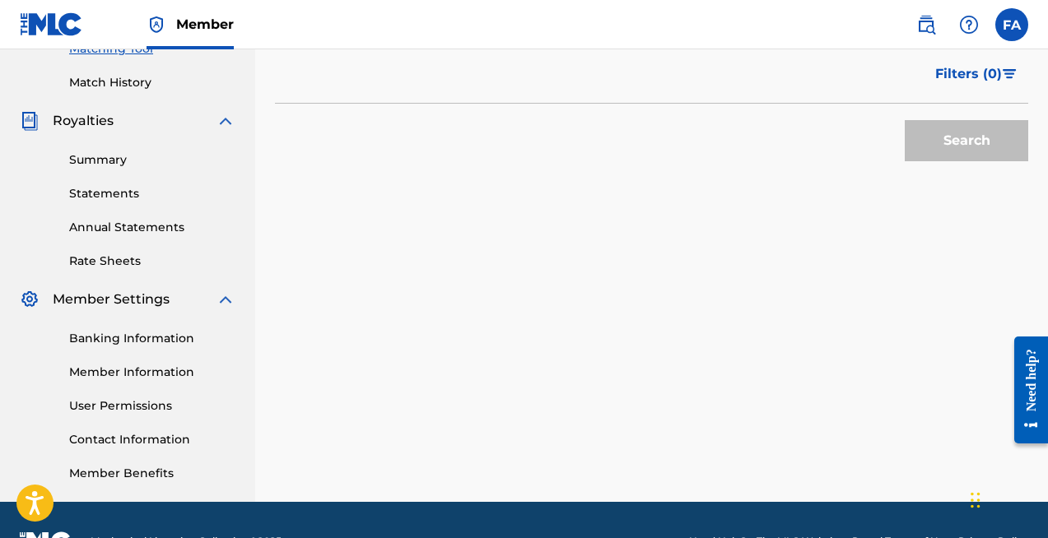
drag, startPoint x: 1047, startPoint y: 278, endPoint x: 1042, endPoint y: 142, distance: 136.7
click at [1042, 142] on div "Matching Tool The Matching Tool allows Members to match sound recordings to wor…" at bounding box center [651, 76] width 793 height 851
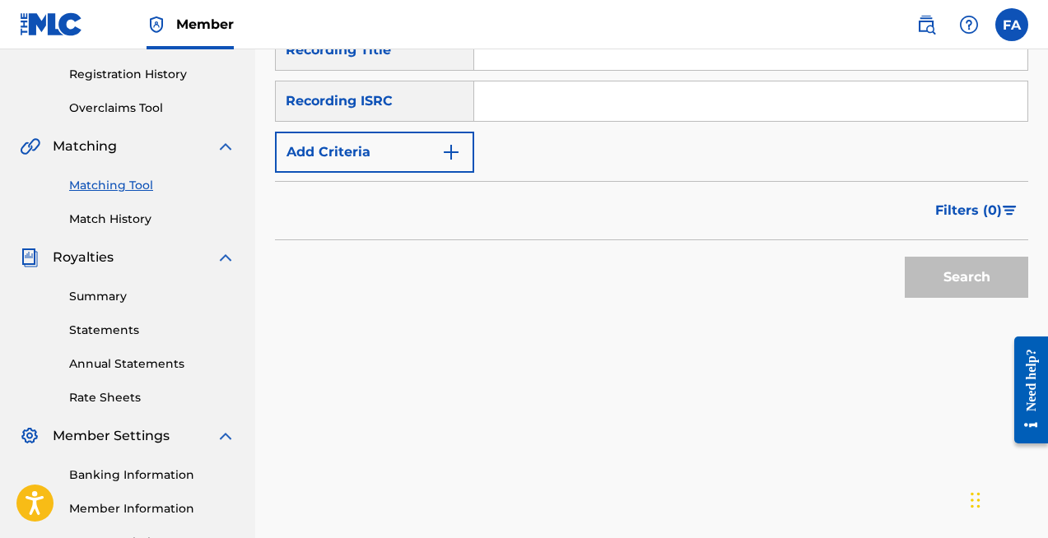
scroll to position [0, 0]
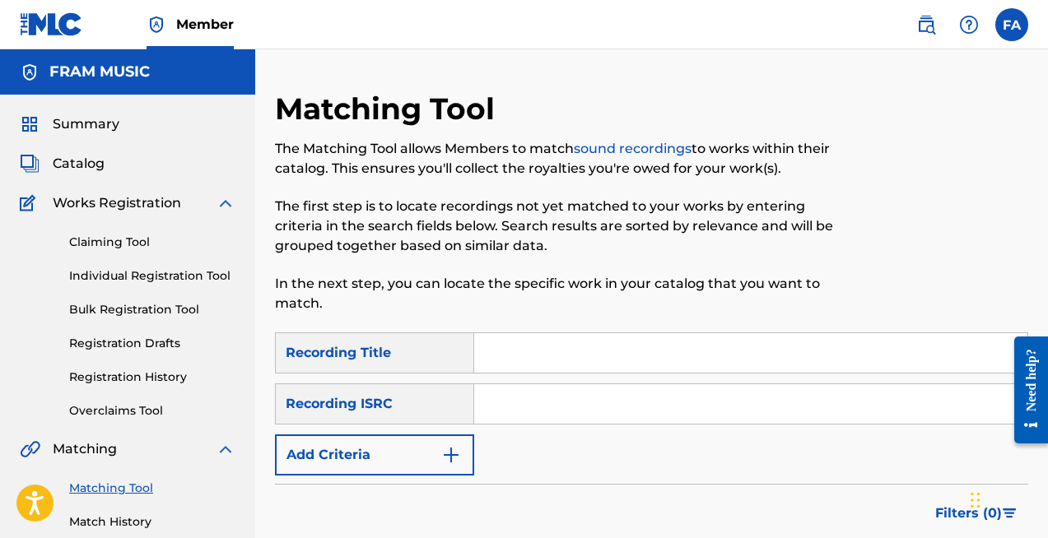
click at [526, 374] on div "SearchWithCriteria65fceaec-05ba-4098-a5d4-2a0a7aabdbca Recording Title SearchWi…" at bounding box center [651, 404] width 753 height 143
click at [519, 352] on input "Search Form" at bounding box center [750, 353] width 553 height 40
type input "regards"
click at [439, 448] on button "Add Criteria" at bounding box center [374, 455] width 199 height 41
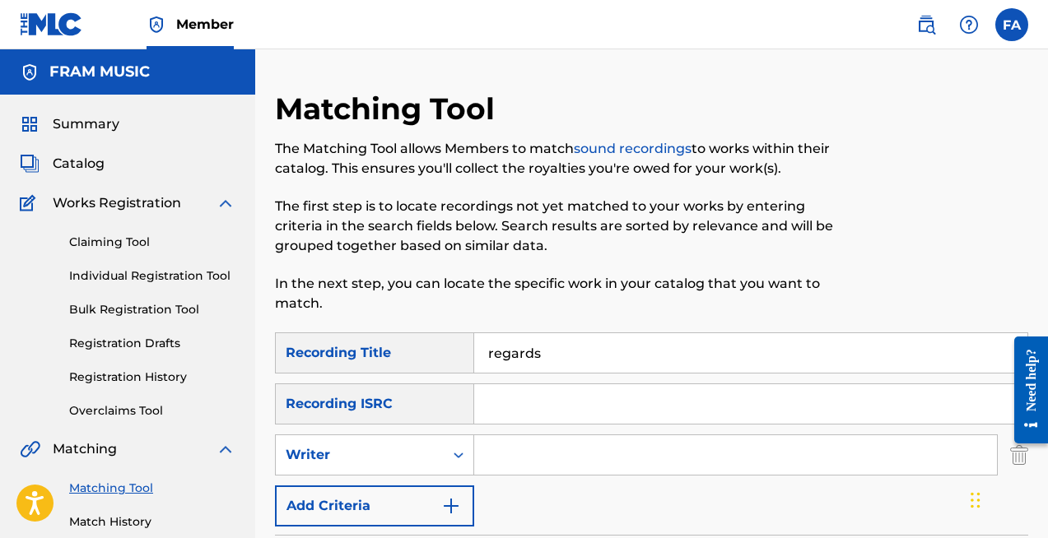
click at [439, 448] on div "Writer" at bounding box center [360, 455] width 168 height 31
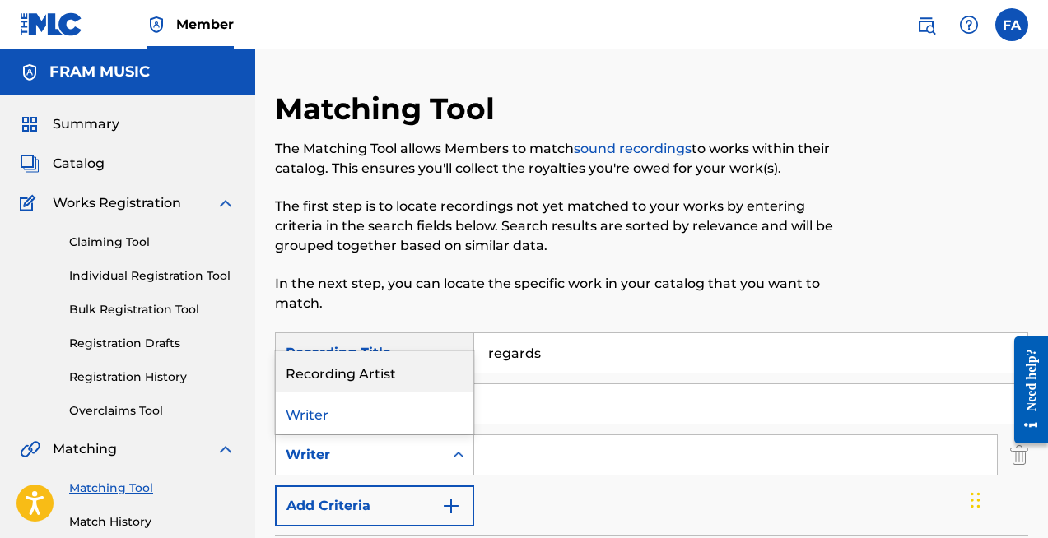
click at [412, 375] on div "Recording Artist" at bounding box center [375, 372] width 198 height 41
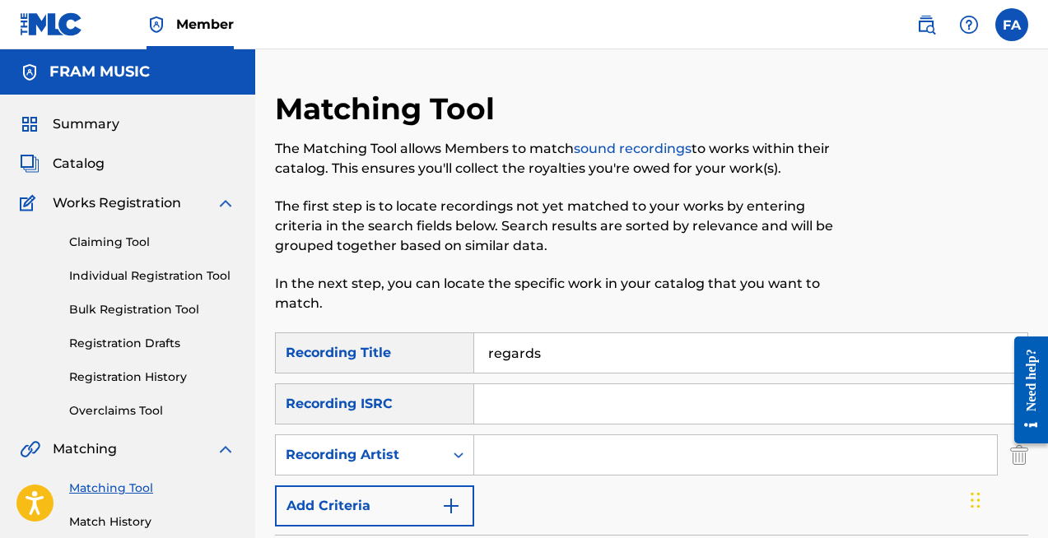
click at [523, 458] on input "Search Form" at bounding box center [735, 455] width 523 height 40
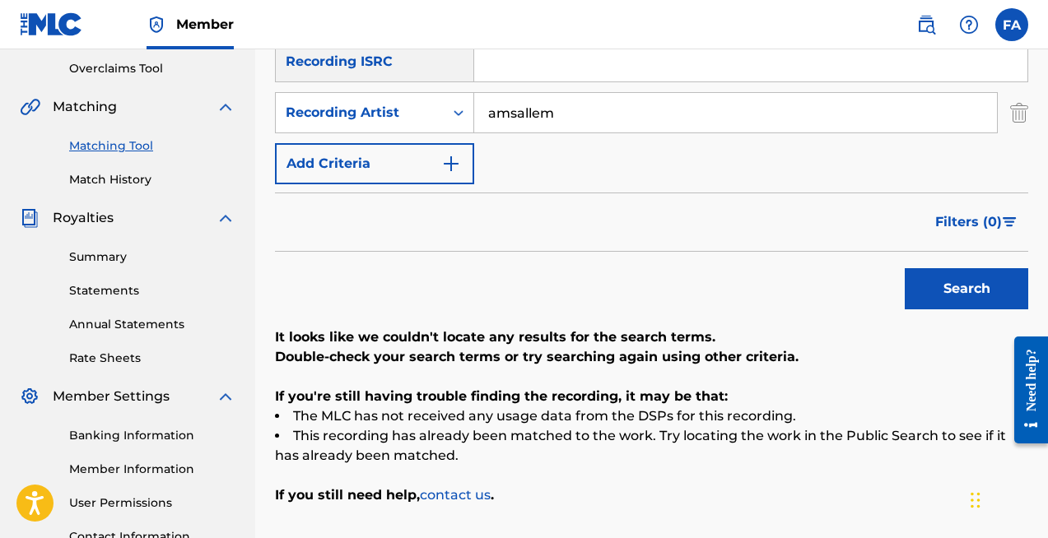
scroll to position [148, 0]
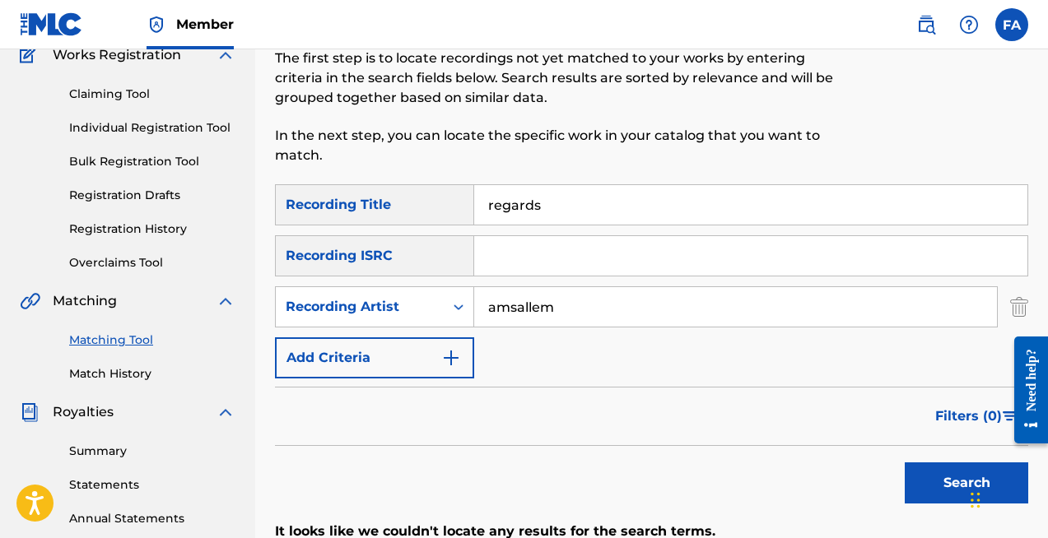
click at [491, 311] on input "amsallem" at bounding box center [735, 307] width 523 height 40
type input "[PERSON_NAME]"
click at [950, 496] on button "Search" at bounding box center [966, 483] width 123 height 41
drag, startPoint x: 605, startPoint y: 205, endPoint x: 416, endPoint y: 156, distance: 195.5
click at [416, 156] on div "Matching Tool The Matching Tool allows Members to match sound recordings to wor…" at bounding box center [651, 367] width 753 height 851
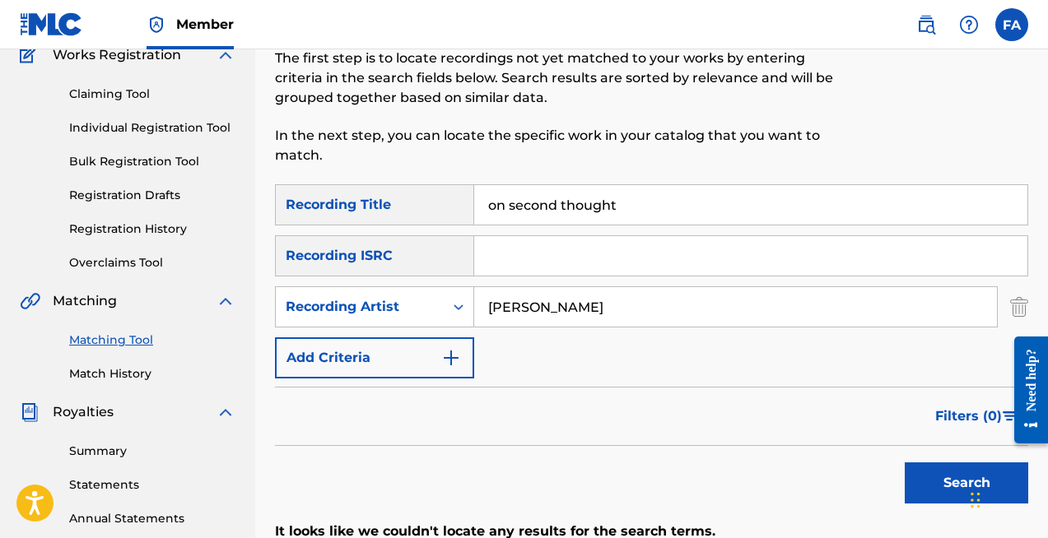
type input "on second thought"
click at [416, 156] on p "In the next step, you can locate the specific work in your catalog that you wan…" at bounding box center [565, 146] width 580 height 40
click at [938, 469] on button "Search" at bounding box center [966, 483] width 123 height 41
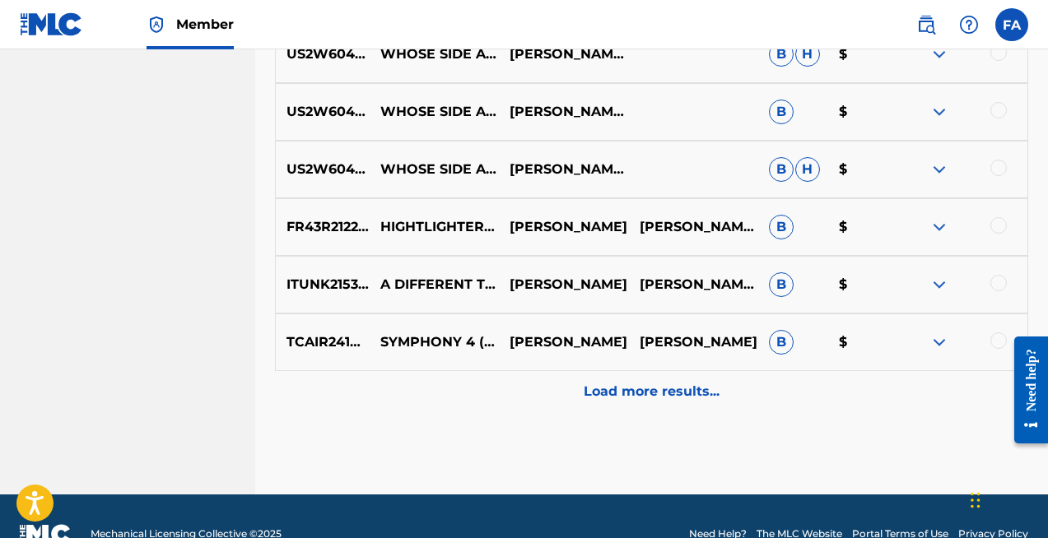
scroll to position [935, 0]
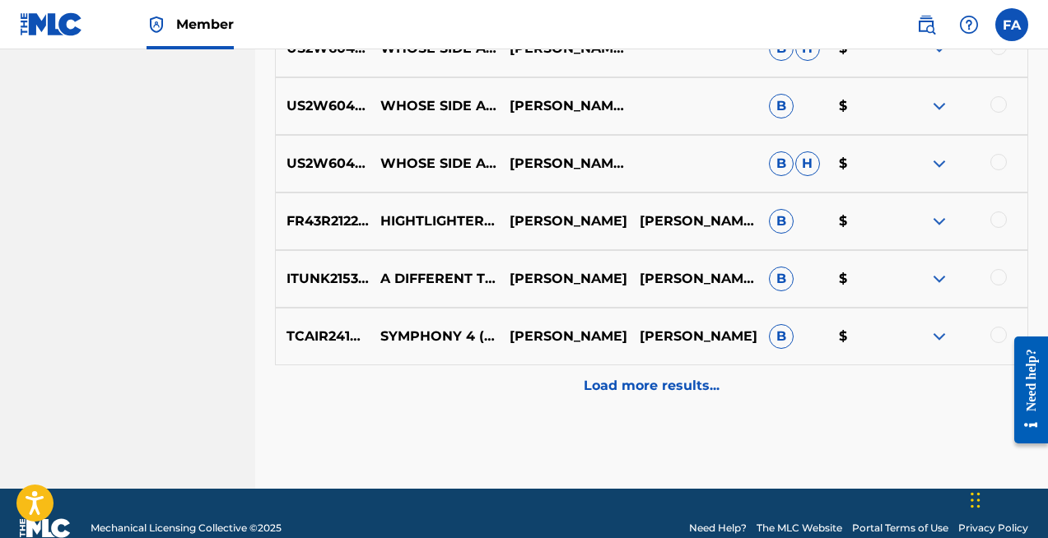
click at [637, 390] on p "Load more results..." at bounding box center [652, 386] width 136 height 20
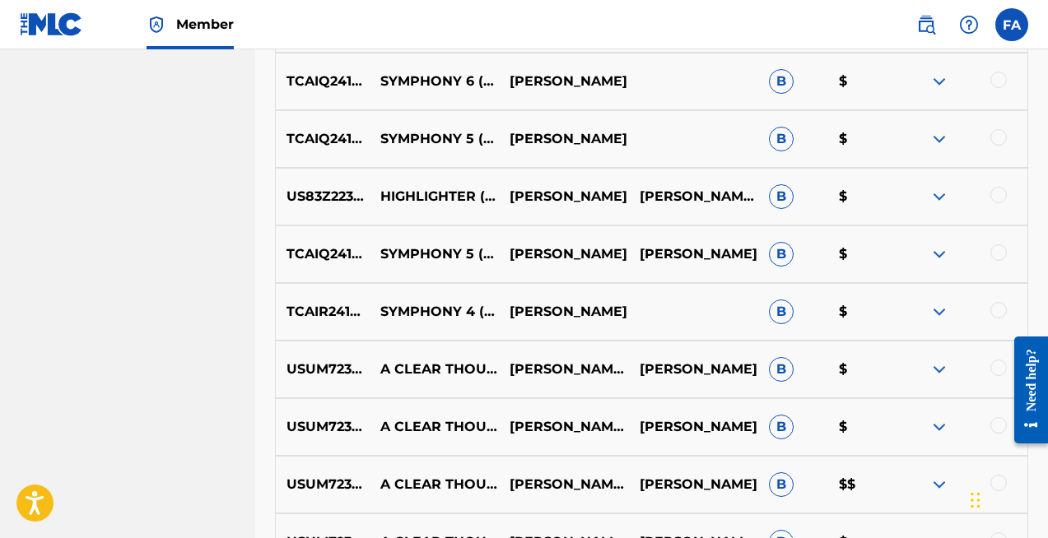
scroll to position [1541, 0]
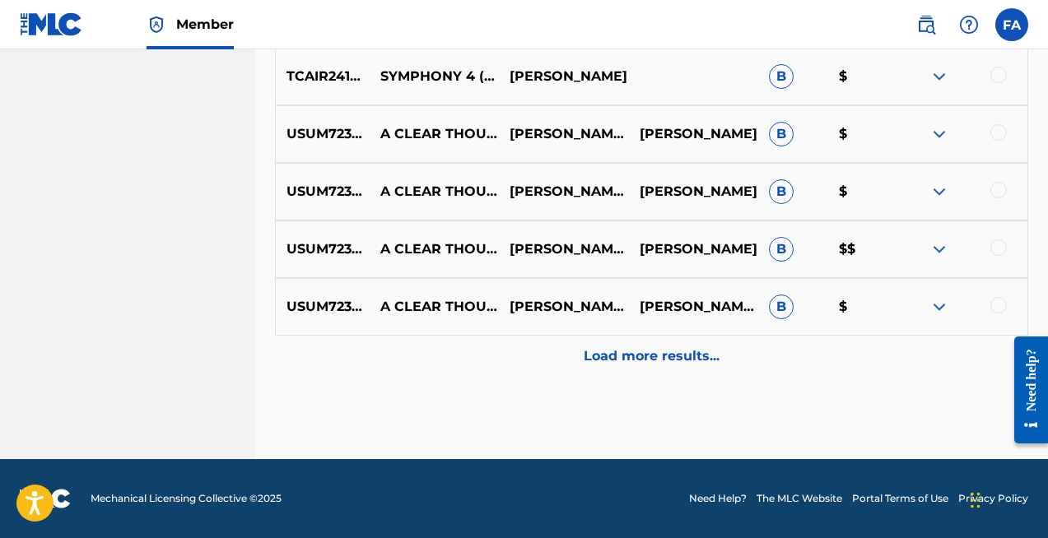
click at [668, 350] on p "Load more results..." at bounding box center [652, 357] width 136 height 20
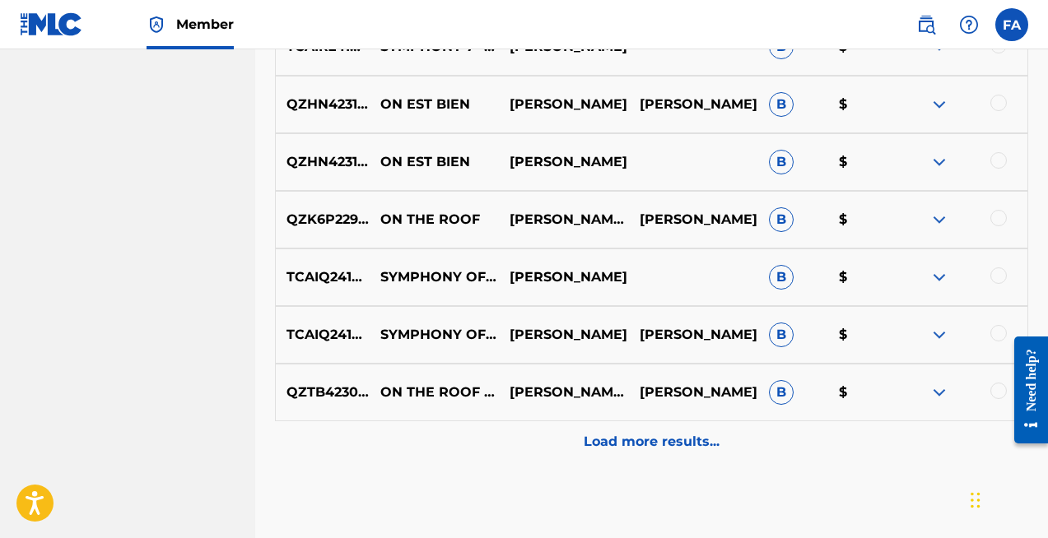
scroll to position [2062, 0]
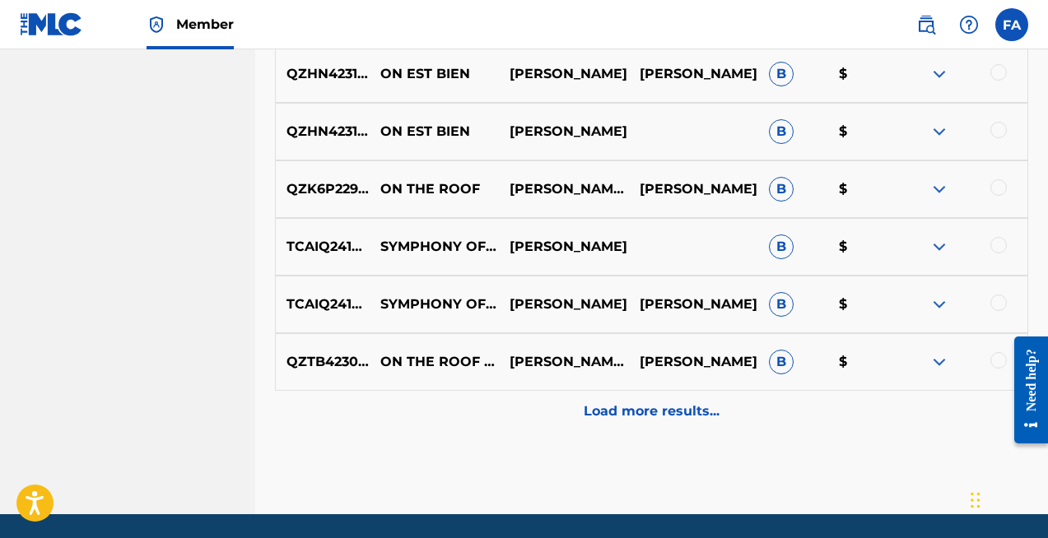
click at [692, 407] on p "Load more results..." at bounding box center [652, 412] width 136 height 20
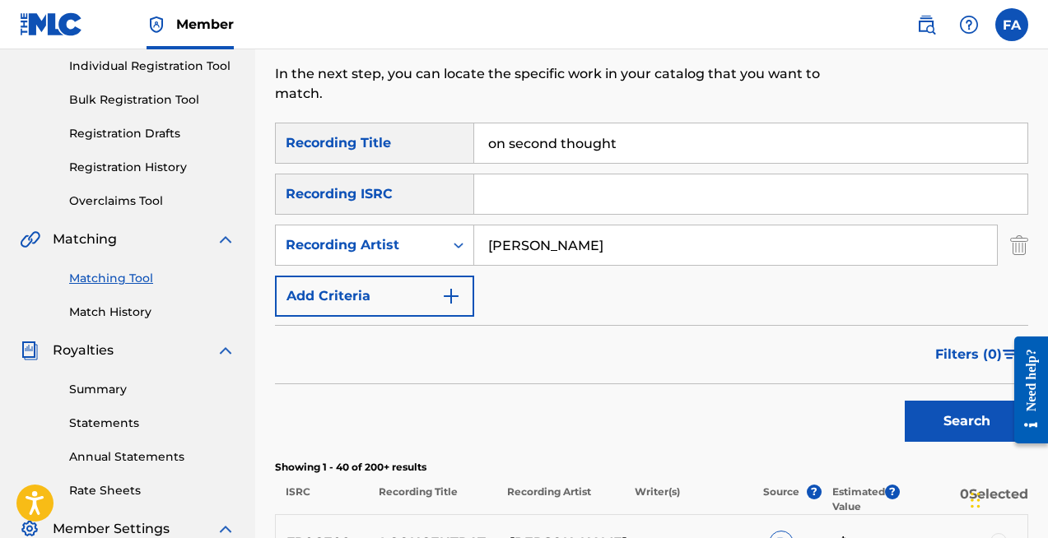
scroll to position [222, 0]
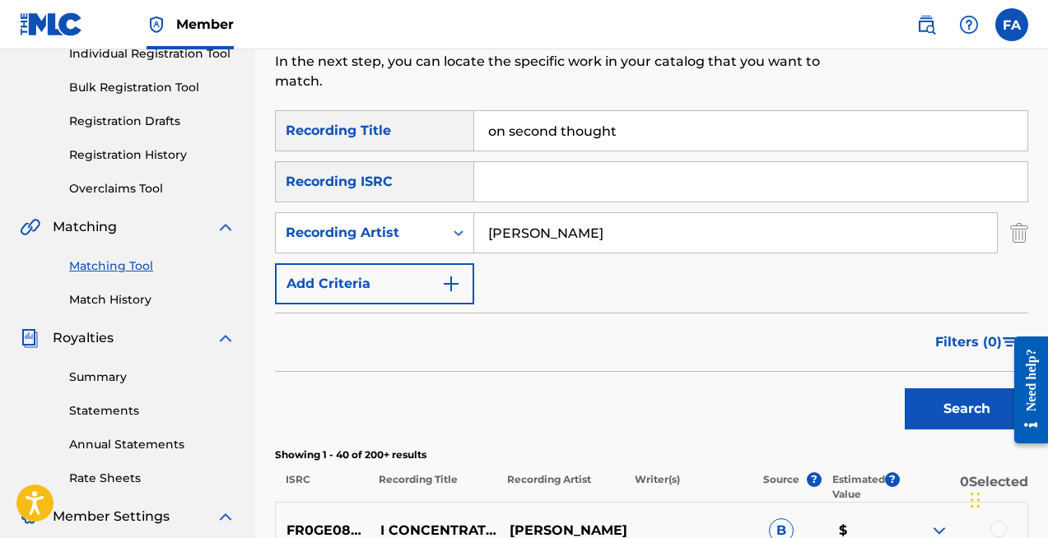
drag, startPoint x: 651, startPoint y: 126, endPoint x: 462, endPoint y: 58, distance: 201.3
click at [943, 410] on button "Search" at bounding box center [966, 409] width 123 height 41
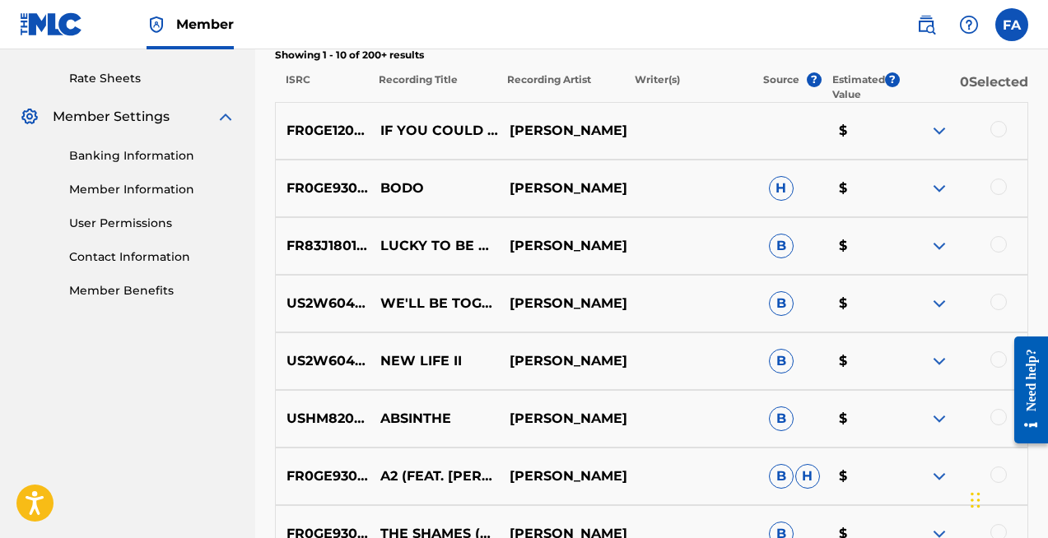
scroll to position [965, 0]
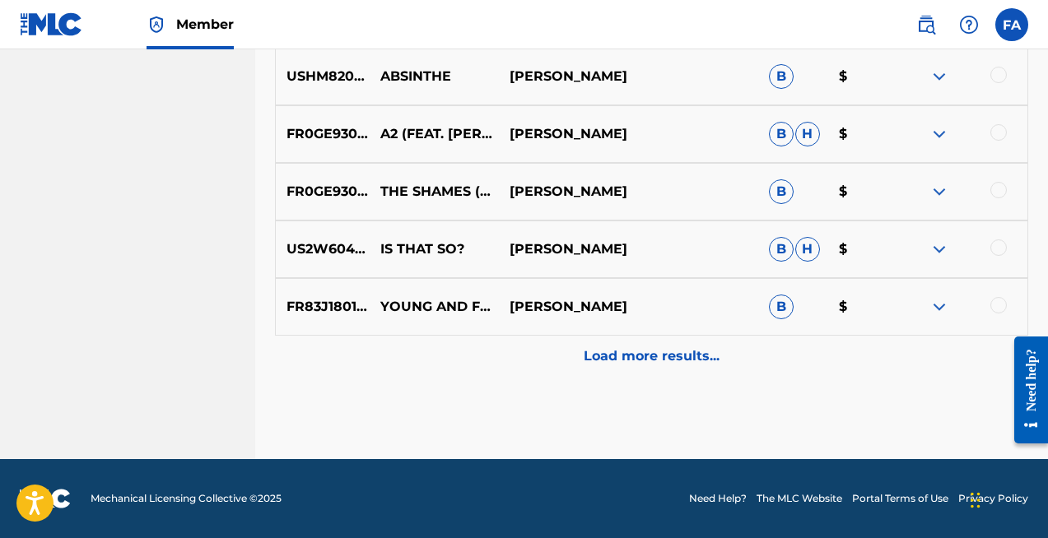
click at [683, 356] on p "Load more results..." at bounding box center [652, 357] width 136 height 20
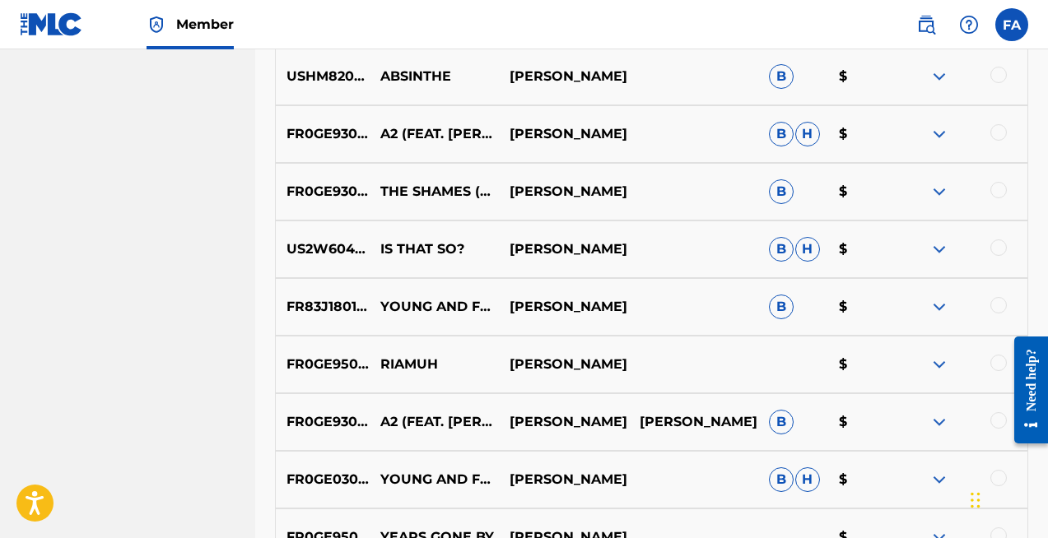
scroll to position [1436, 0]
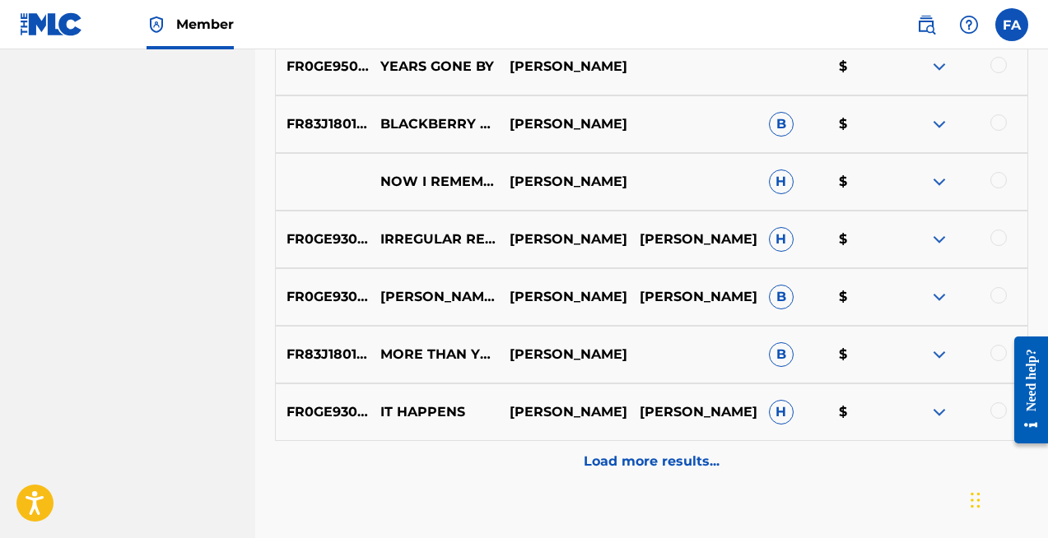
click at [625, 458] on p "Load more results..." at bounding box center [652, 462] width 136 height 20
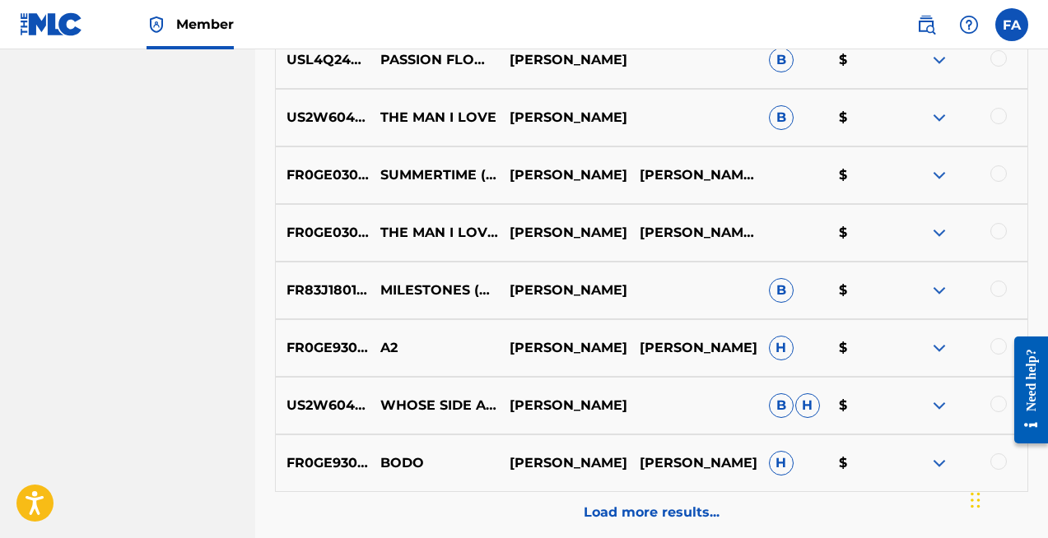
scroll to position [2117, 0]
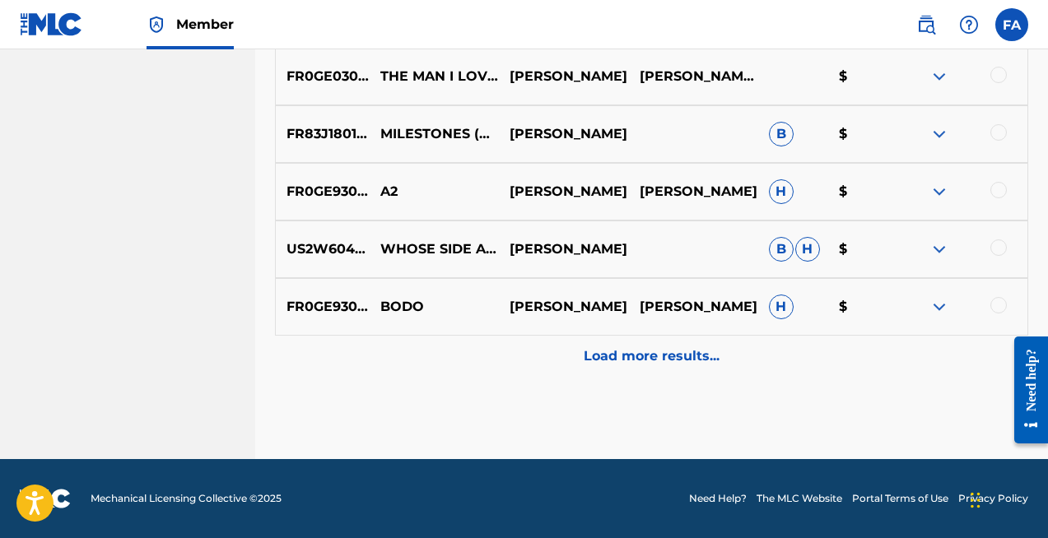
click at [644, 369] on div "Load more results..." at bounding box center [651, 356] width 753 height 41
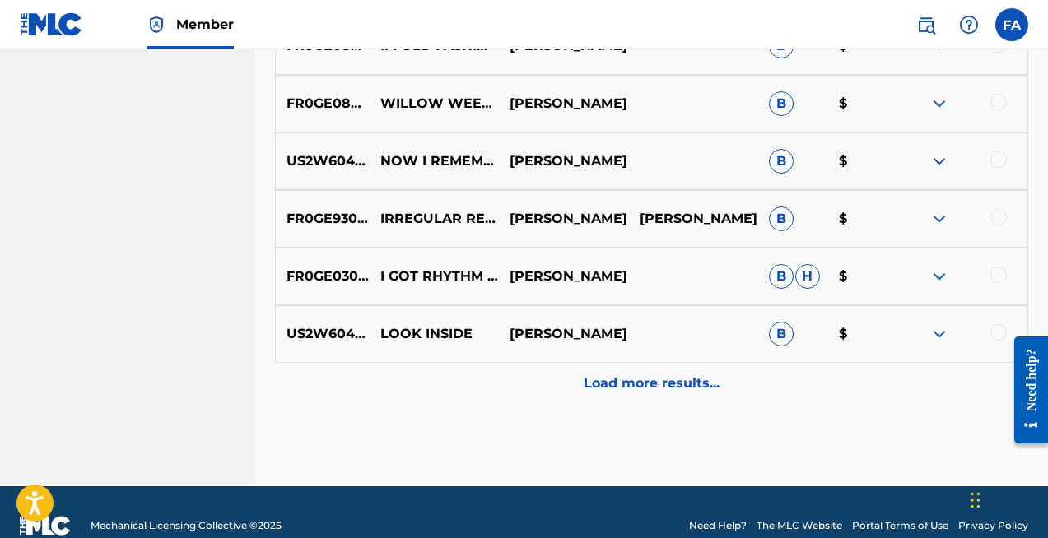
scroll to position [2694, 0]
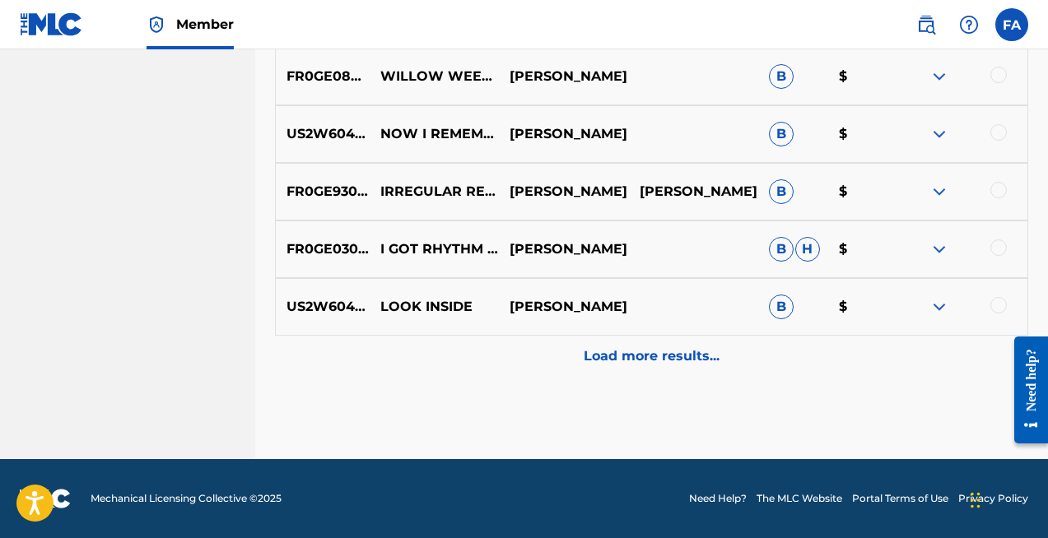
click at [631, 354] on p "Load more results..." at bounding box center [652, 357] width 136 height 20
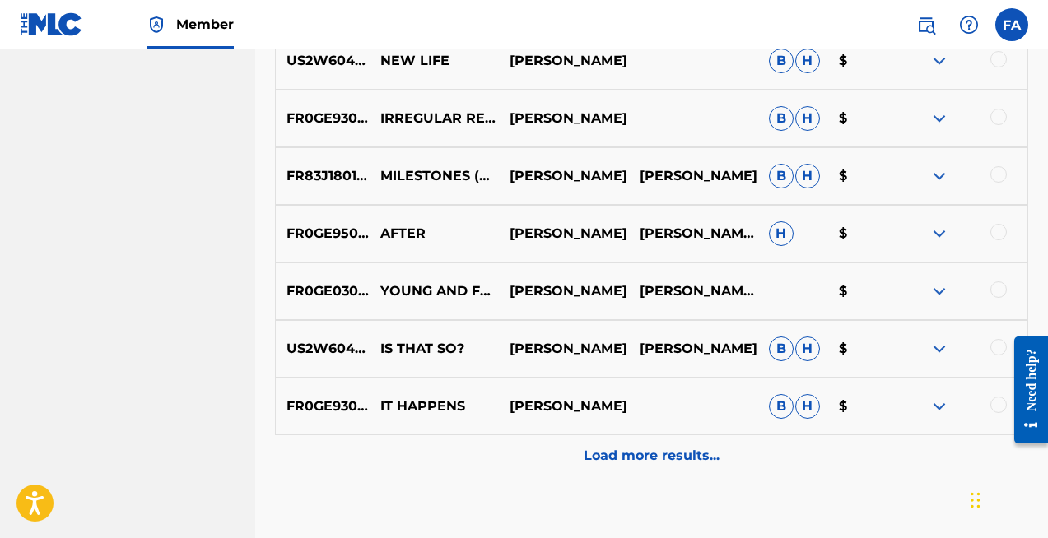
scroll to position [3249, 0]
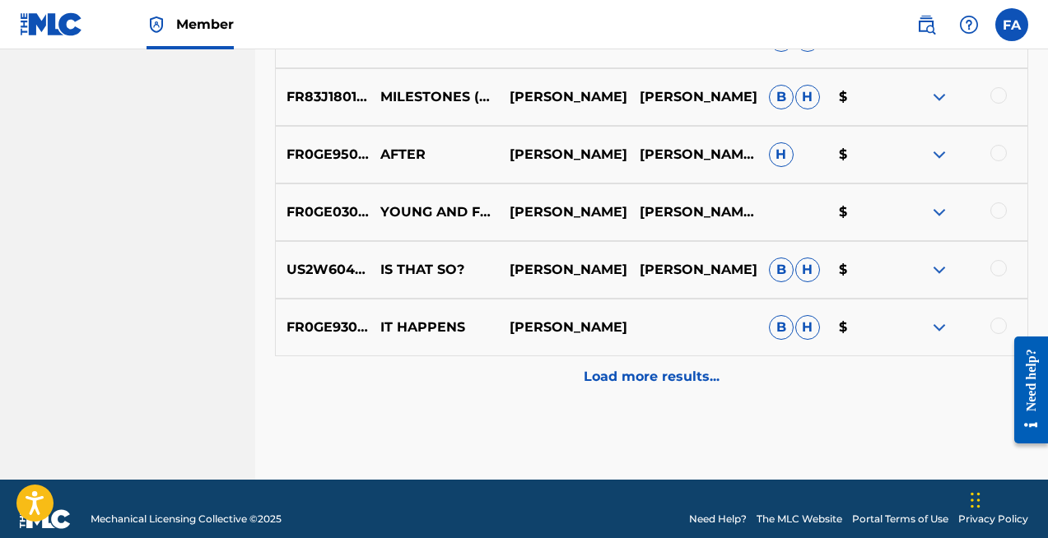
click at [682, 383] on p "Load more results..." at bounding box center [652, 377] width 136 height 20
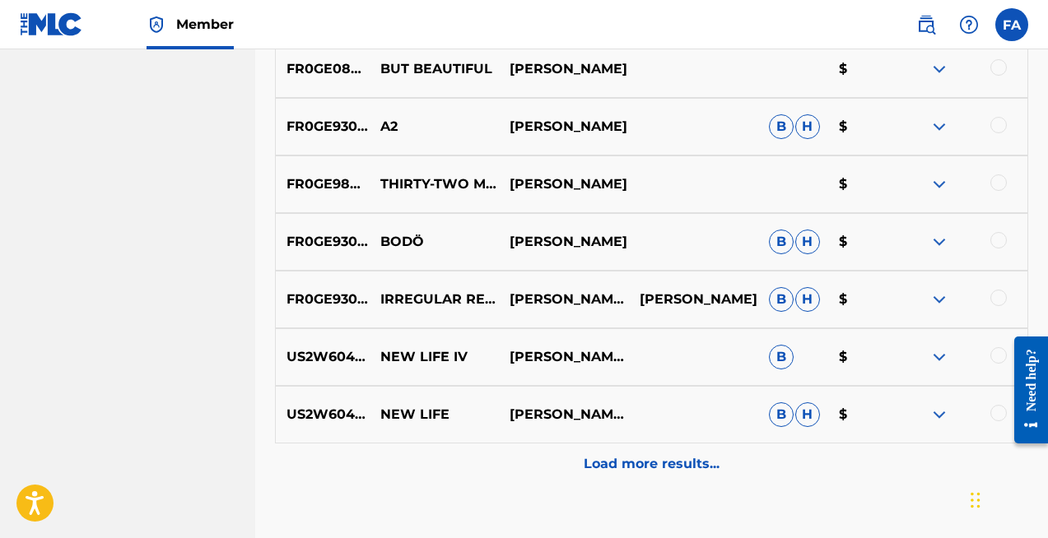
scroll to position [3749, 0]
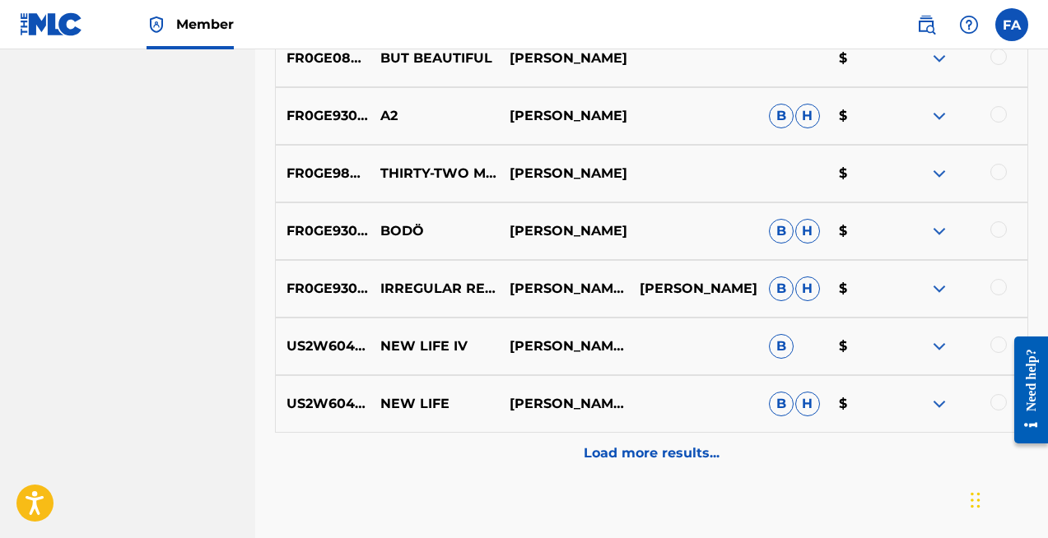
click at [751, 462] on div "Load more results..." at bounding box center [651, 453] width 753 height 41
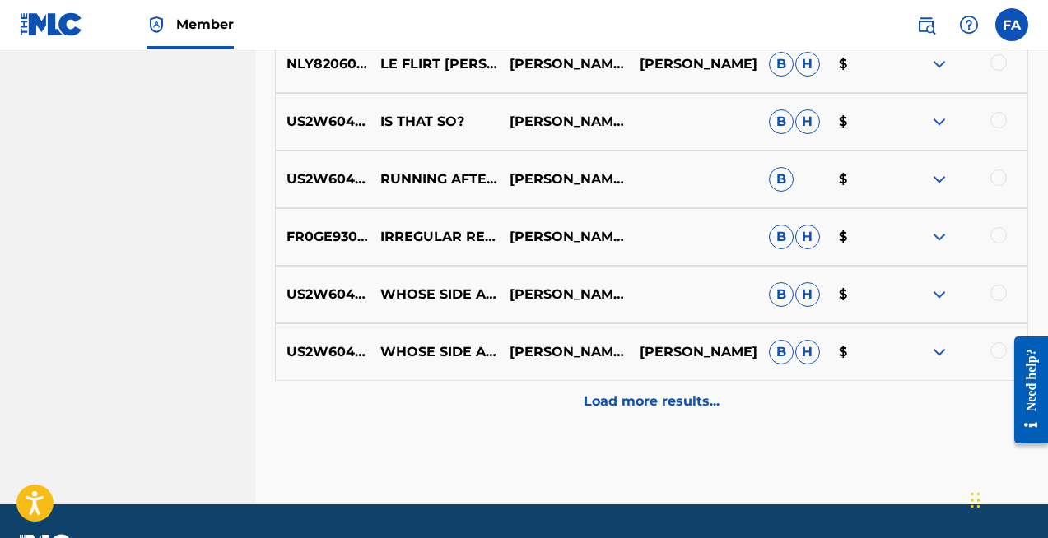
scroll to position [4373, 0]
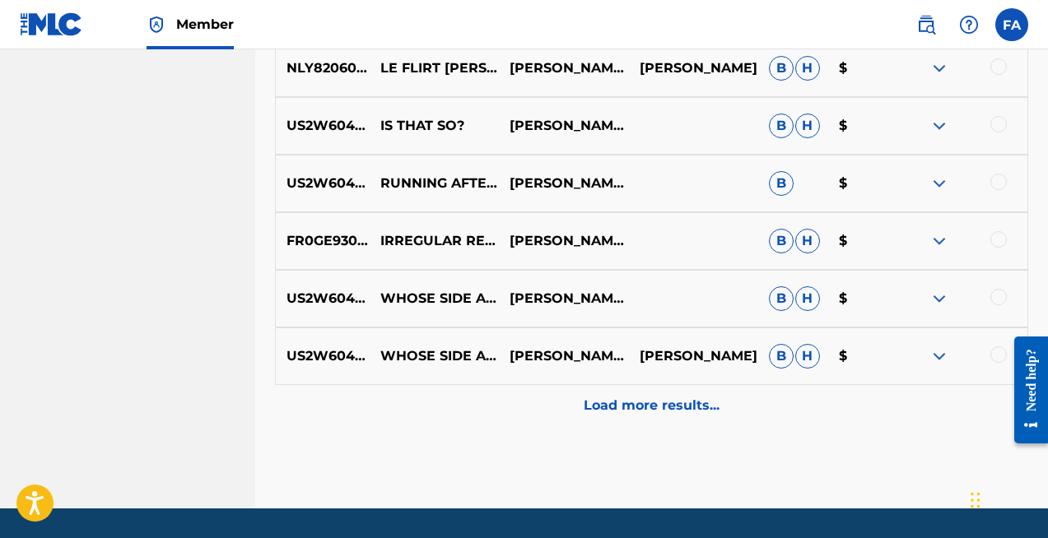
click at [640, 412] on p "Load more results..." at bounding box center [652, 406] width 136 height 20
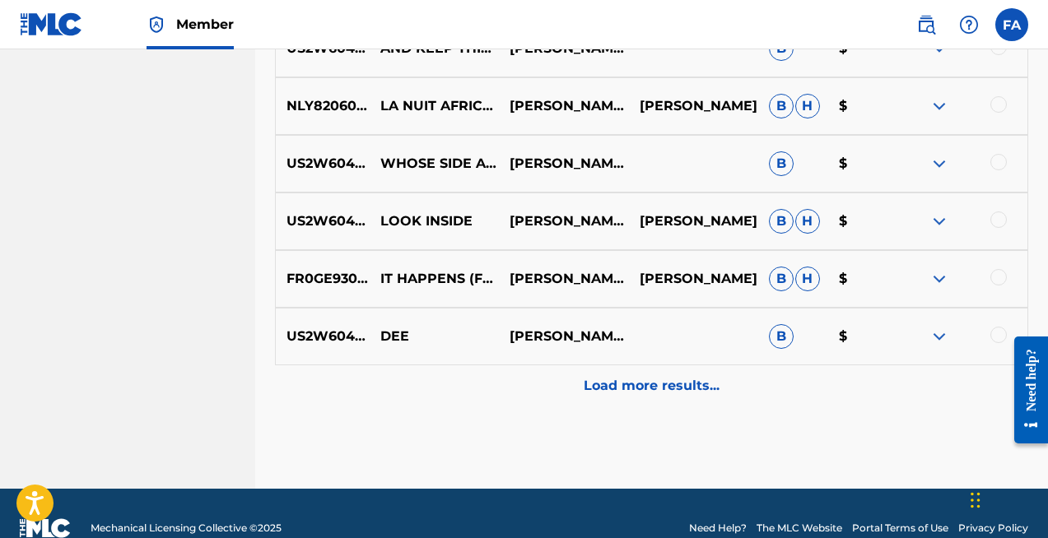
scroll to position [4986, 0]
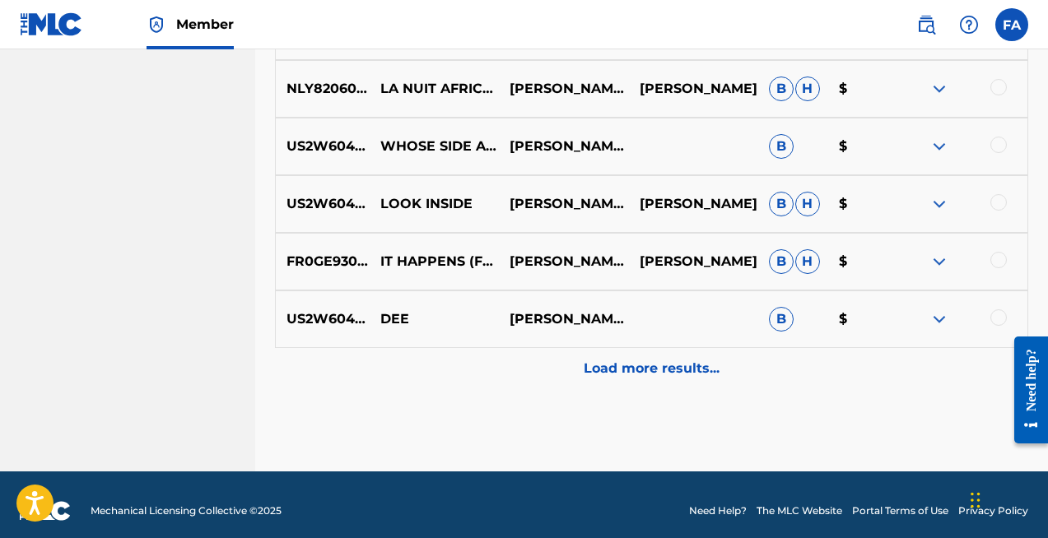
click at [659, 369] on p "Load more results..." at bounding box center [652, 369] width 136 height 20
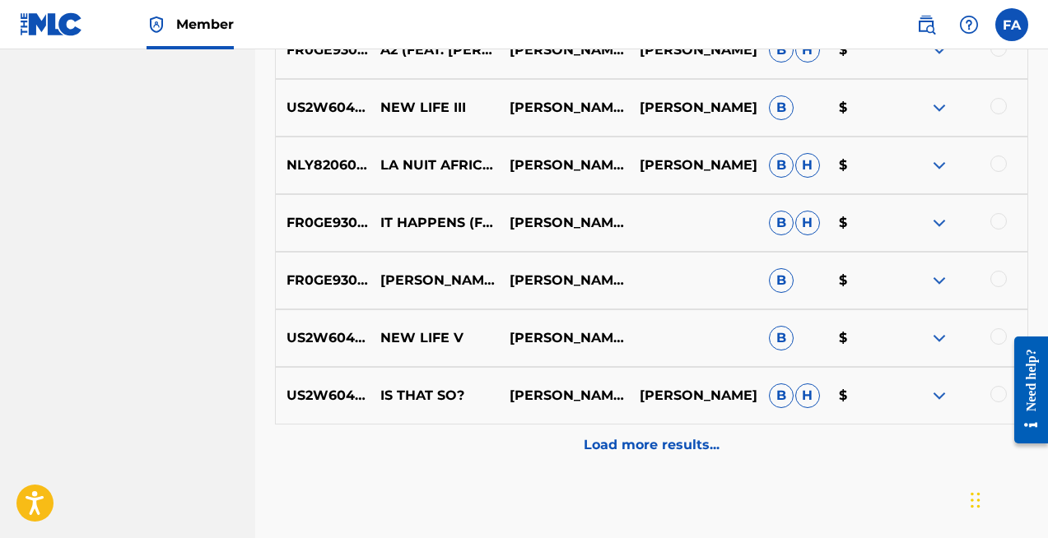
scroll to position [5575, 0]
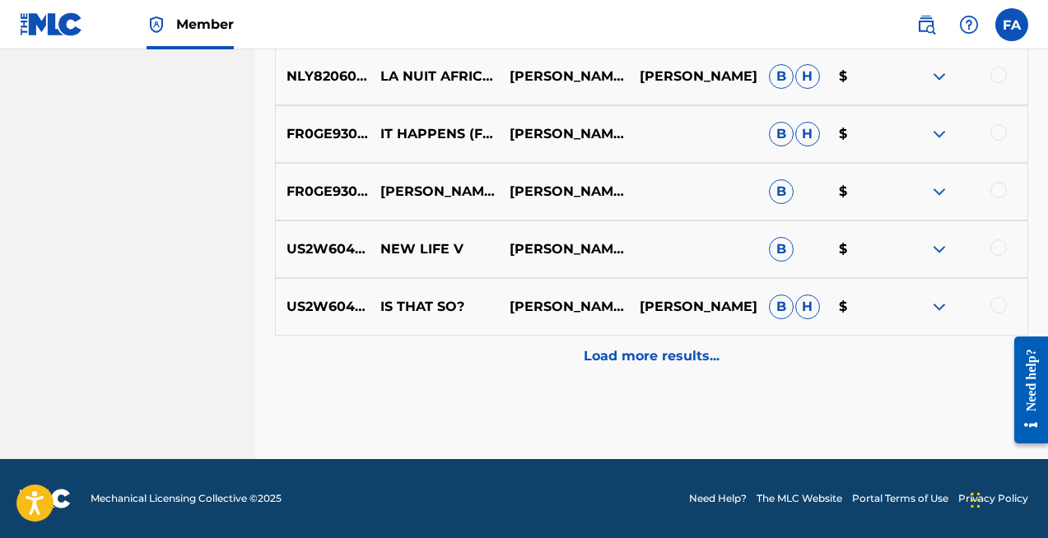
click at [706, 365] on p "Load more results..." at bounding box center [652, 357] width 136 height 20
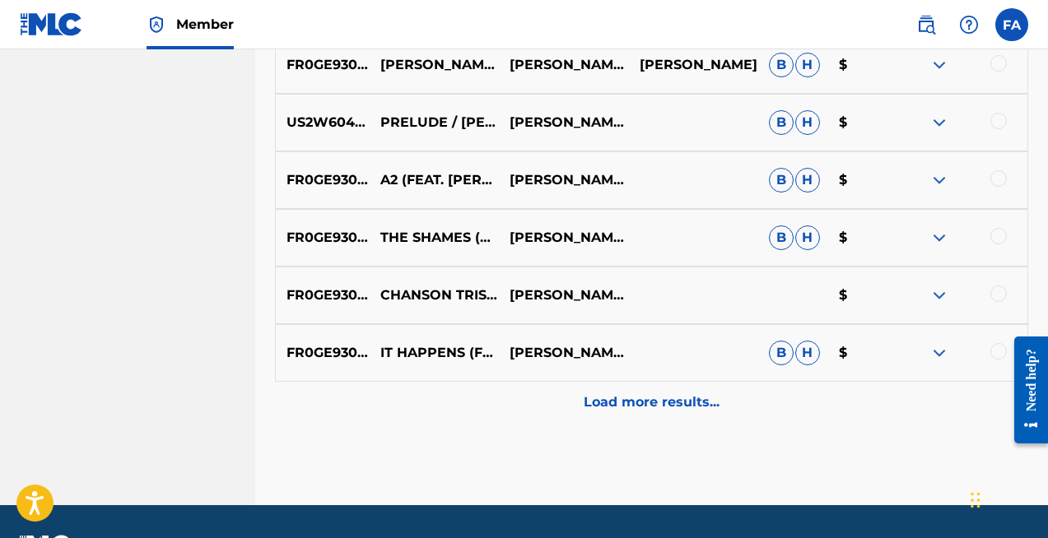
scroll to position [6151, 0]
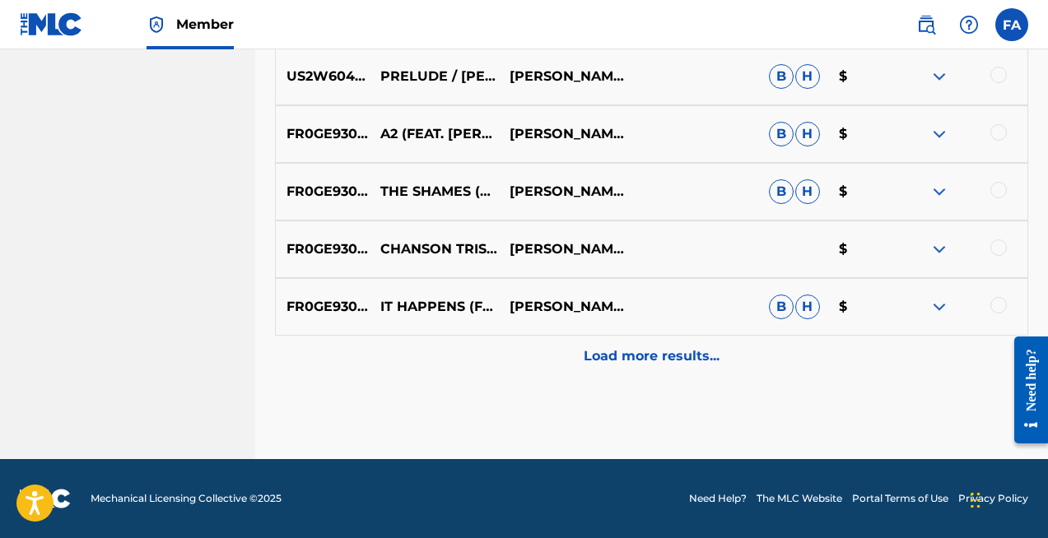
click at [699, 351] on p "Load more results..." at bounding box center [652, 357] width 136 height 20
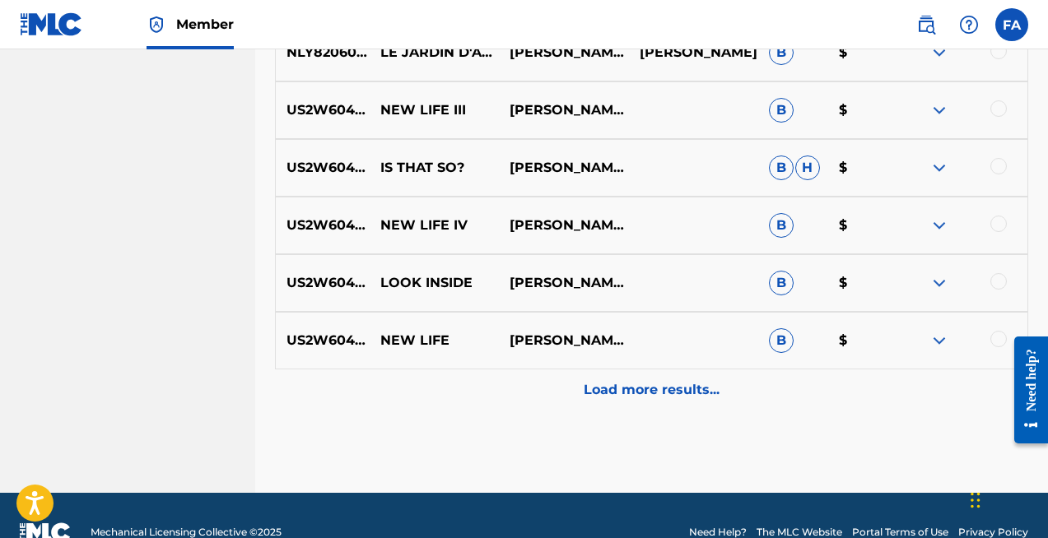
scroll to position [6727, 0]
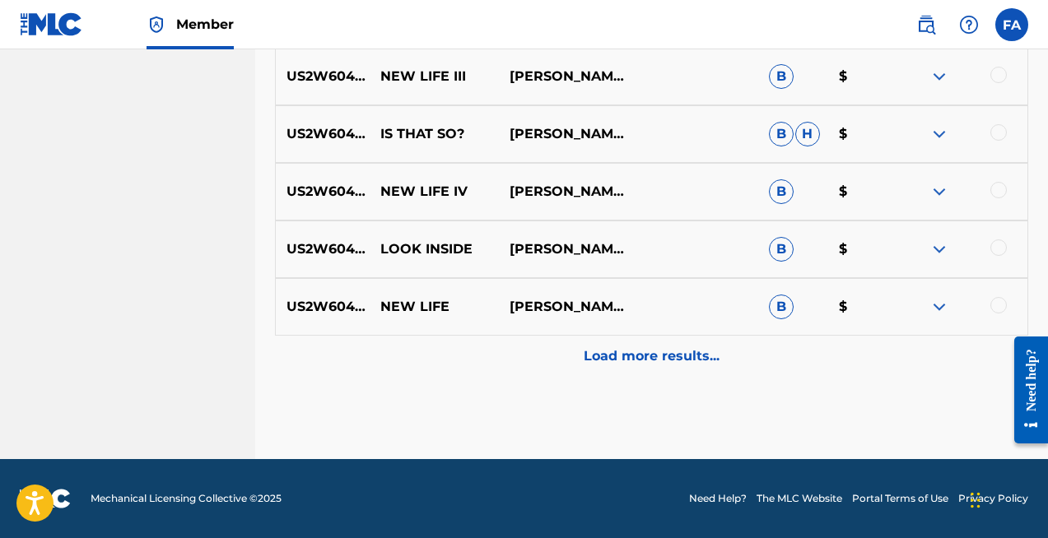
click at [656, 361] on p "Load more results..." at bounding box center [652, 357] width 136 height 20
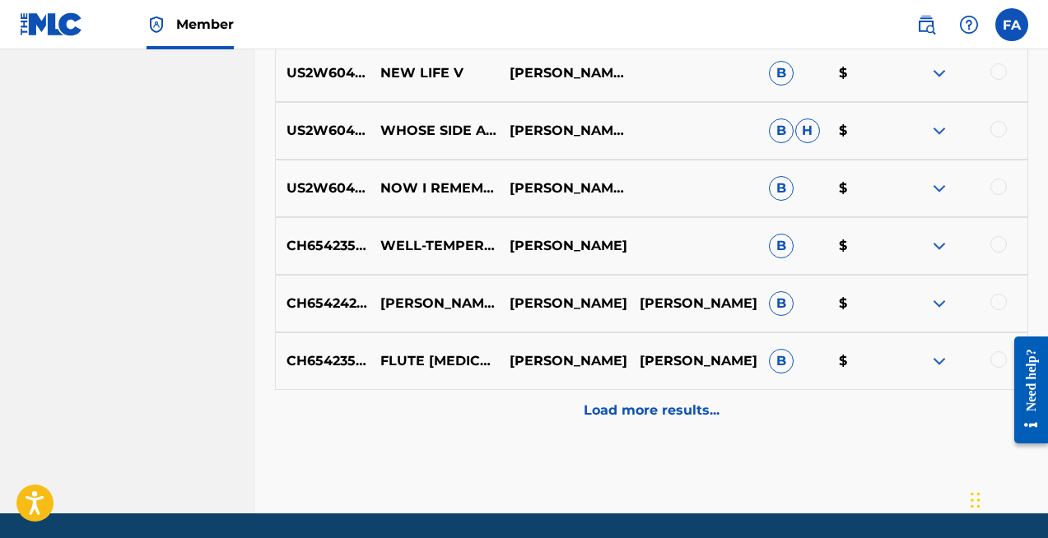
scroll to position [7256, 0]
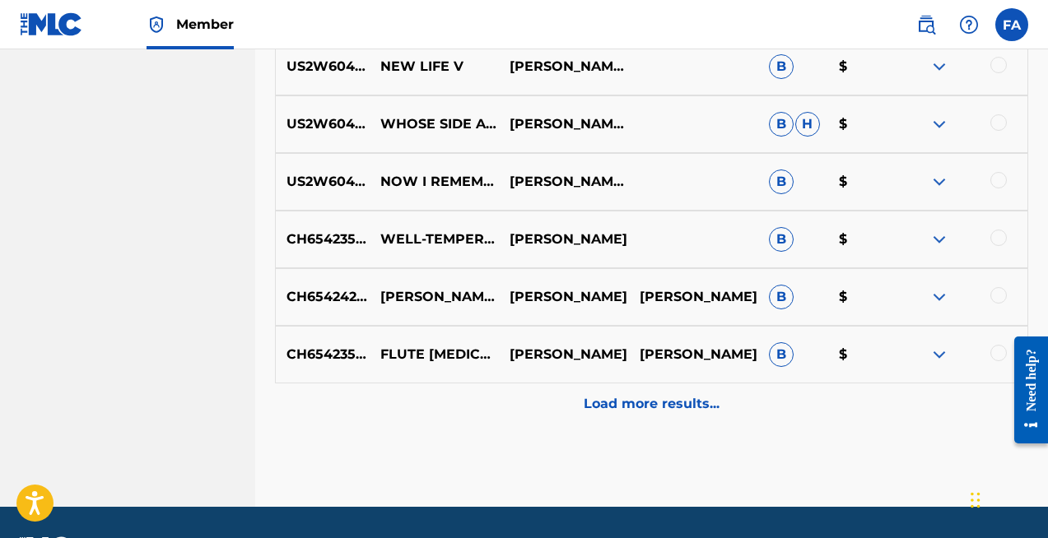
click at [653, 403] on p "Load more results..." at bounding box center [652, 404] width 136 height 20
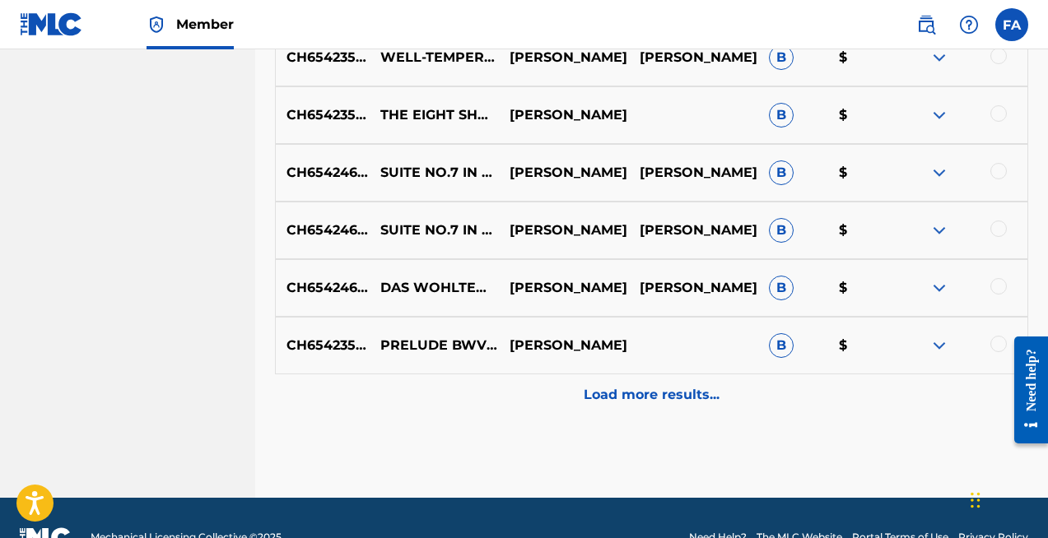
scroll to position [7880, 0]
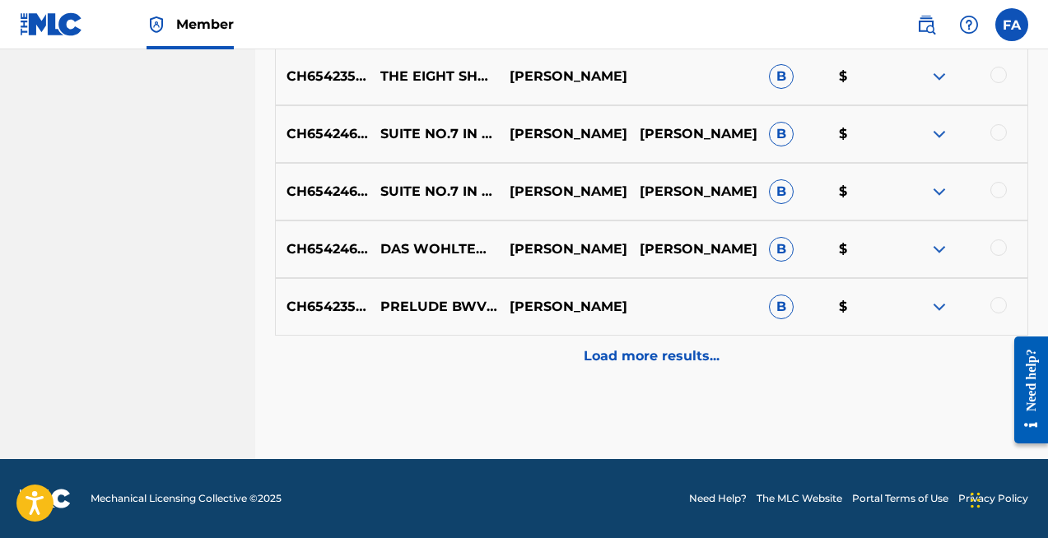
click at [684, 357] on p "Load more results..." at bounding box center [652, 357] width 136 height 20
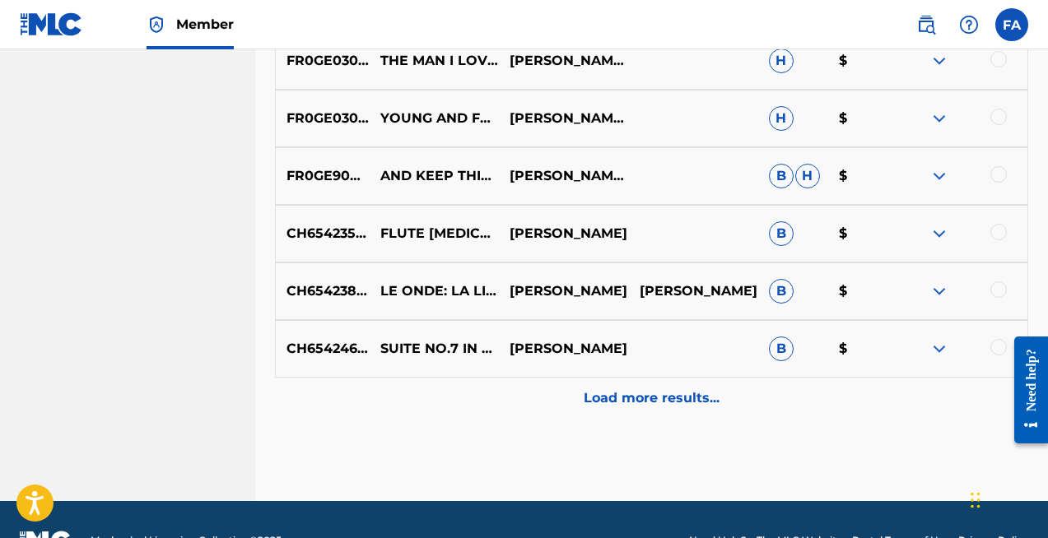
scroll to position [8456, 0]
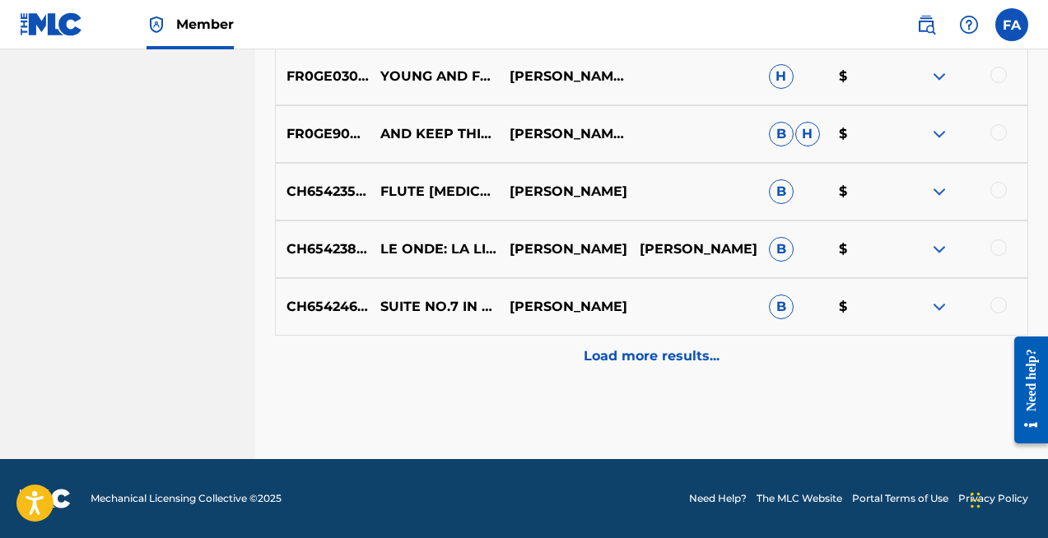
click at [685, 359] on p "Load more results..." at bounding box center [652, 357] width 136 height 20
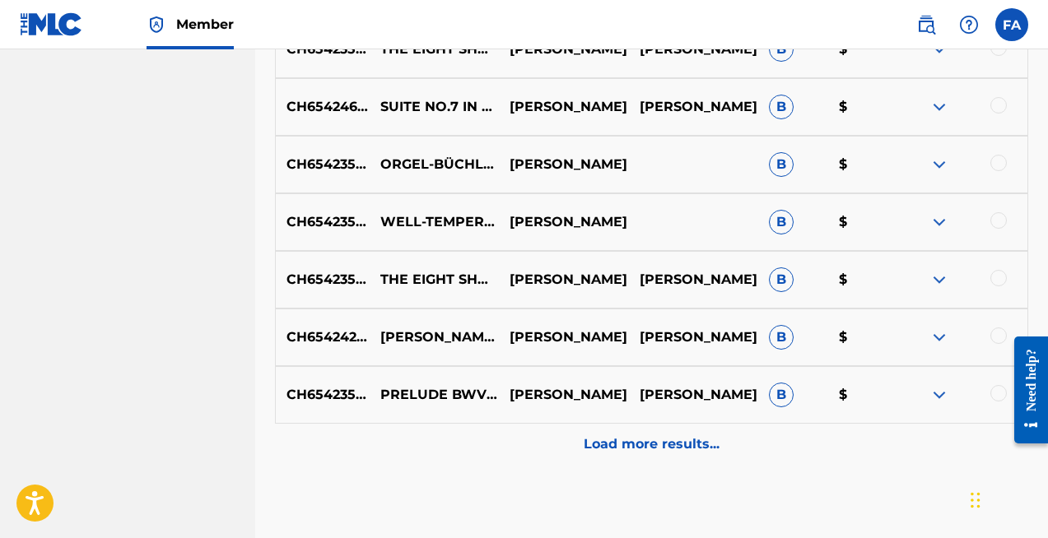
scroll to position [8952, 0]
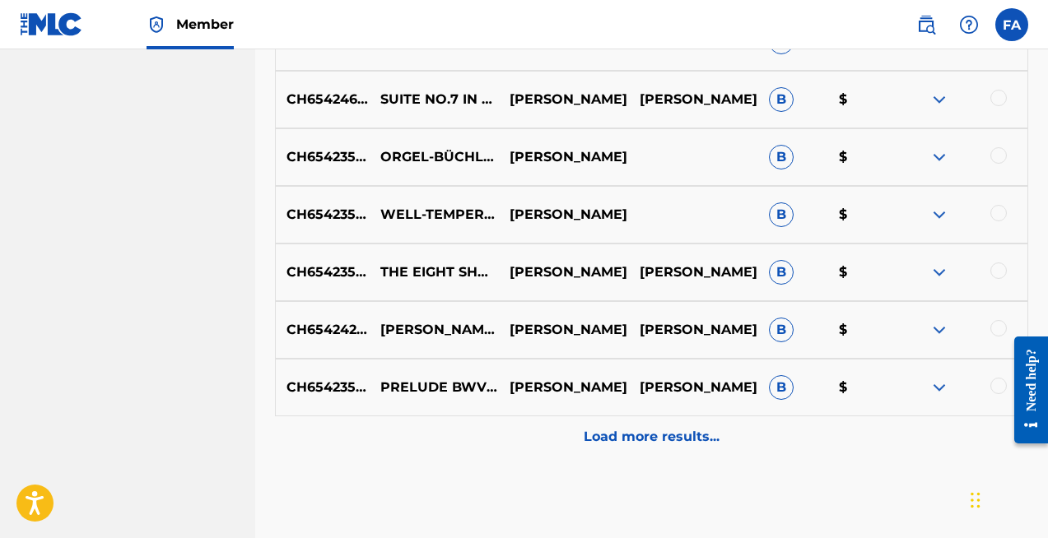
click at [637, 431] on p "Load more results..." at bounding box center [652, 437] width 136 height 20
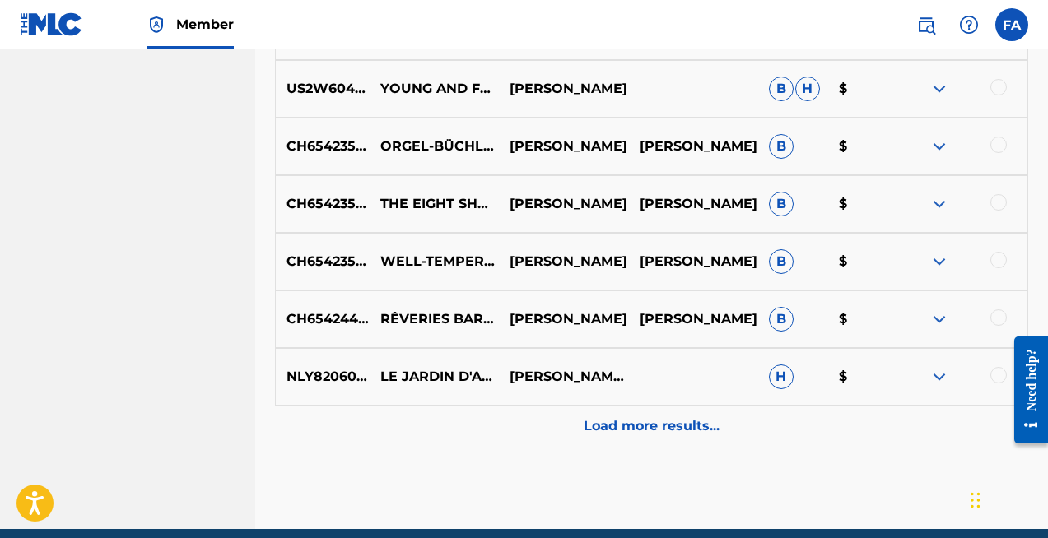
scroll to position [9554, 0]
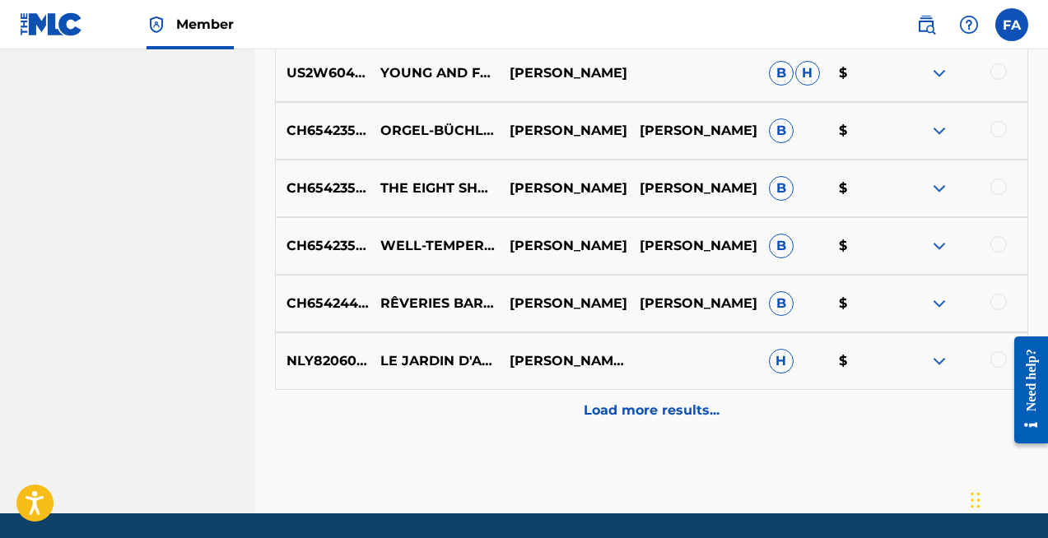
click at [647, 417] on p "Load more results..." at bounding box center [652, 411] width 136 height 20
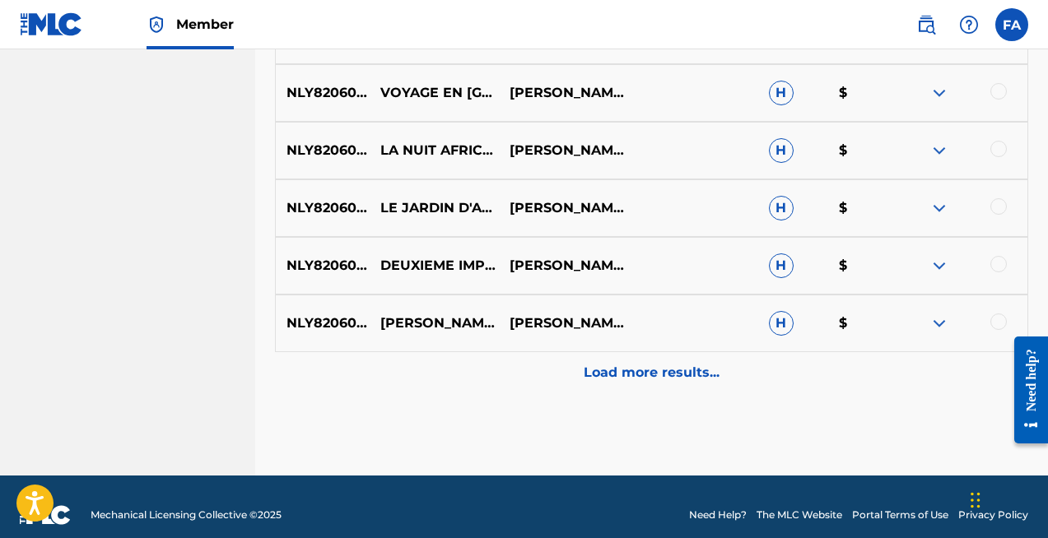
scroll to position [10185, 0]
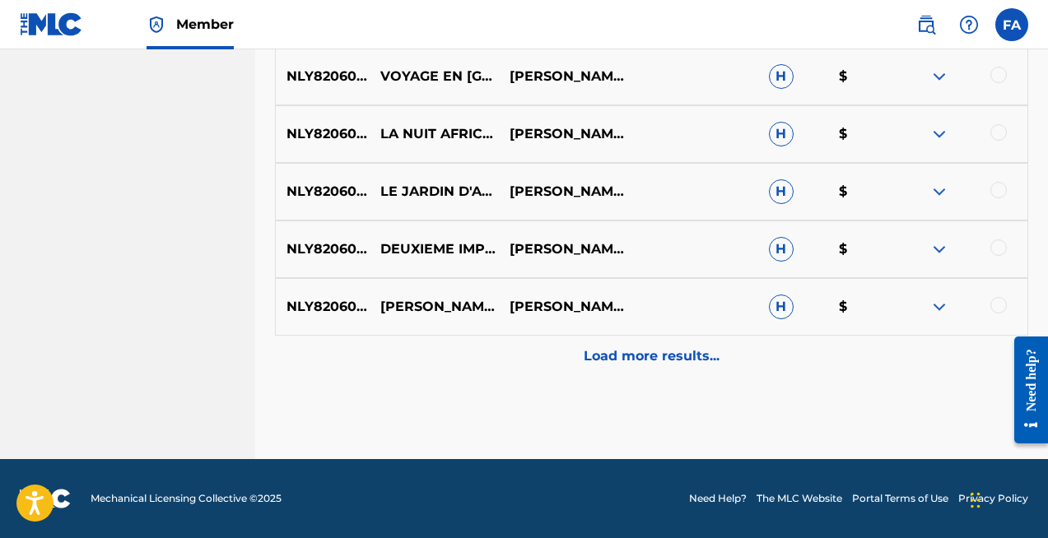
click at [625, 361] on p "Load more results..." at bounding box center [652, 357] width 136 height 20
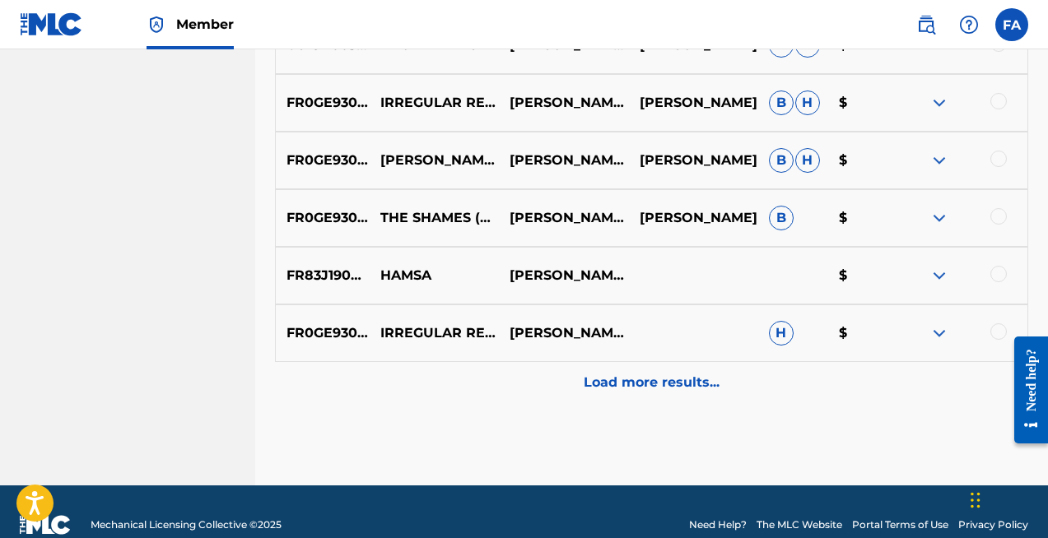
scroll to position [10761, 0]
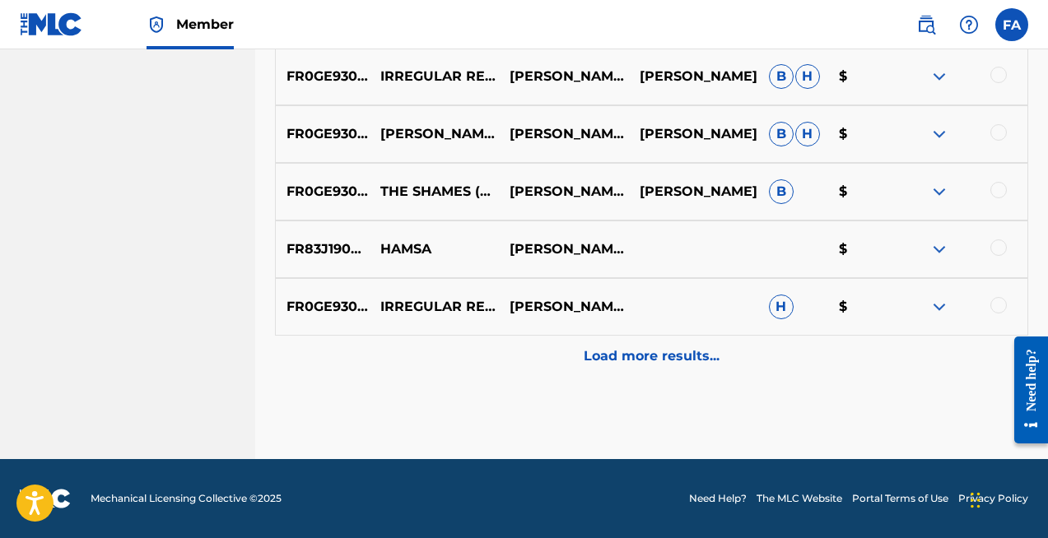
click at [997, 245] on div at bounding box center [998, 248] width 16 height 16
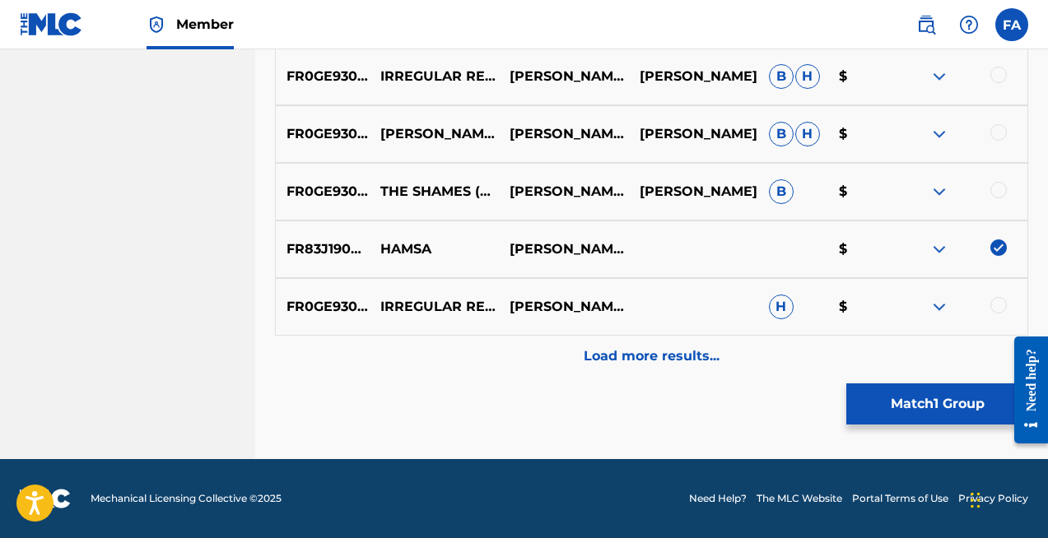
click at [921, 401] on button "Match 1 Group" at bounding box center [937, 404] width 182 height 41
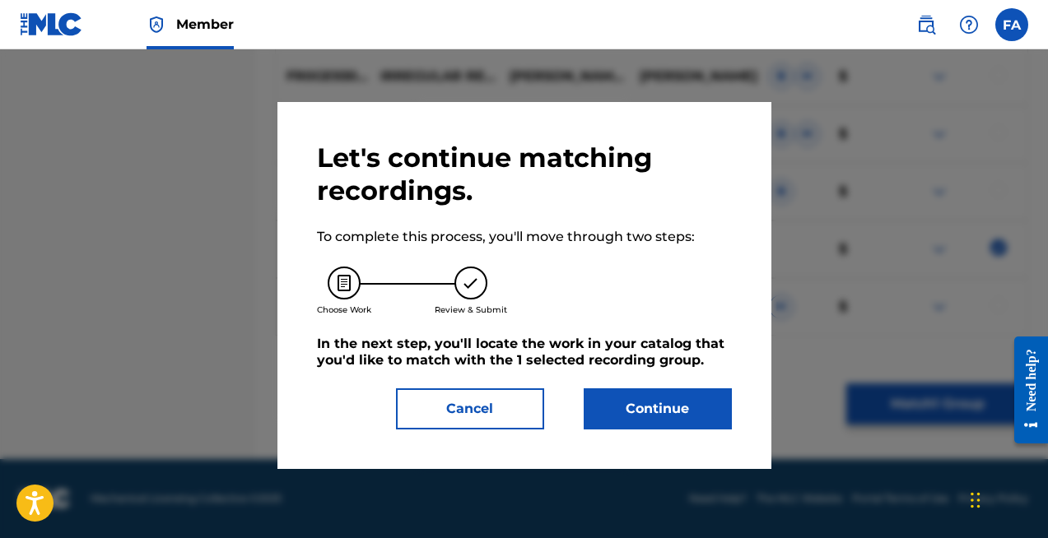
click at [667, 407] on button "Continue" at bounding box center [658, 409] width 148 height 41
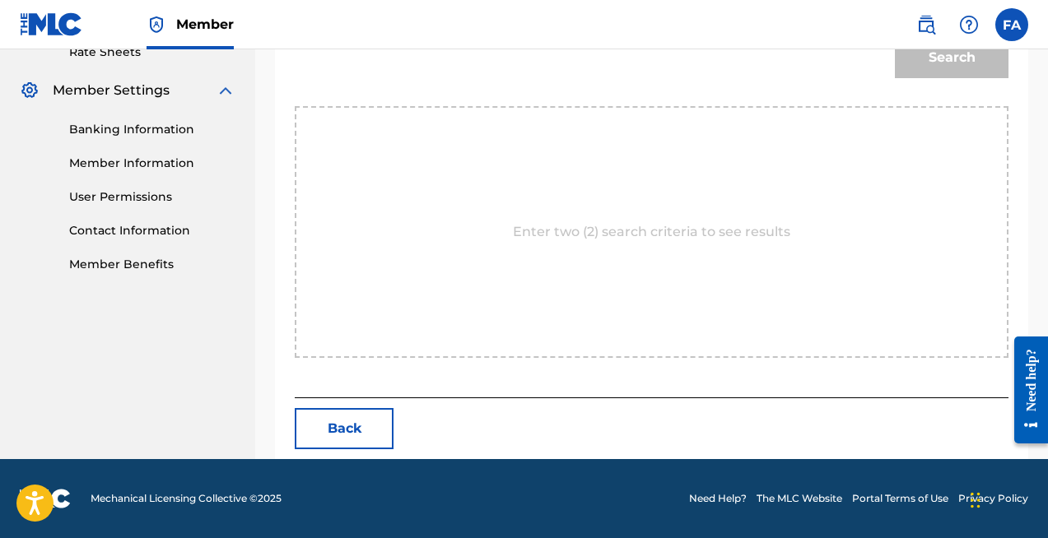
scroll to position [177, 0]
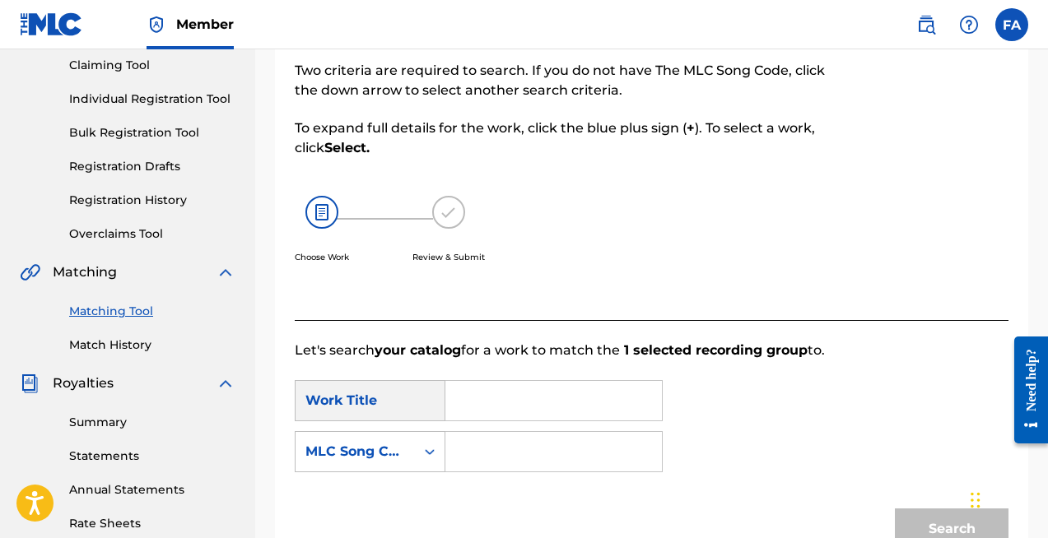
click at [530, 406] on input "Search Form" at bounding box center [553, 401] width 189 height 40
type input "hamsa"
click at [497, 434] on strong "hamsa" at bounding box center [496, 438] width 47 height 16
click at [381, 453] on div "MLC Song Code" at bounding box center [355, 452] width 100 height 20
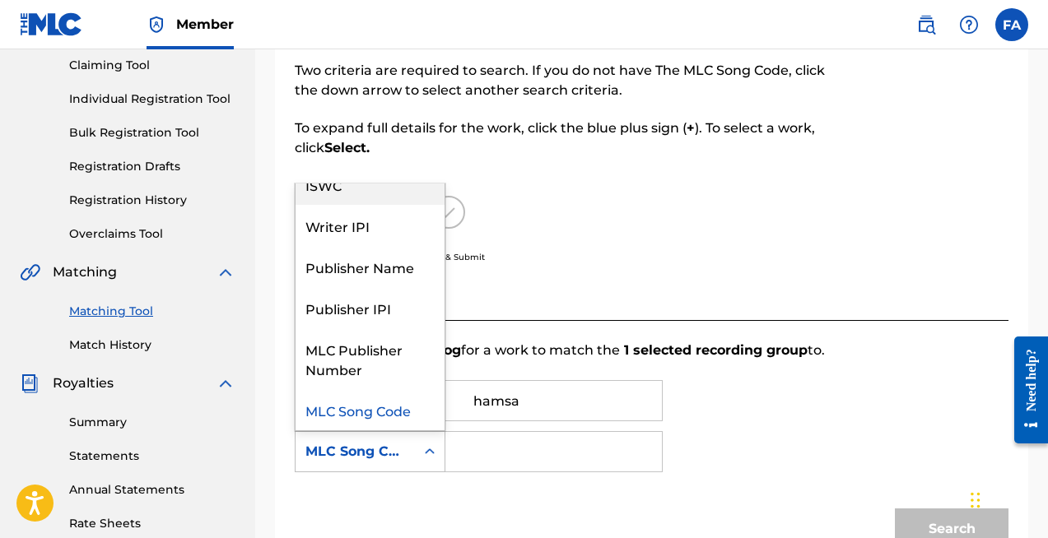
scroll to position [0, 0]
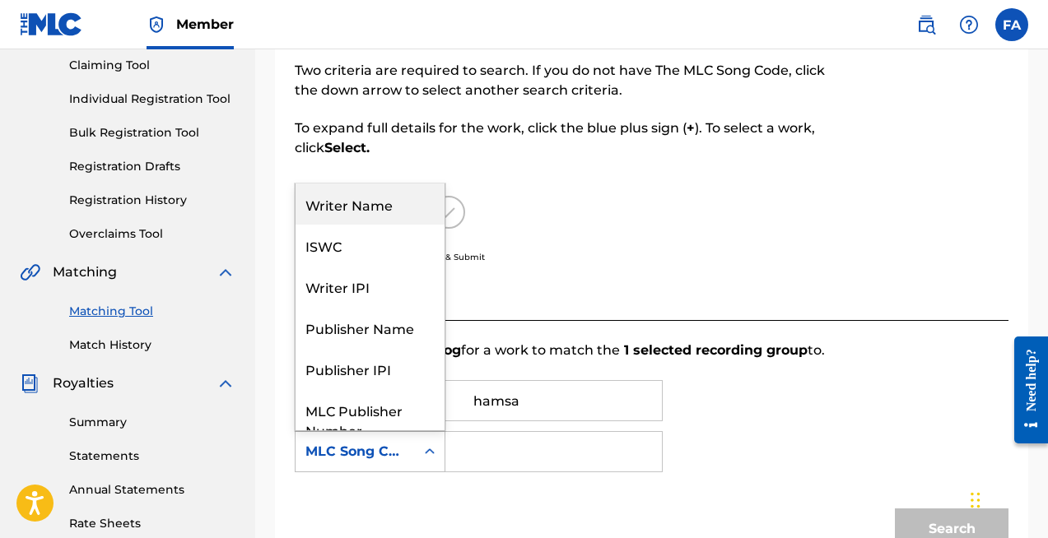
click at [392, 208] on div "Writer Name" at bounding box center [370, 204] width 149 height 41
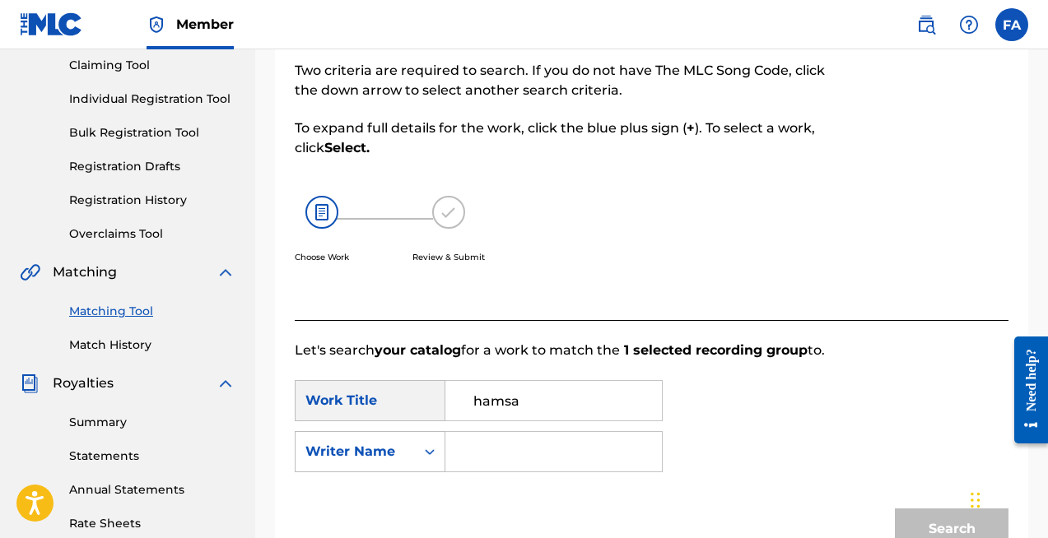
click at [535, 458] on input "Search Form" at bounding box center [553, 452] width 189 height 40
type input "[PERSON_NAME]"
click at [953, 533] on button "Search" at bounding box center [952, 529] width 114 height 41
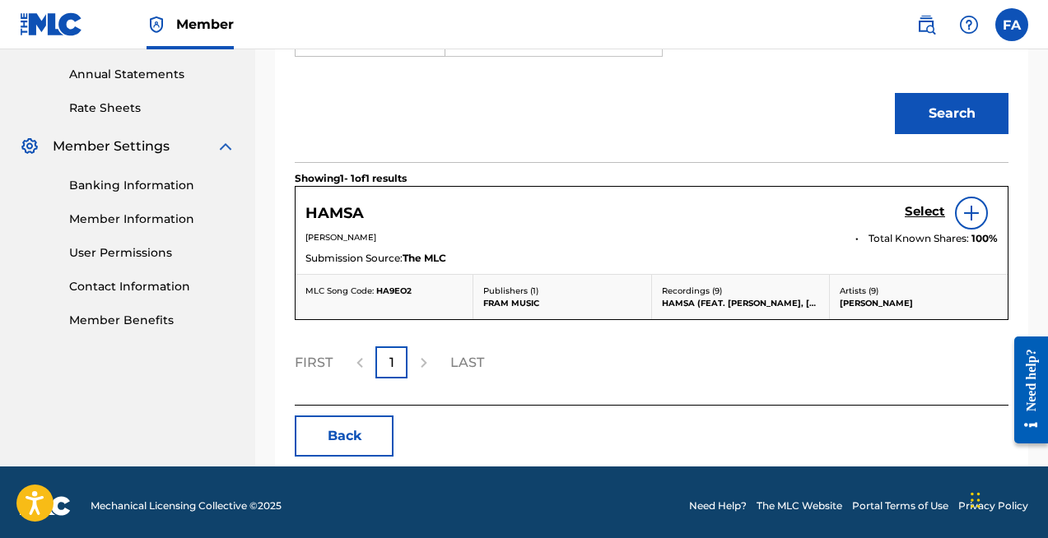
scroll to position [596, 0]
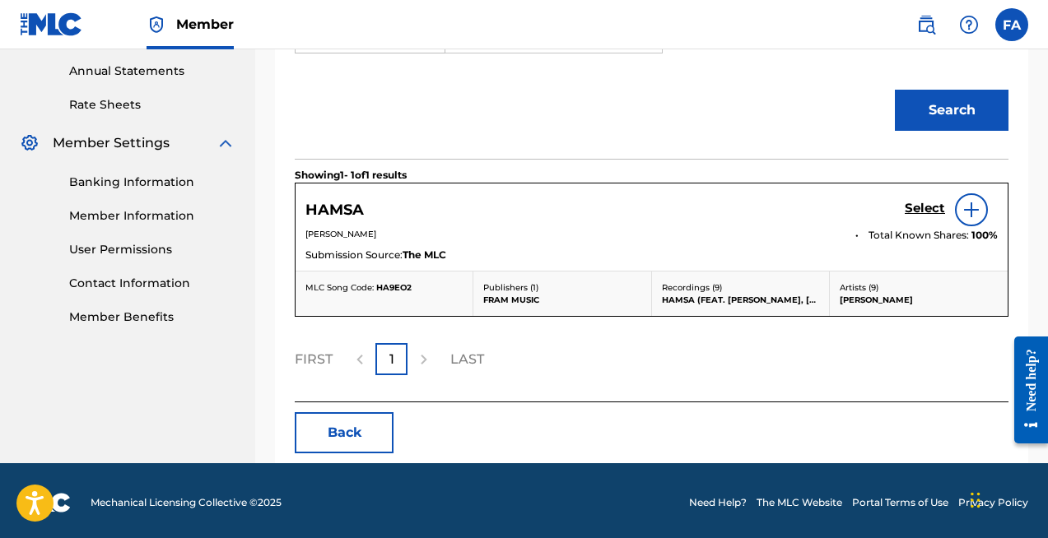
click at [926, 205] on h5 "Select" at bounding box center [925, 209] width 40 height 16
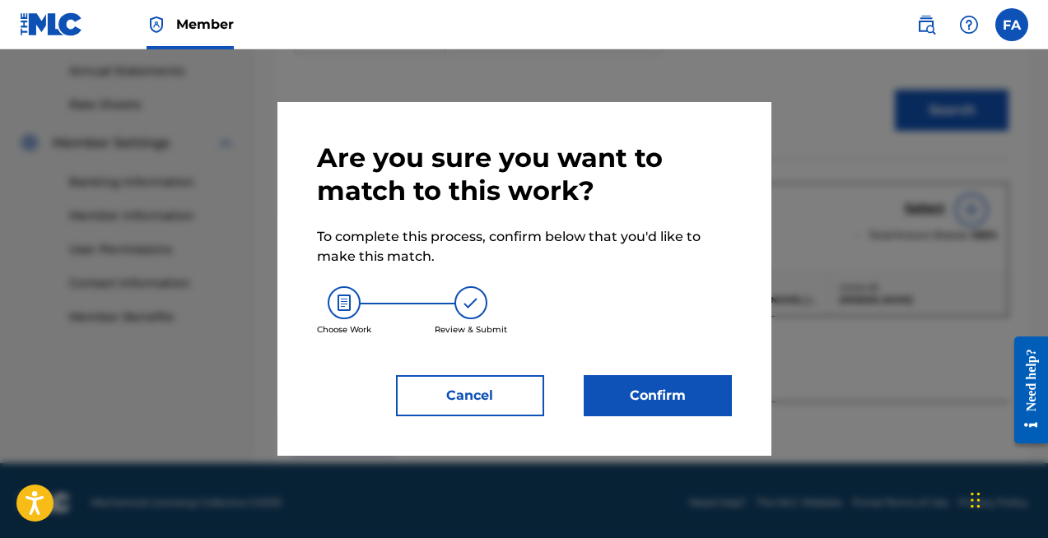
click at [686, 389] on button "Confirm" at bounding box center [658, 395] width 148 height 41
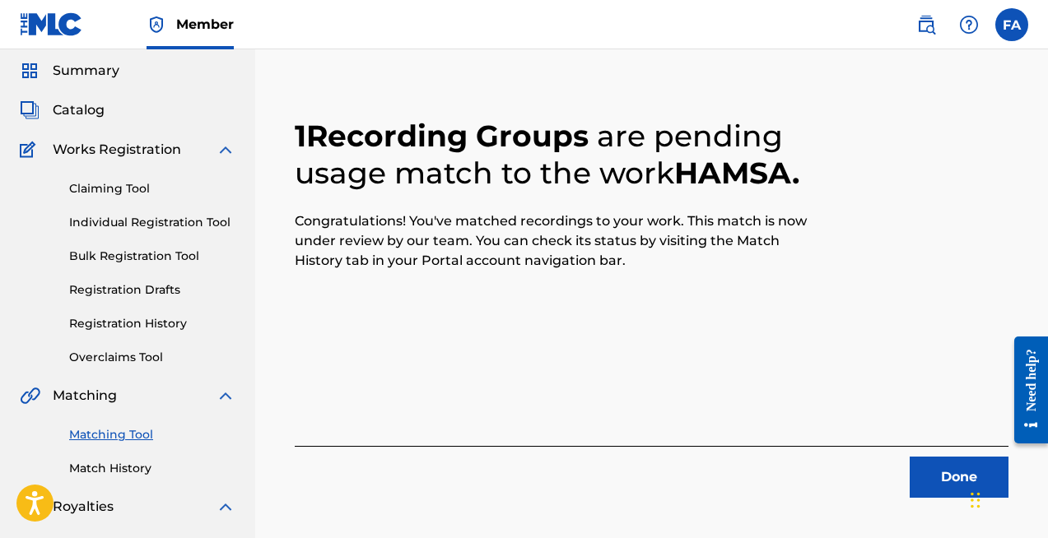
scroll to position [0, 0]
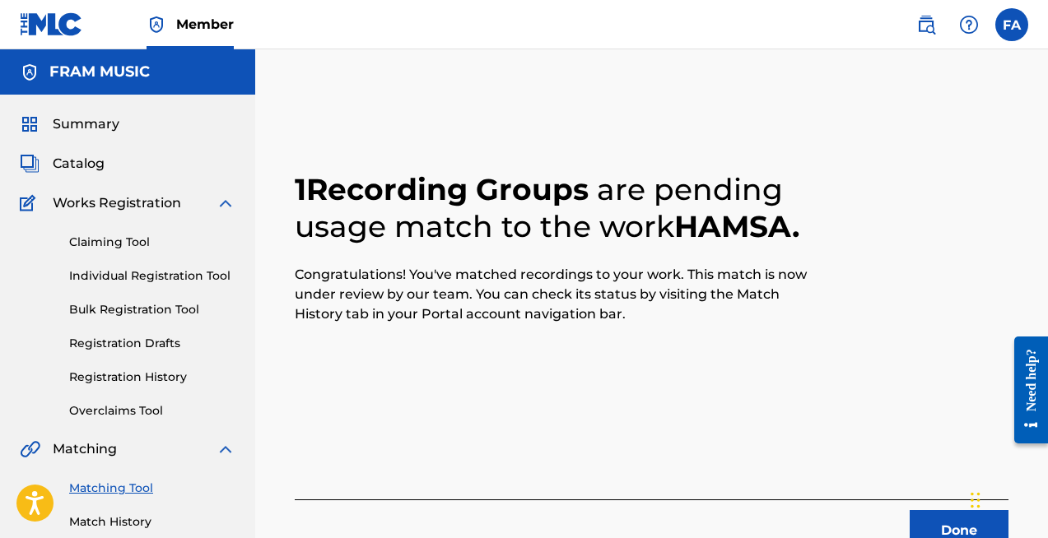
click at [86, 166] on span "Catalog" at bounding box center [79, 164] width 52 height 20
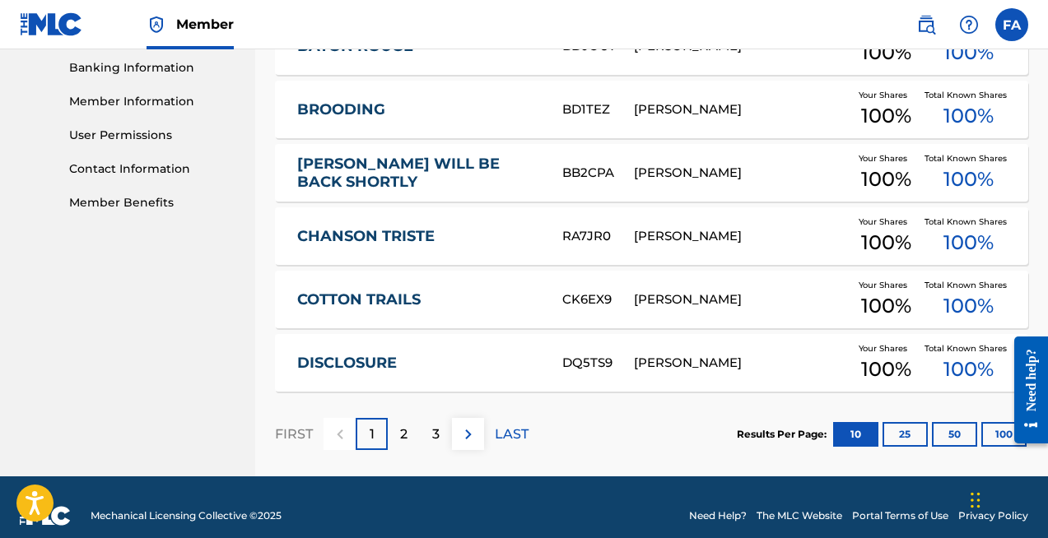
scroll to position [728, 0]
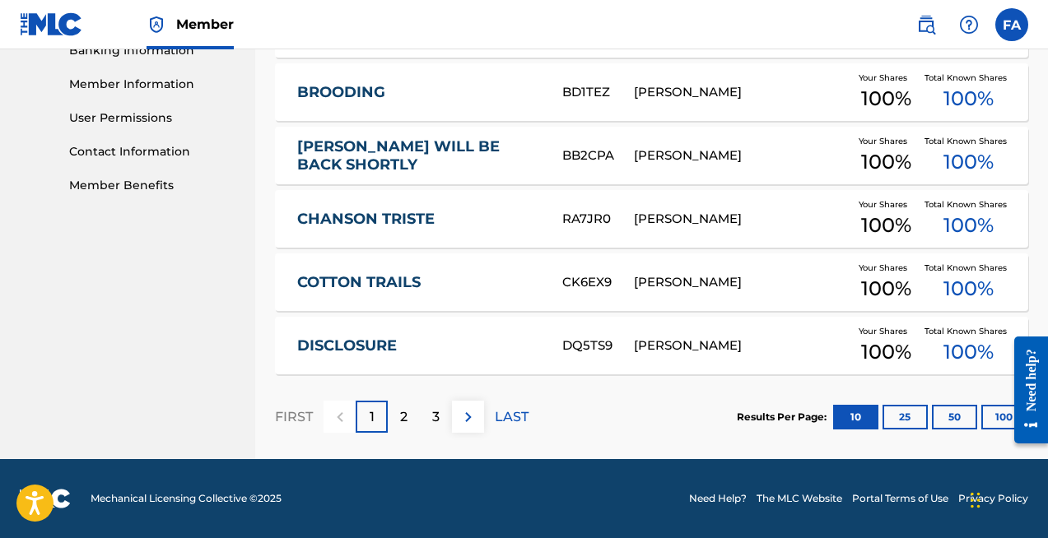
click at [407, 420] on p "2" at bounding box center [403, 417] width 7 height 20
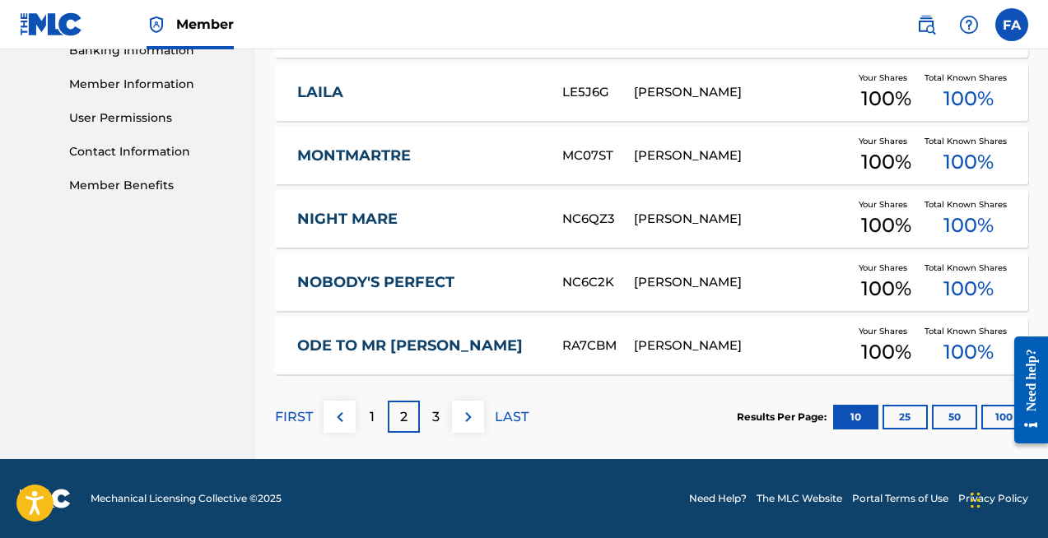
click at [435, 407] on p "3" at bounding box center [435, 417] width 7 height 20
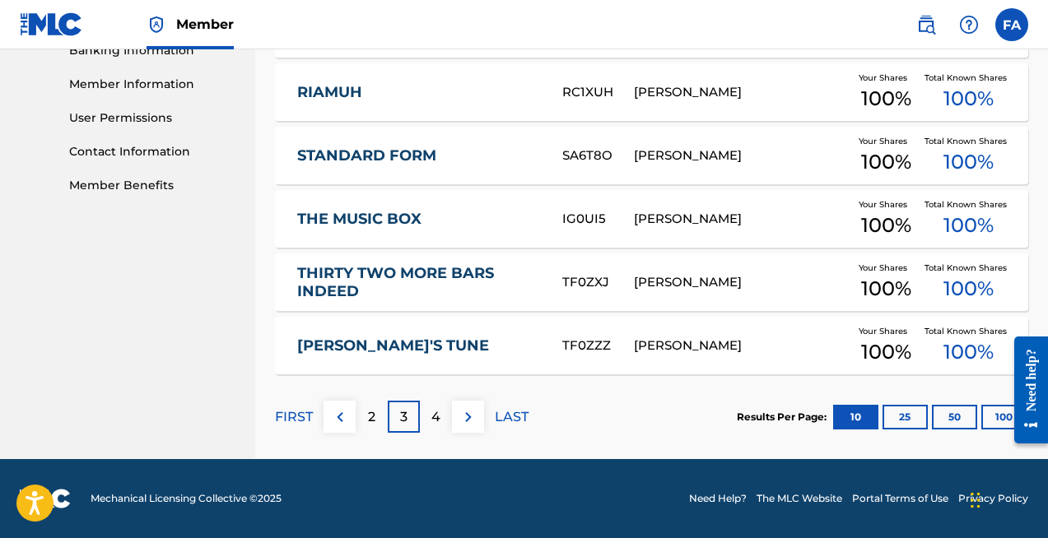
click at [437, 412] on p "4" at bounding box center [435, 417] width 9 height 20
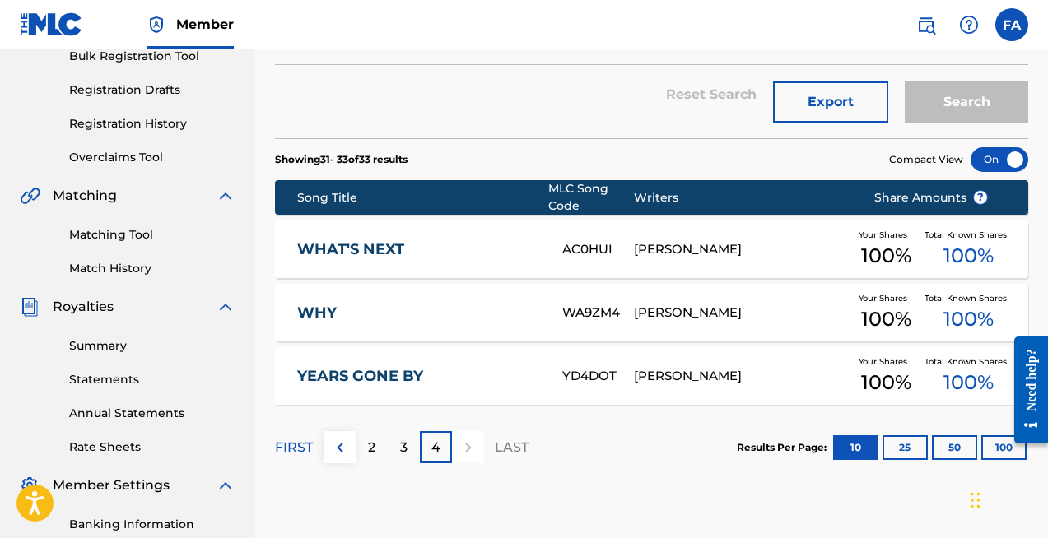
scroll to position [310, 0]
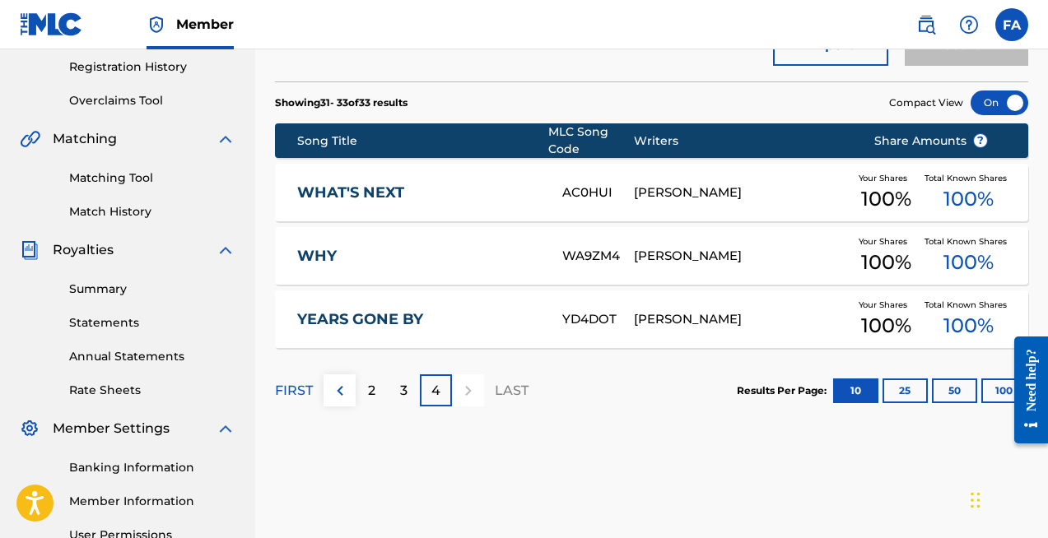
click at [294, 390] on p "FIRST" at bounding box center [294, 391] width 38 height 20
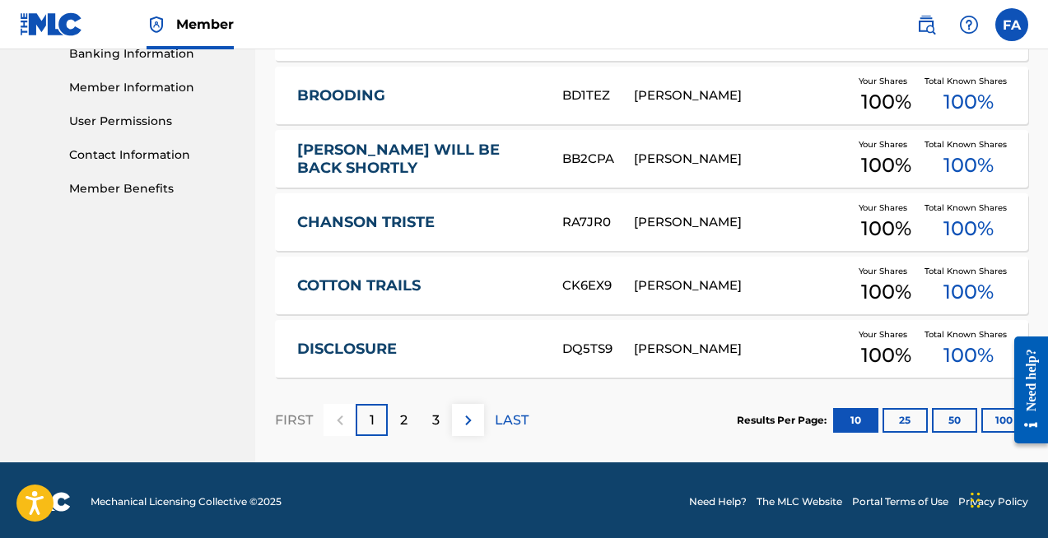
scroll to position [728, 0]
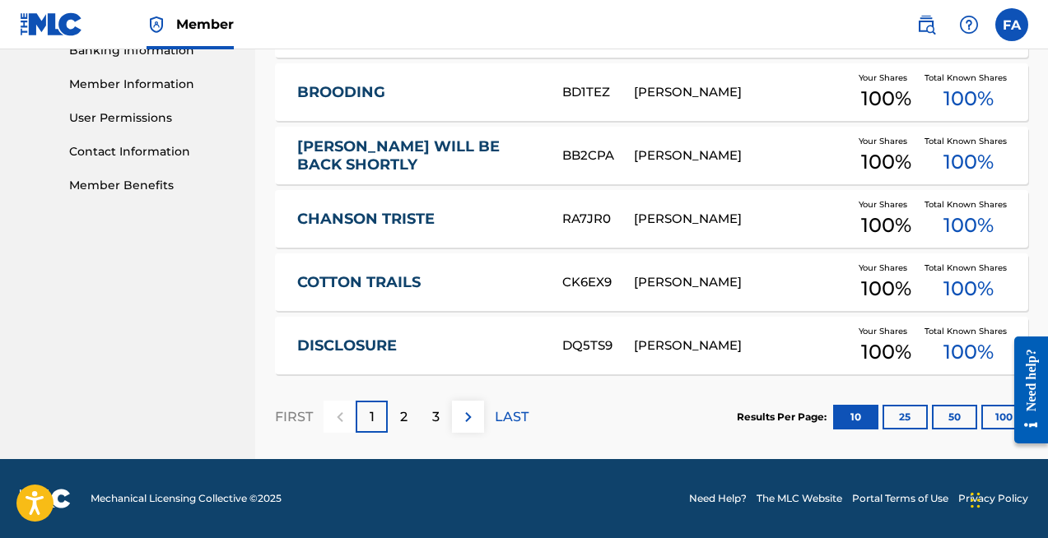
click at [402, 423] on p "2" at bounding box center [403, 417] width 7 height 20
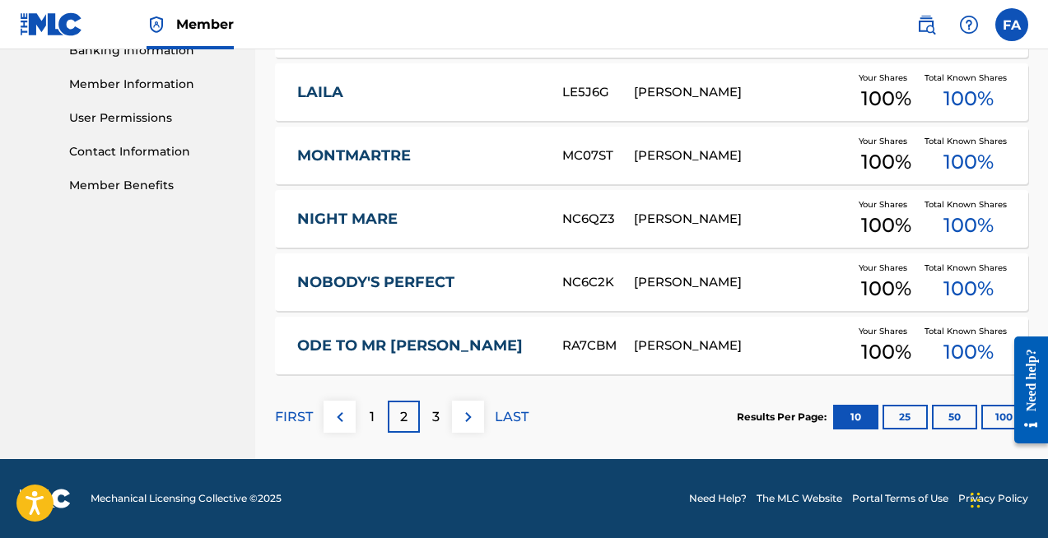
click at [438, 407] on p "3" at bounding box center [435, 417] width 7 height 20
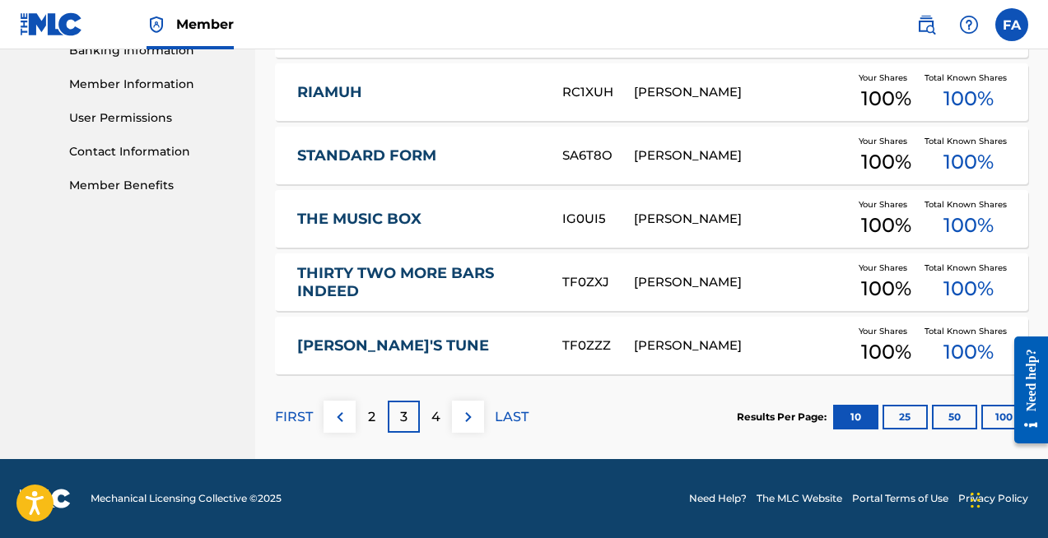
scroll to position [0, 0]
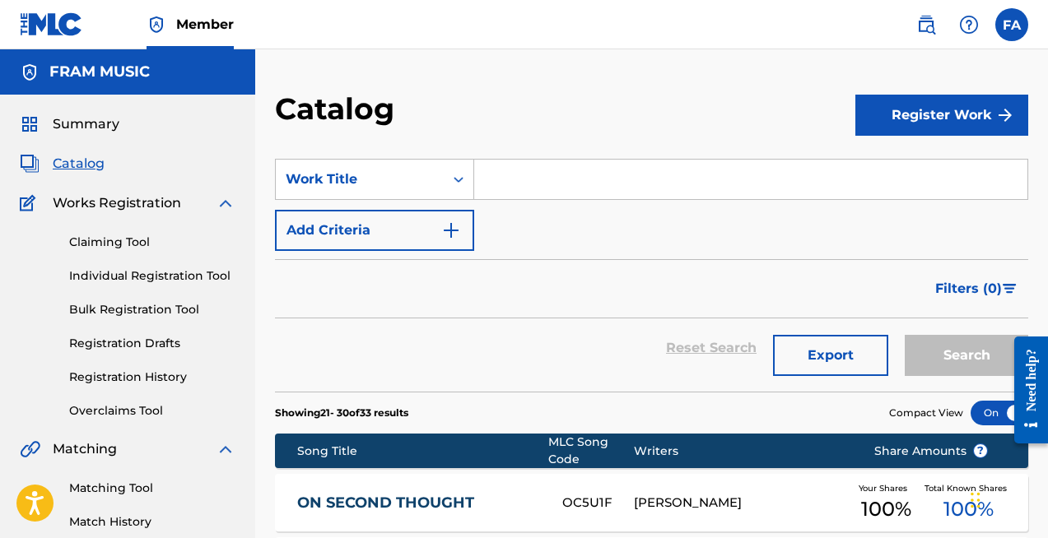
click at [116, 244] on link "Claiming Tool" at bounding box center [152, 242] width 166 height 17
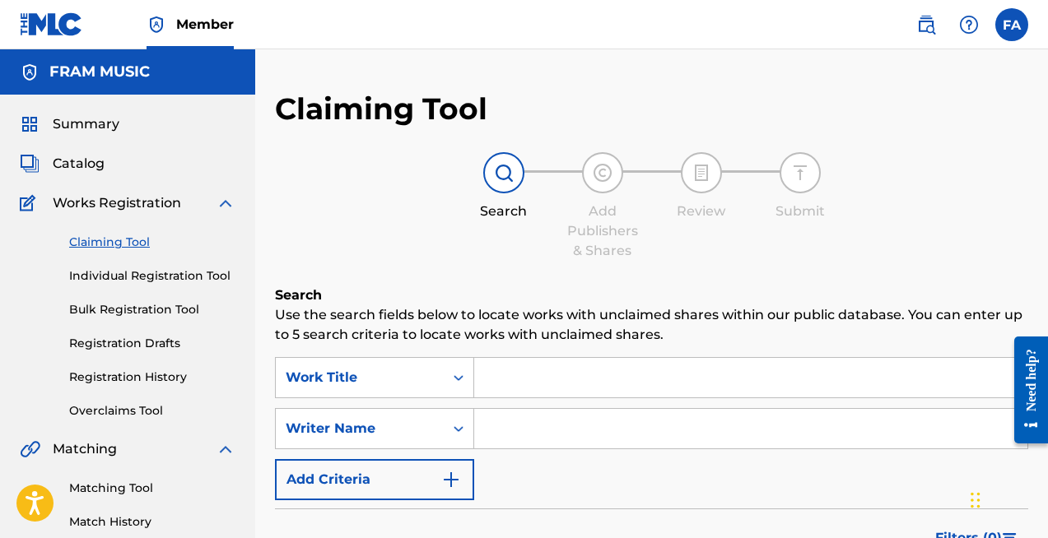
click at [553, 435] on input "Search Form" at bounding box center [750, 429] width 553 height 40
type input "[PERSON_NAME]"
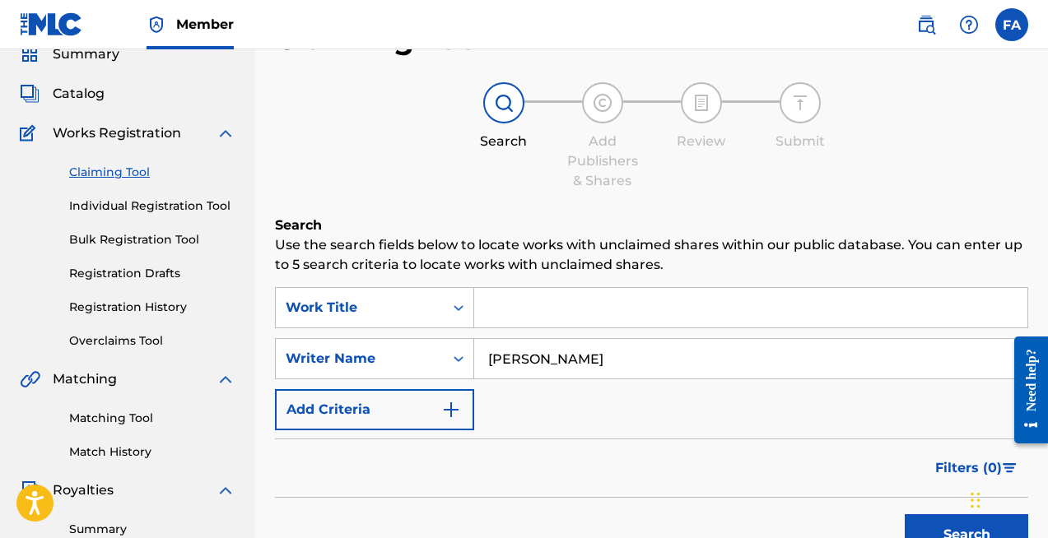
scroll to position [63, 0]
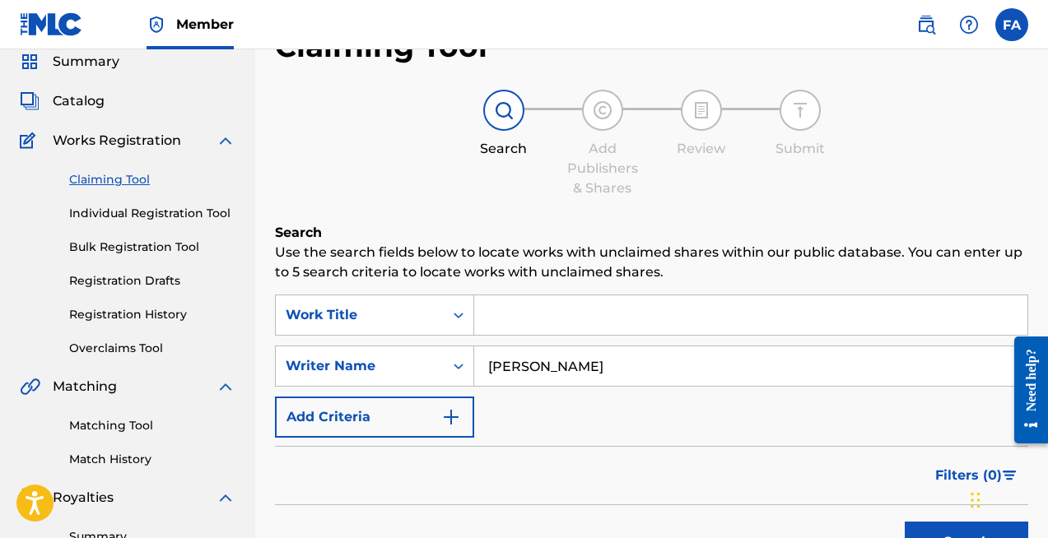
click at [117, 351] on link "Overclaims Tool" at bounding box center [152, 348] width 166 height 17
